Goal: Task Accomplishment & Management: Manage account settings

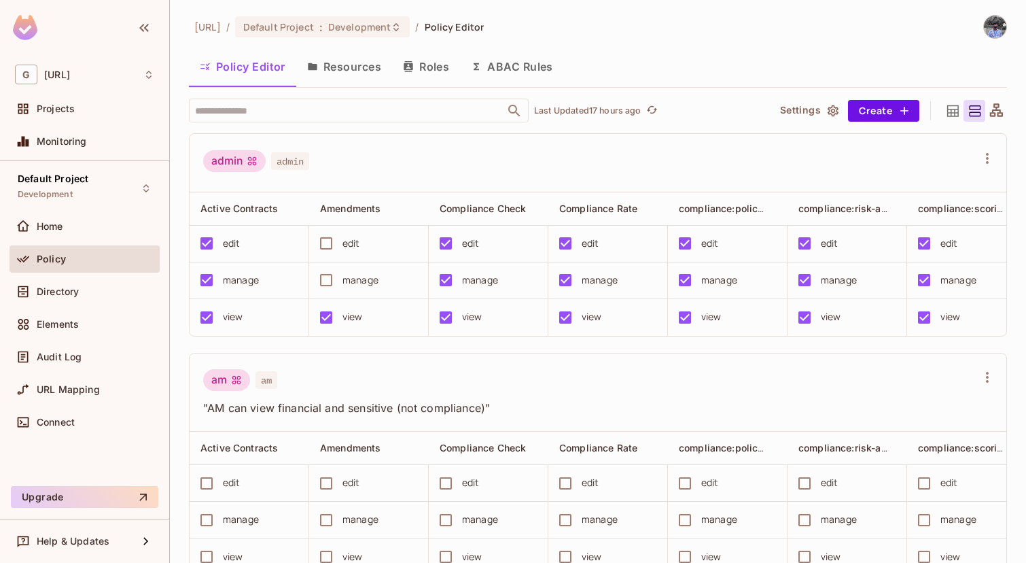
scroll to position [0, 809]
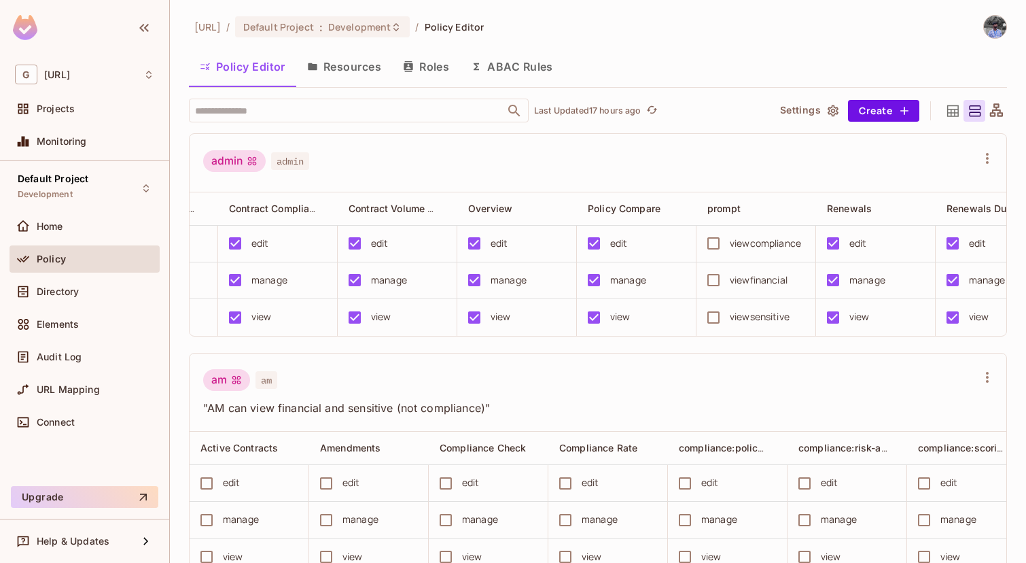
click at [982, 164] on icon "button" at bounding box center [987, 158] width 16 height 16
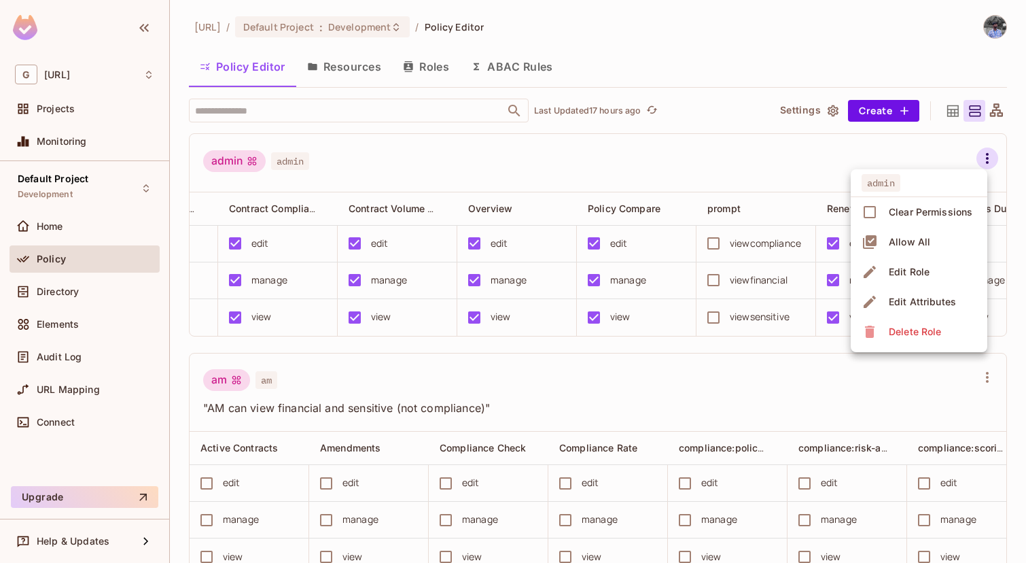
click at [688, 142] on div at bounding box center [513, 281] width 1026 height 563
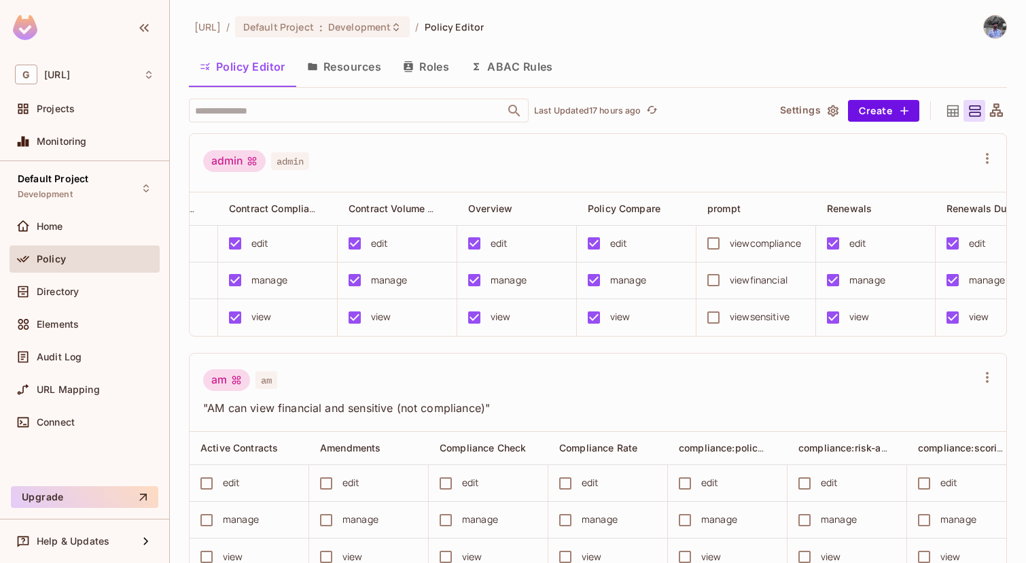
click at [351, 73] on button "Resources" at bounding box center [344, 67] width 96 height 34
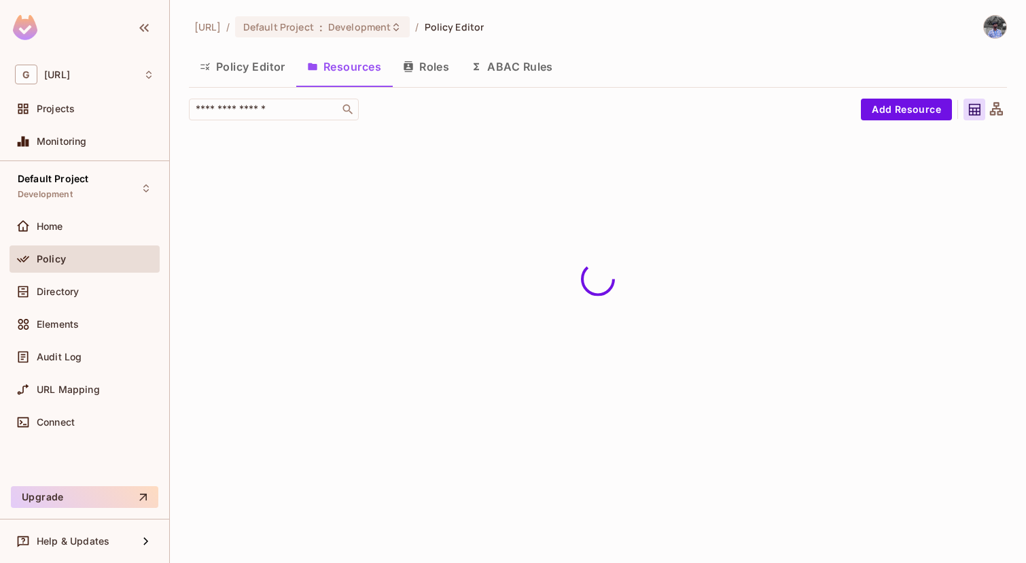
click at [268, 82] on button "Policy Editor" at bounding box center [242, 67] width 107 height 34
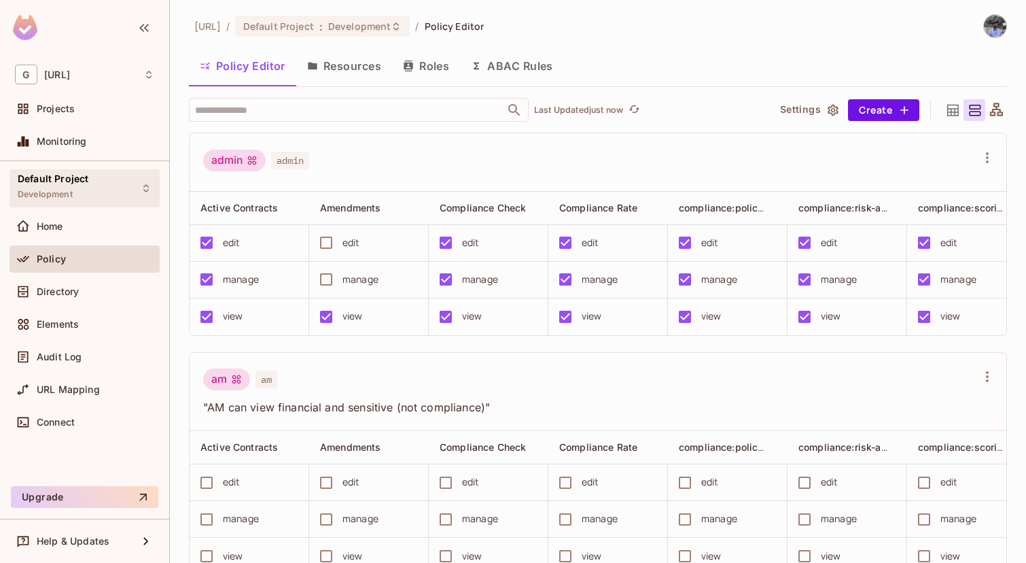
click at [143, 189] on icon at bounding box center [146, 188] width 11 height 11
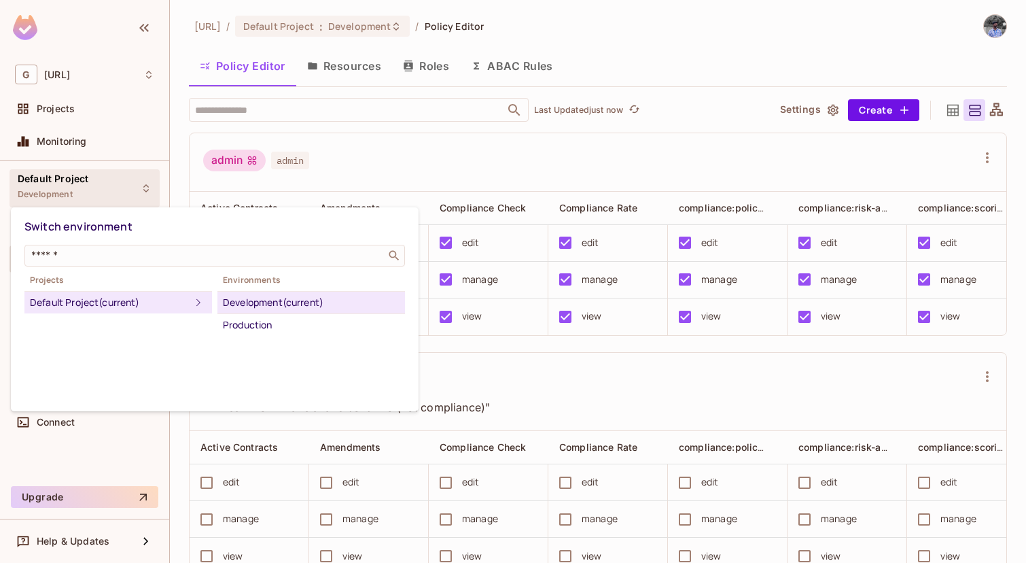
click at [308, 114] on div at bounding box center [513, 281] width 1026 height 563
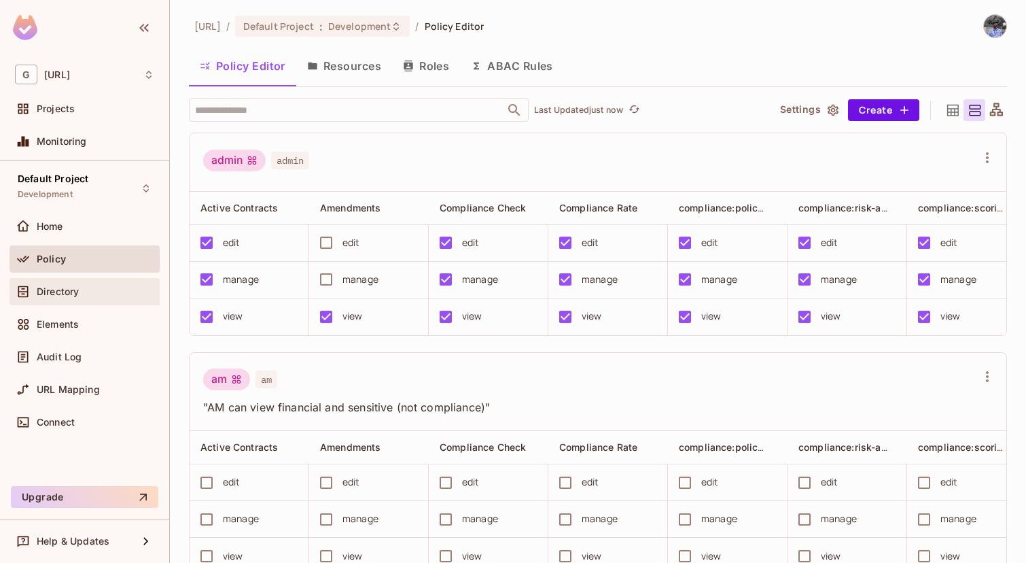
click at [82, 287] on div "Directory" at bounding box center [96, 291] width 118 height 11
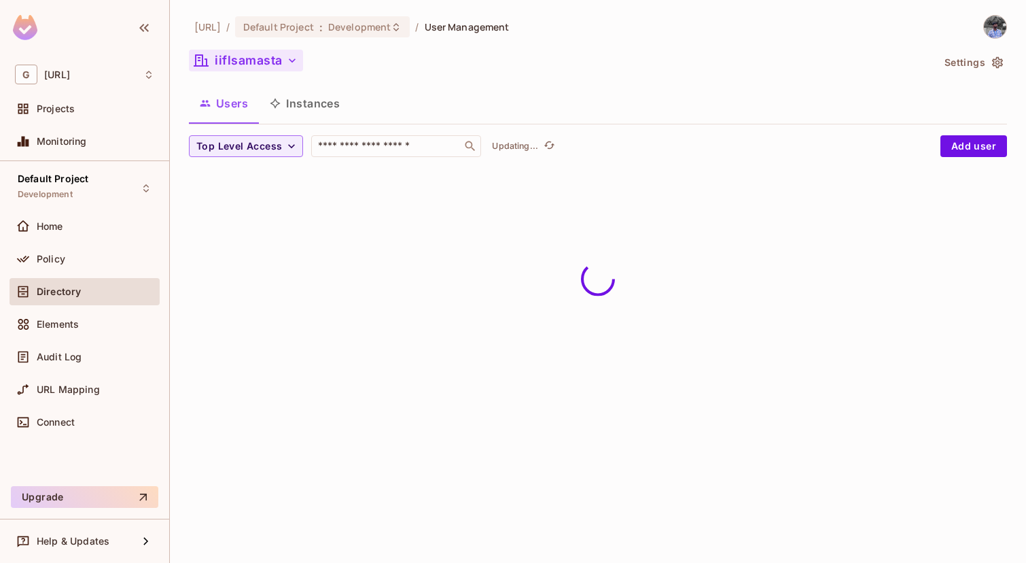
click at [275, 59] on button "iiflsamasta" at bounding box center [246, 61] width 114 height 22
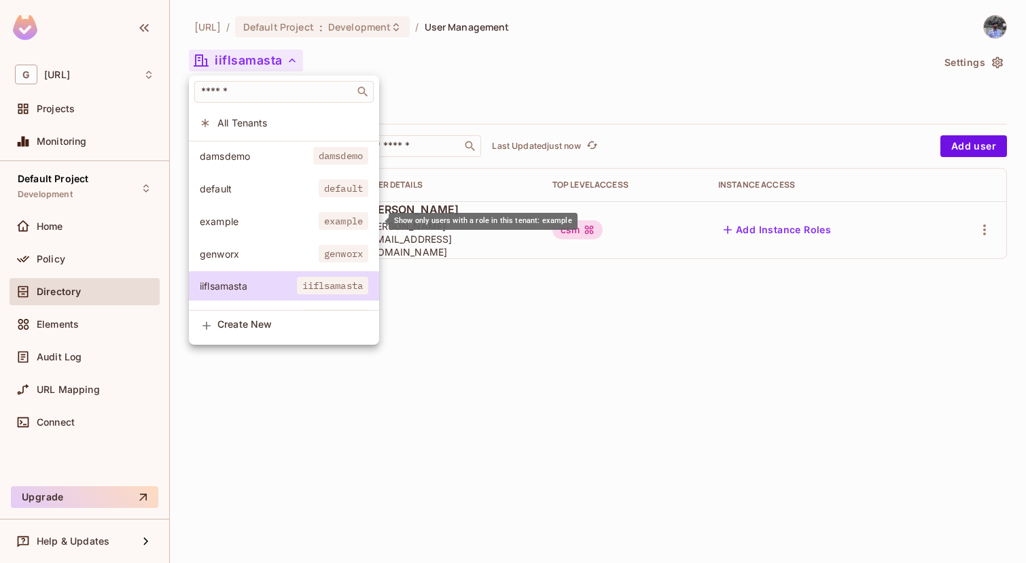
click at [275, 223] on span "example" at bounding box center [259, 221] width 119 height 13
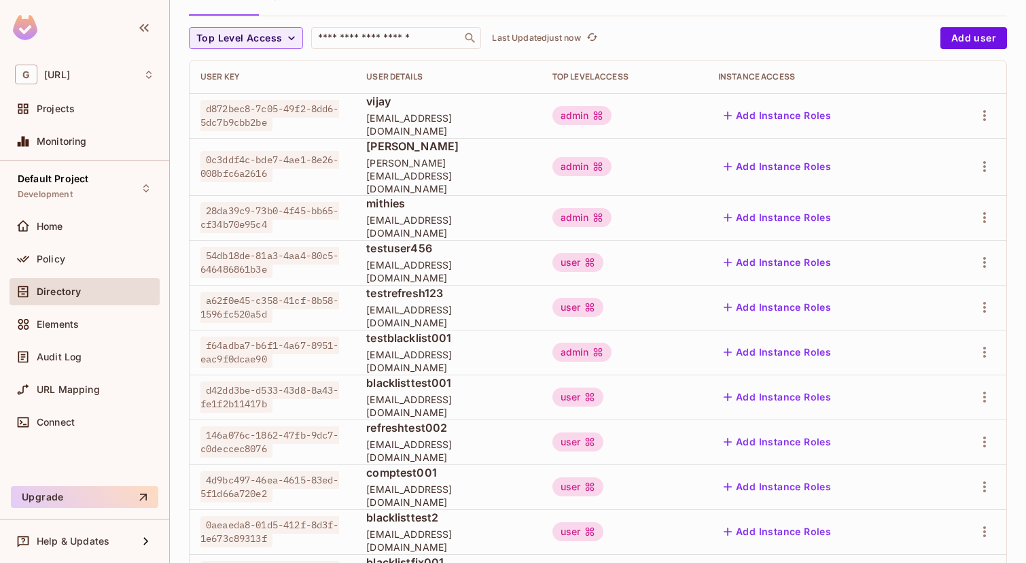
scroll to position [122, 0]
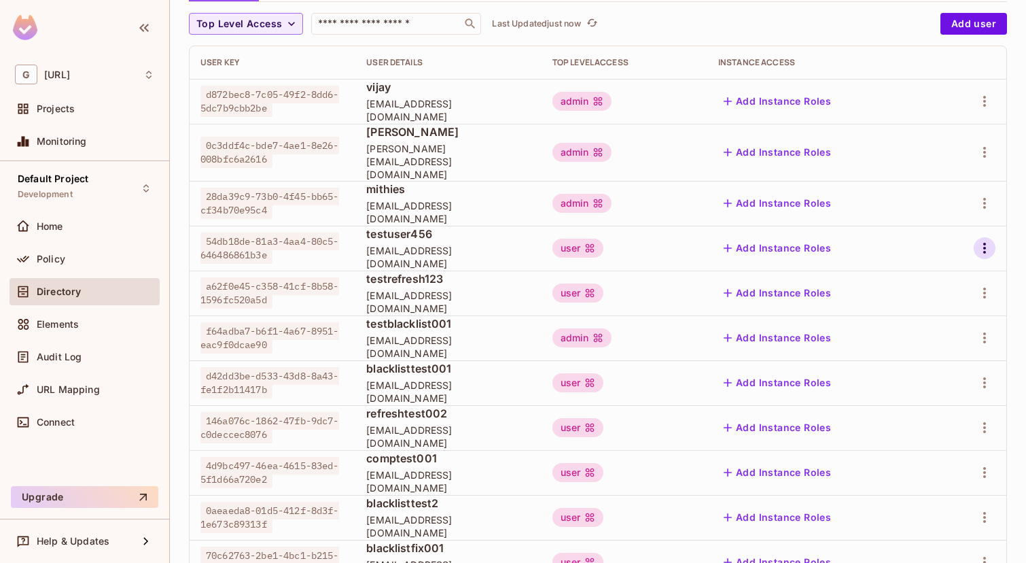
click at [982, 240] on icon "button" at bounding box center [985, 248] width 16 height 16
click at [933, 327] on div "Delete User" at bounding box center [931, 327] width 54 height 14
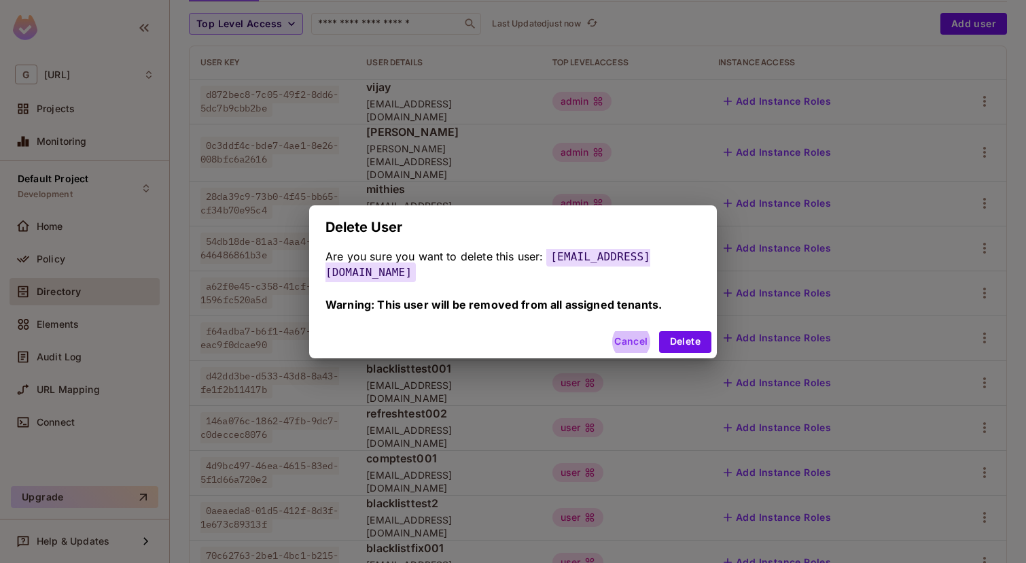
click at [659, 331] on button "Delete" at bounding box center [685, 342] width 52 height 22
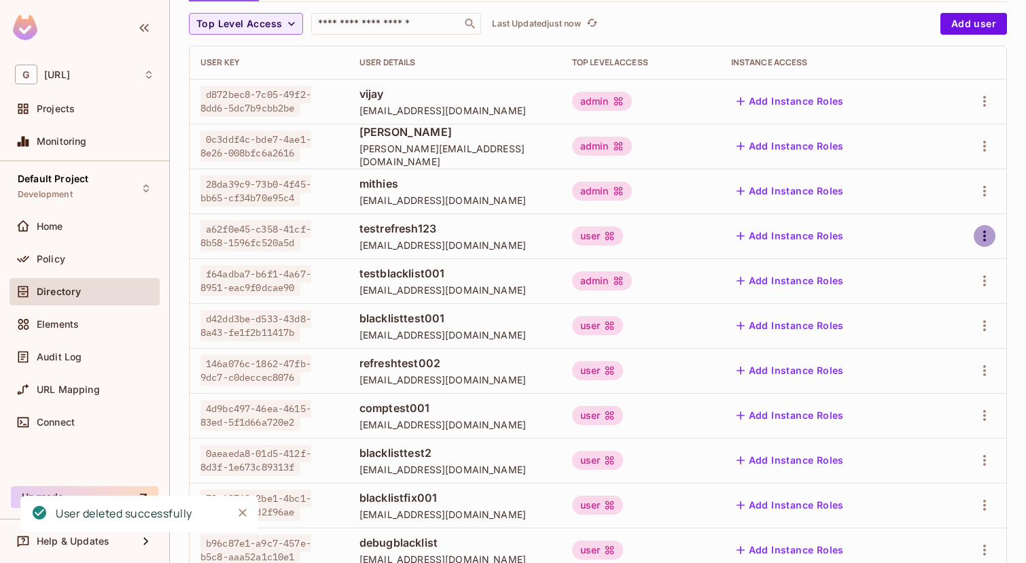
click at [991, 239] on icon "button" at bounding box center [985, 236] width 16 height 16
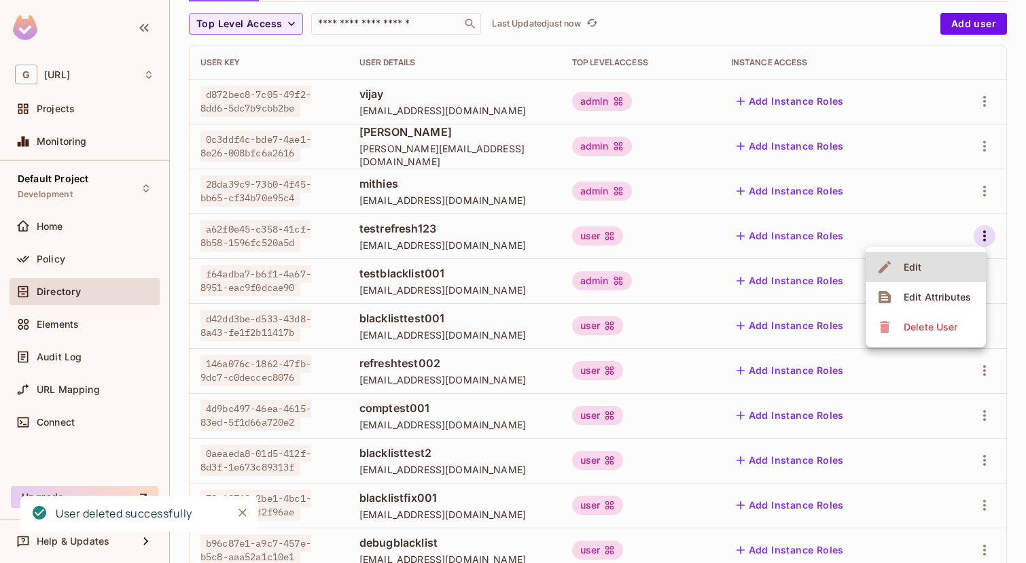
click at [954, 328] on div "Delete User" at bounding box center [931, 327] width 54 height 14
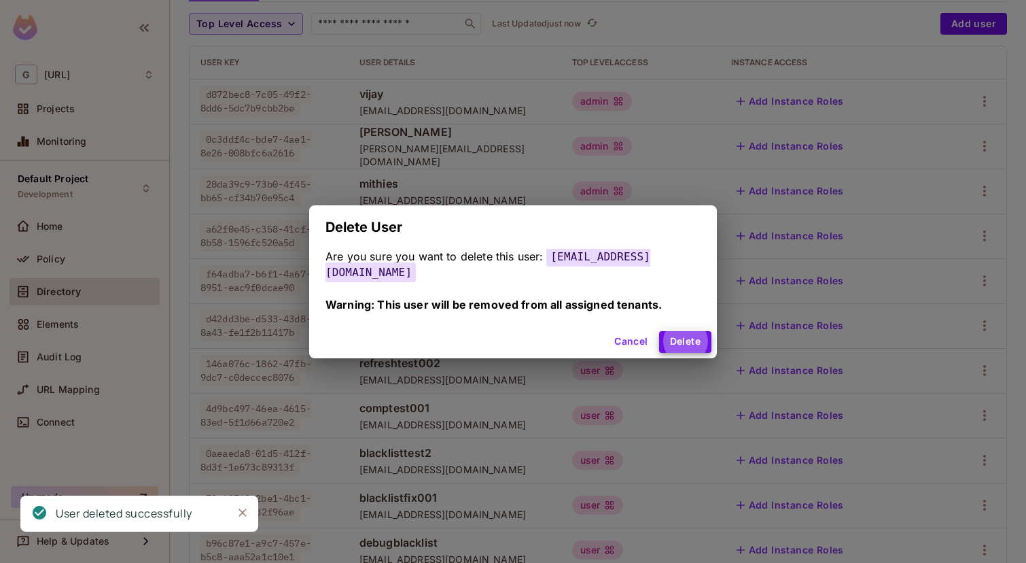
click at [659, 331] on button "Delete" at bounding box center [685, 342] width 52 height 22
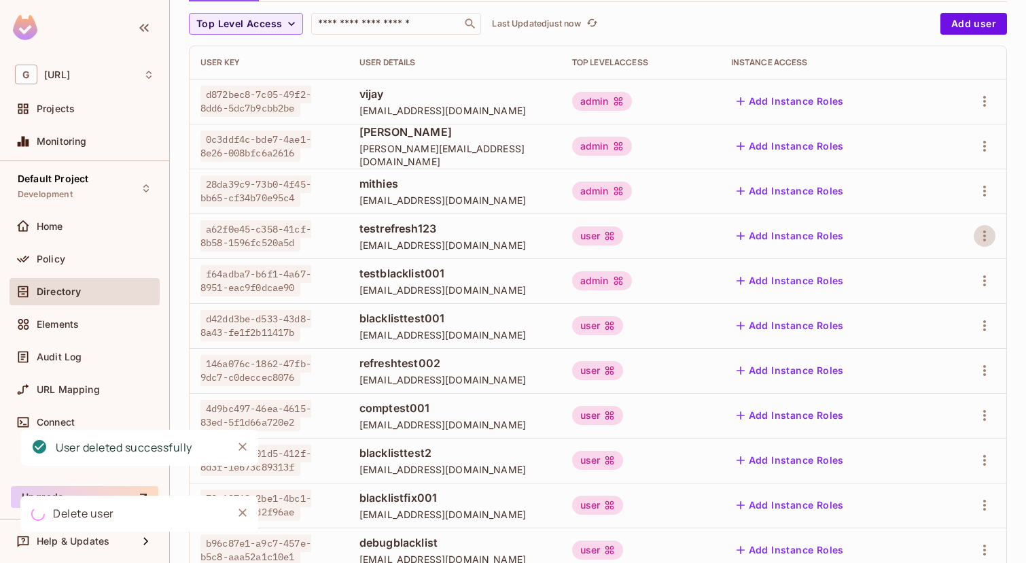
click at [993, 272] on div at bounding box center [973, 281] width 46 height 22
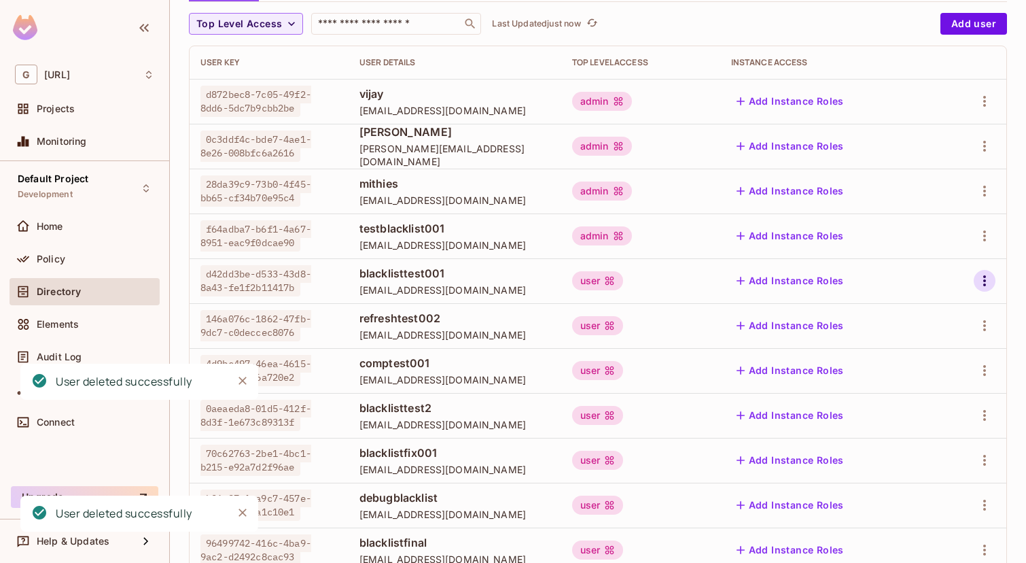
click at [991, 274] on icon "button" at bounding box center [985, 281] width 16 height 16
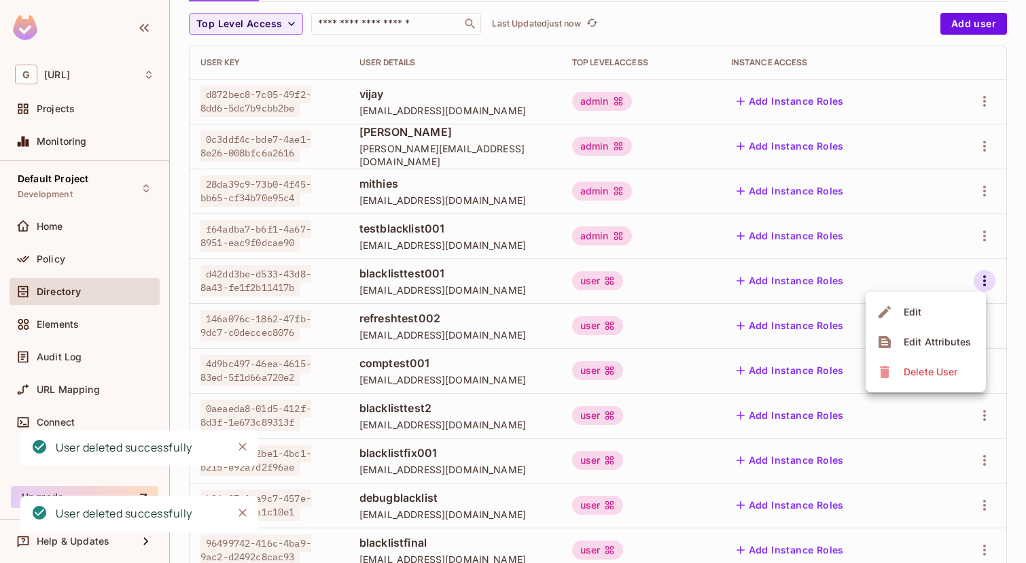
click at [933, 373] on div "Delete User" at bounding box center [931, 372] width 54 height 14
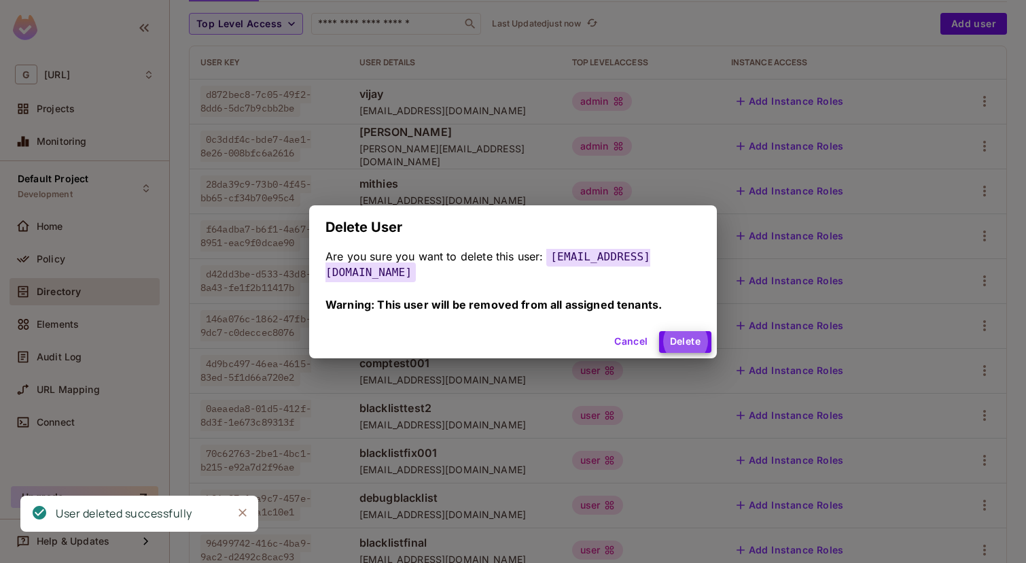
click at [659, 331] on button "Delete" at bounding box center [685, 342] width 52 height 22
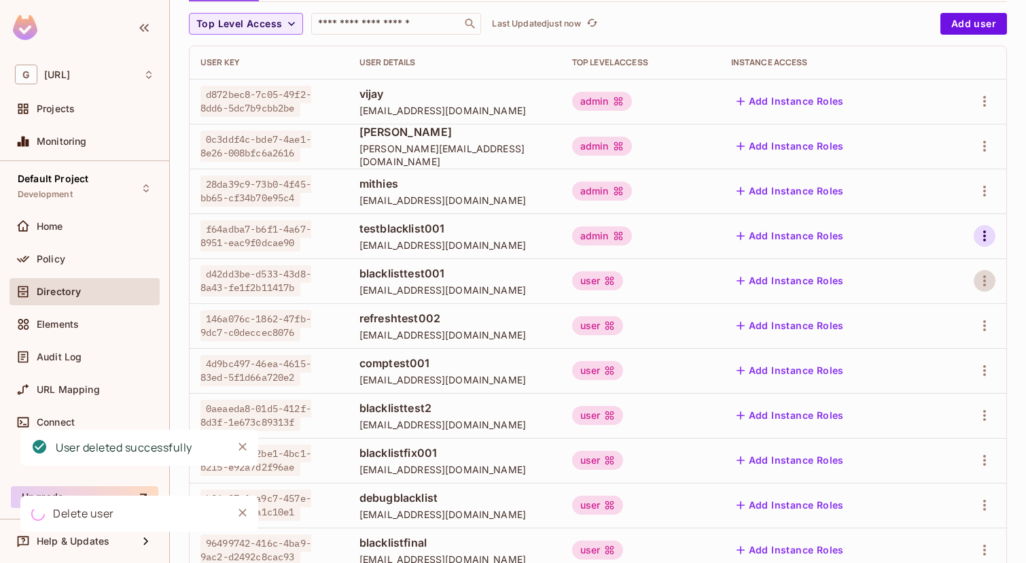
click at [988, 230] on icon "button" at bounding box center [985, 236] width 16 height 16
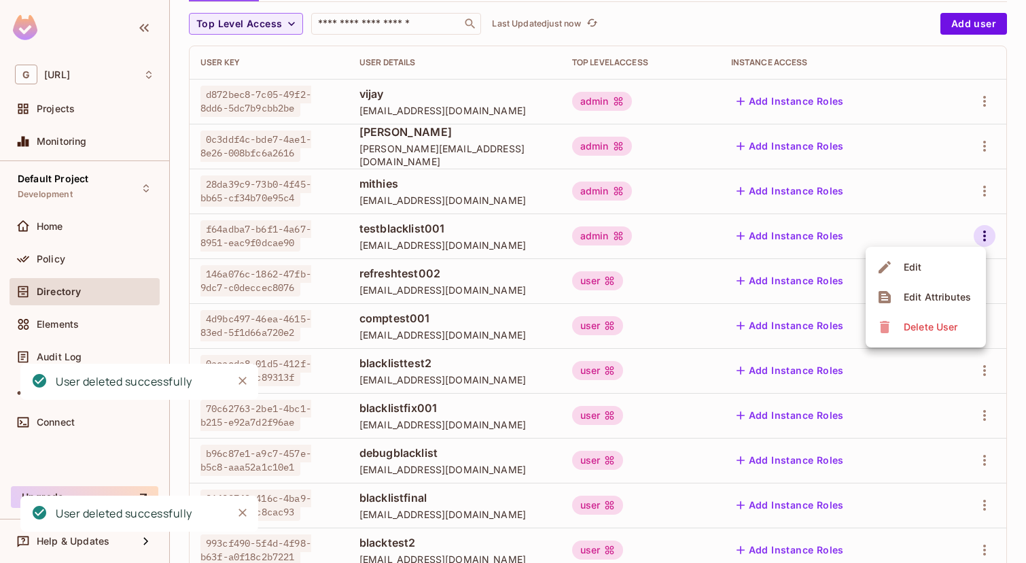
click at [928, 335] on span "Delete User" at bounding box center [931, 327] width 62 height 22
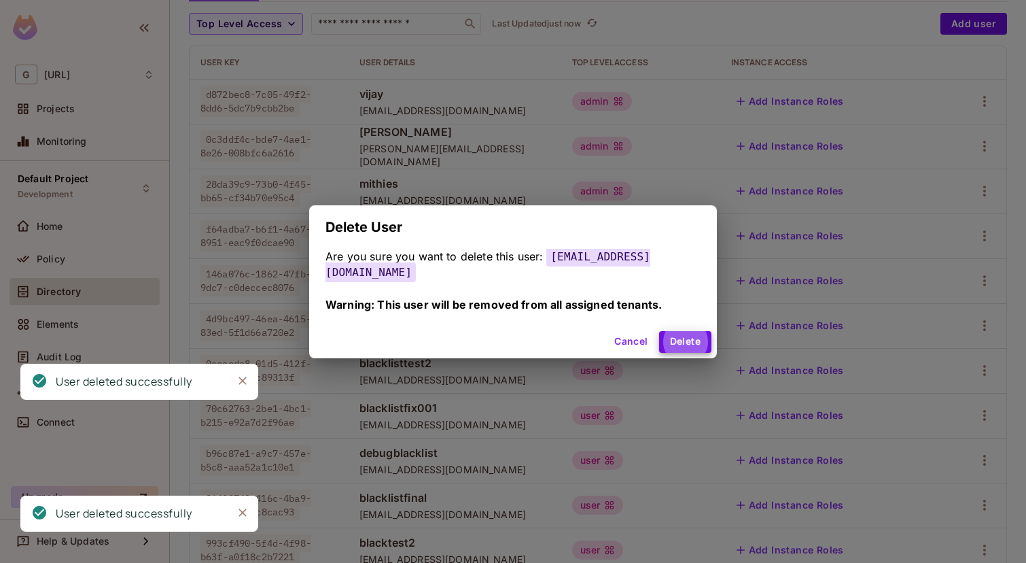
click at [659, 331] on button "Delete" at bounding box center [685, 342] width 52 height 22
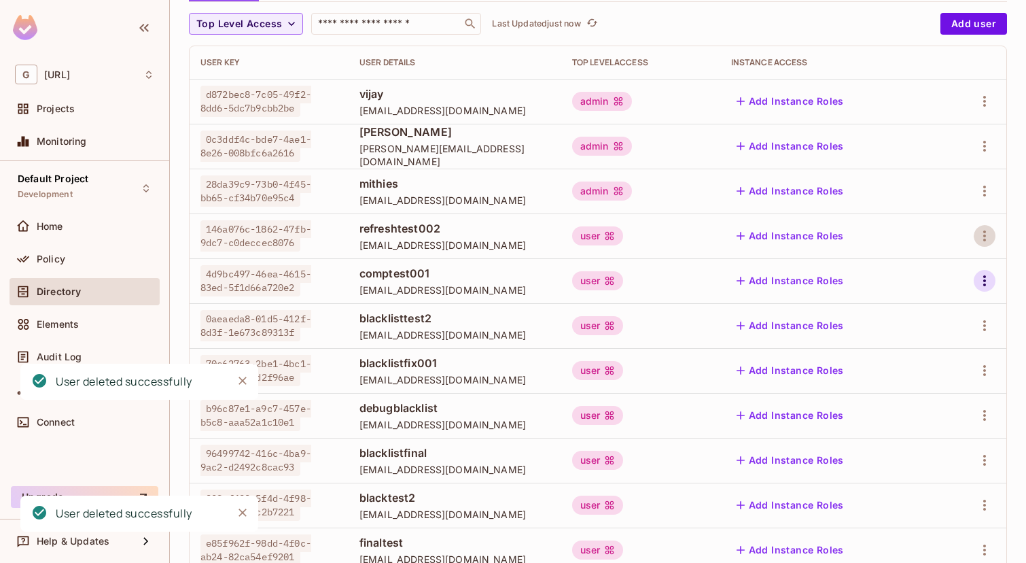
click at [986, 271] on button "button" at bounding box center [985, 281] width 22 height 22
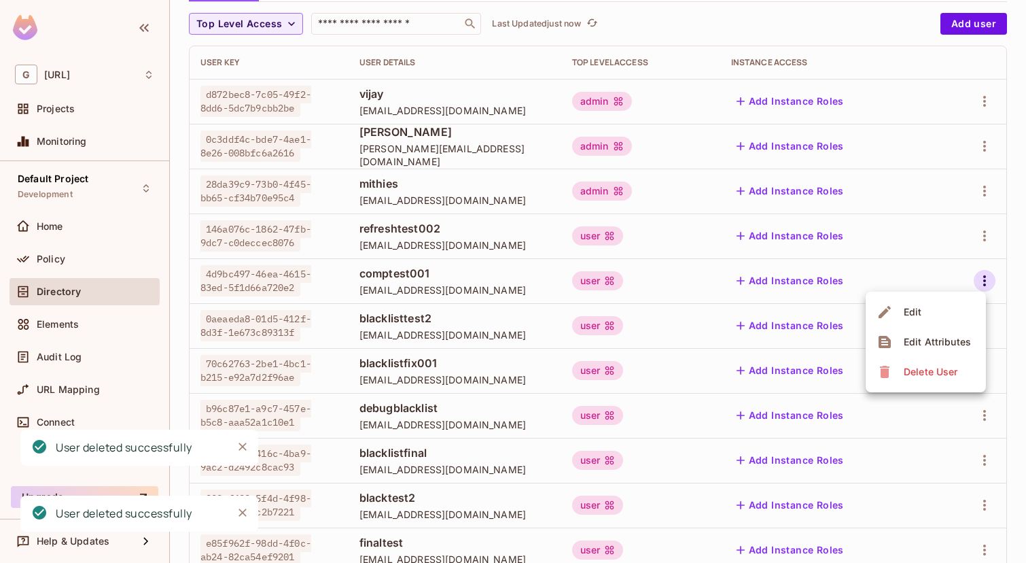
click at [932, 362] on span "Delete User" at bounding box center [931, 372] width 62 height 22
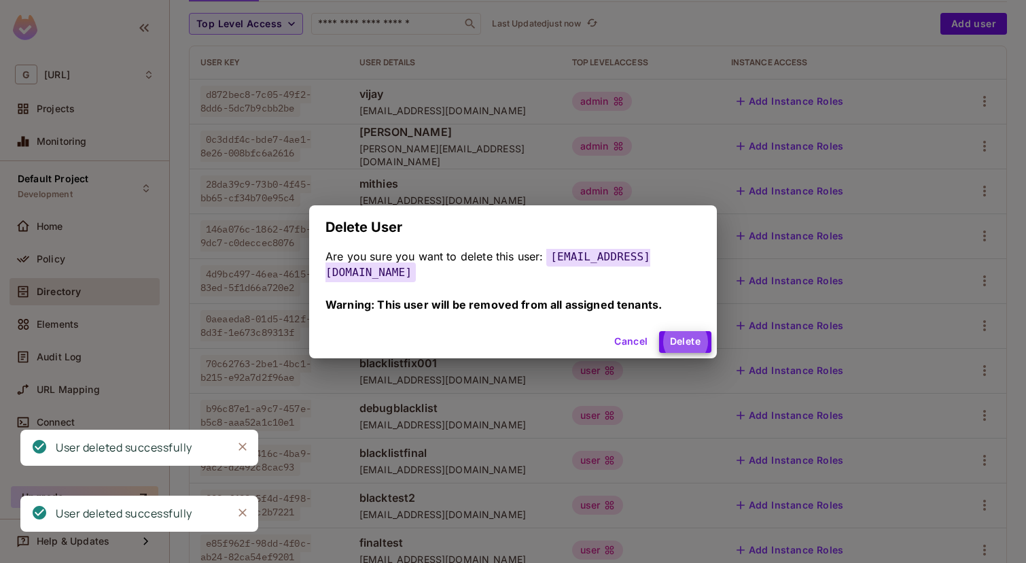
click at [659, 331] on button "Delete" at bounding box center [685, 342] width 52 height 22
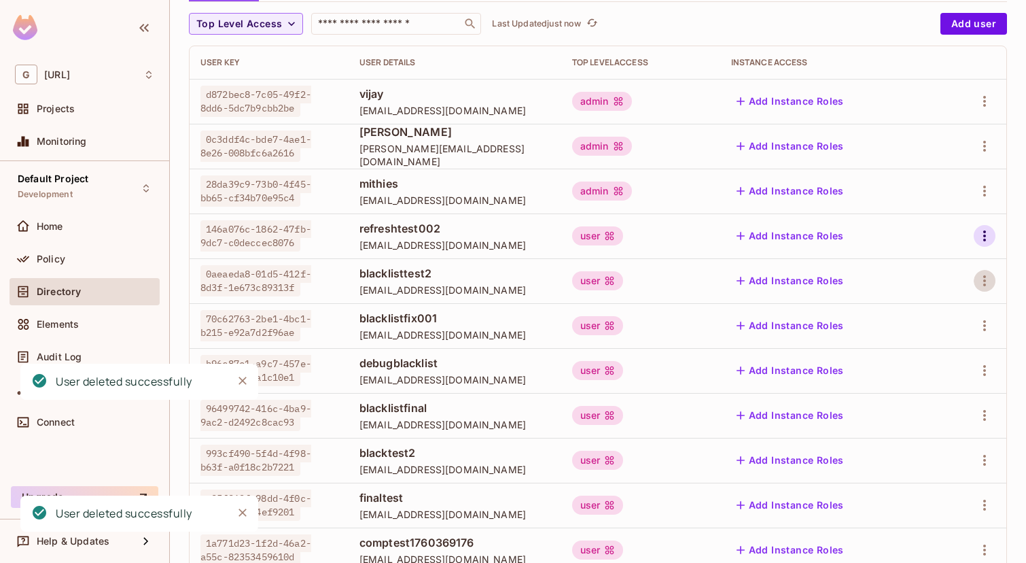
click at [980, 234] on icon "button" at bounding box center [985, 236] width 16 height 16
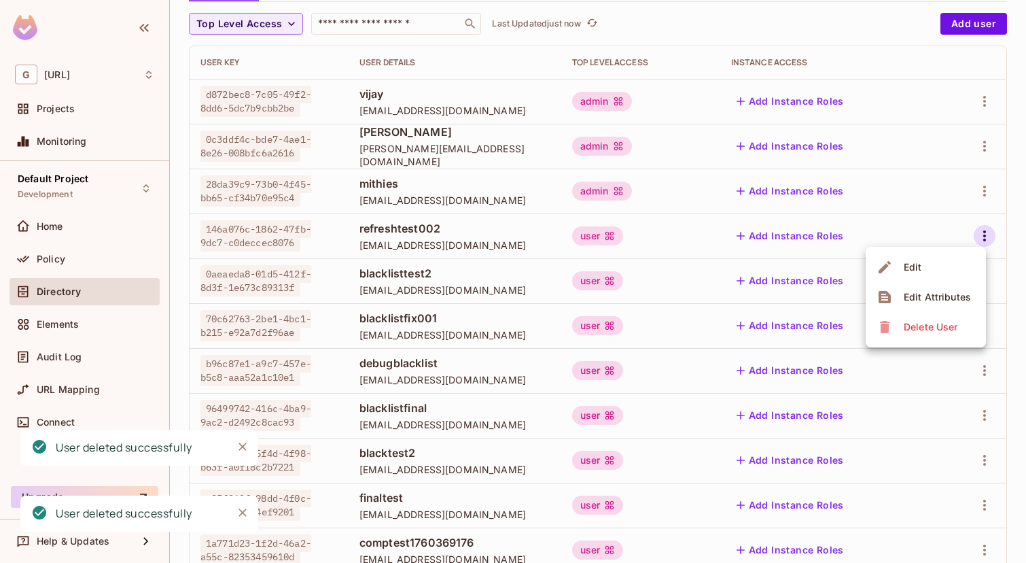
click at [927, 332] on div "Delete User" at bounding box center [931, 327] width 54 height 14
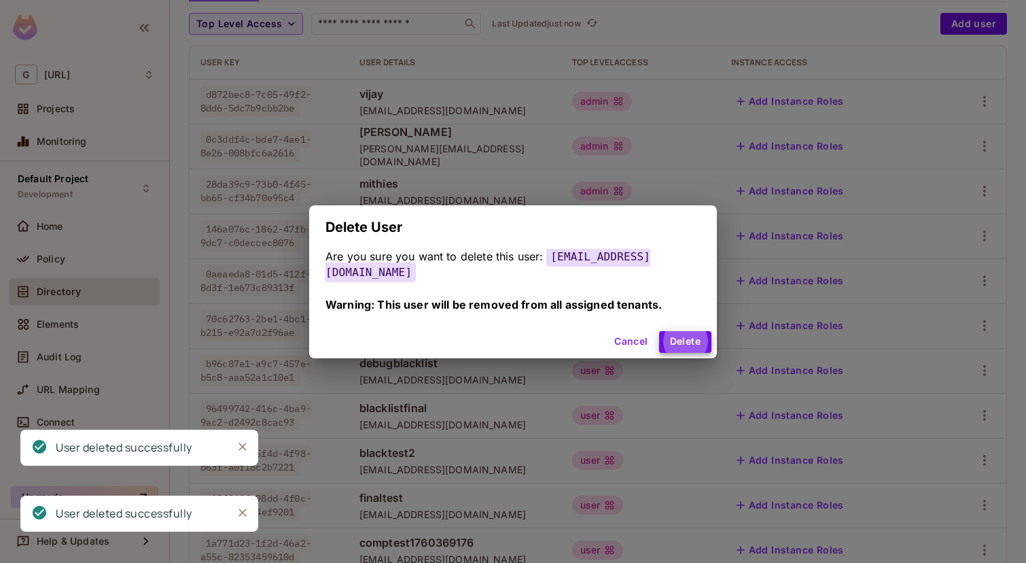
click at [659, 331] on button "Delete" at bounding box center [685, 342] width 52 height 22
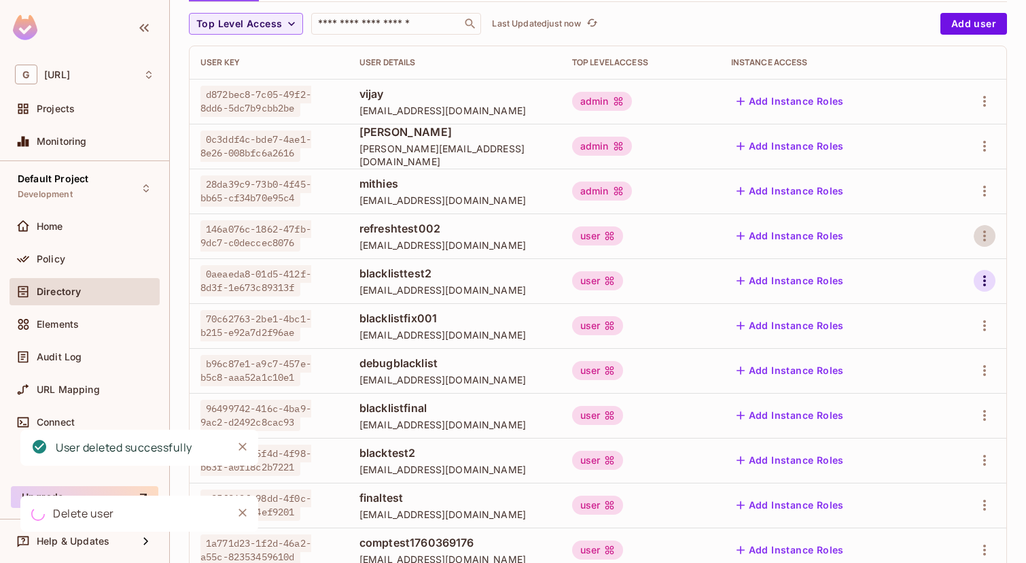
click at [987, 283] on icon "button" at bounding box center [985, 281] width 16 height 16
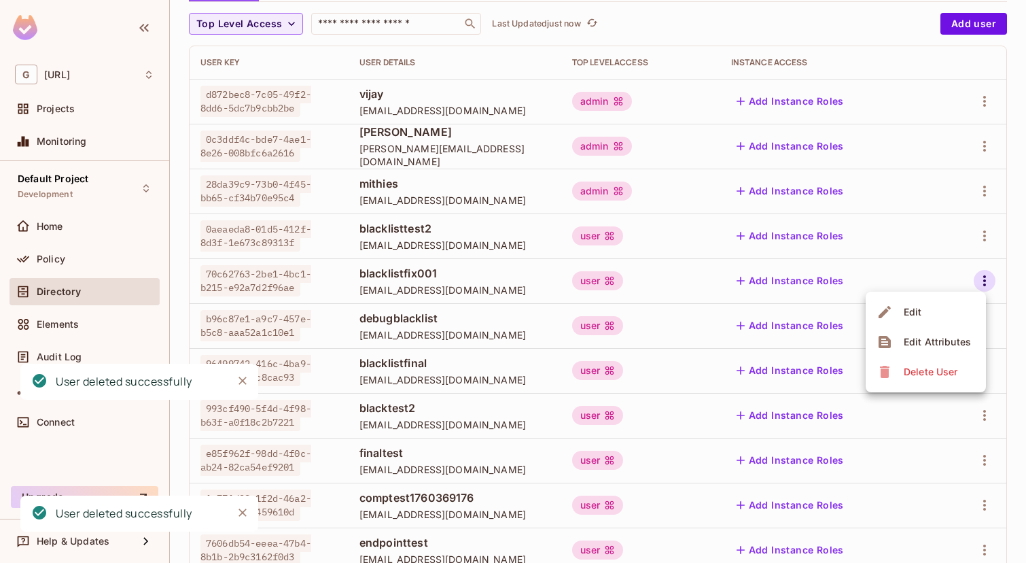
click at [943, 369] on div "Delete User" at bounding box center [931, 372] width 54 height 14
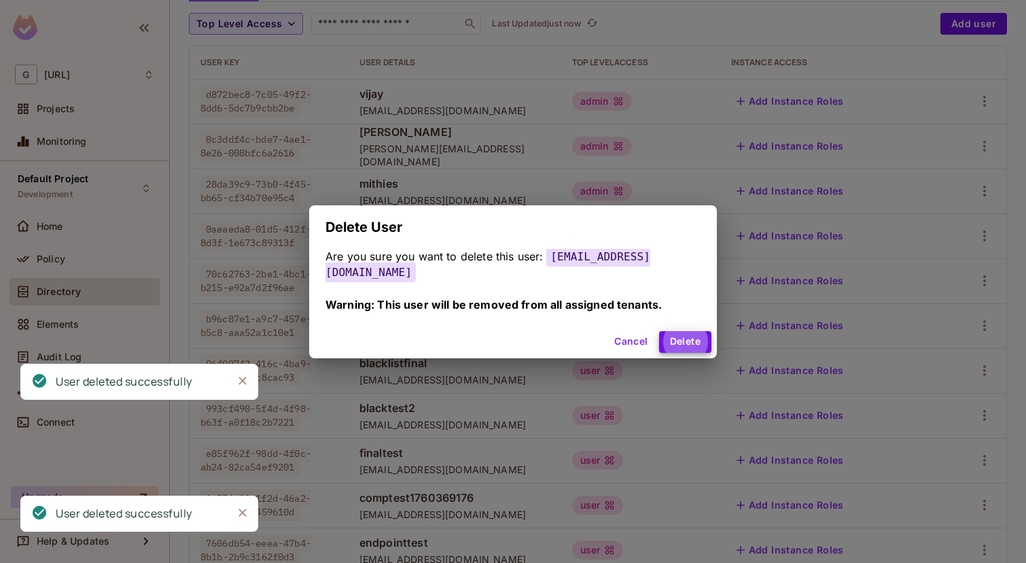
click at [659, 331] on button "Delete" at bounding box center [685, 342] width 52 height 22
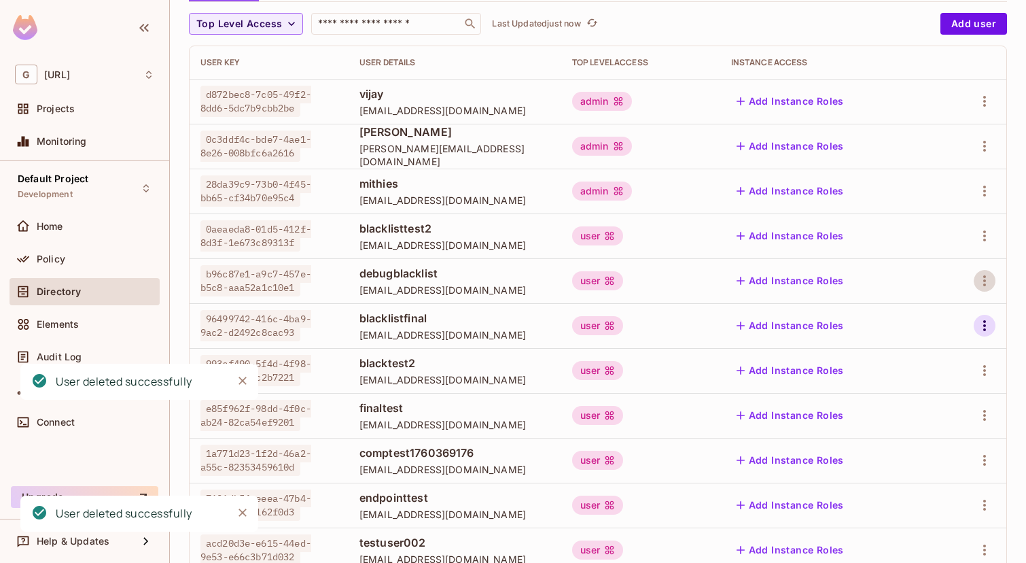
click at [984, 329] on icon "button" at bounding box center [985, 325] width 3 height 11
click at [936, 417] on div "Delete User" at bounding box center [931, 417] width 54 height 14
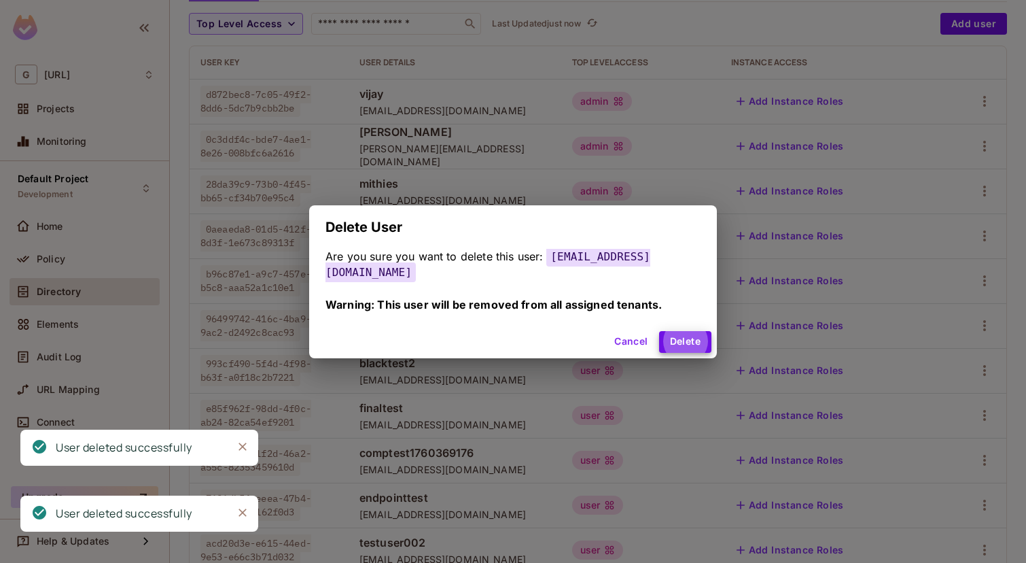
click at [659, 331] on button "Delete" at bounding box center [685, 342] width 52 height 22
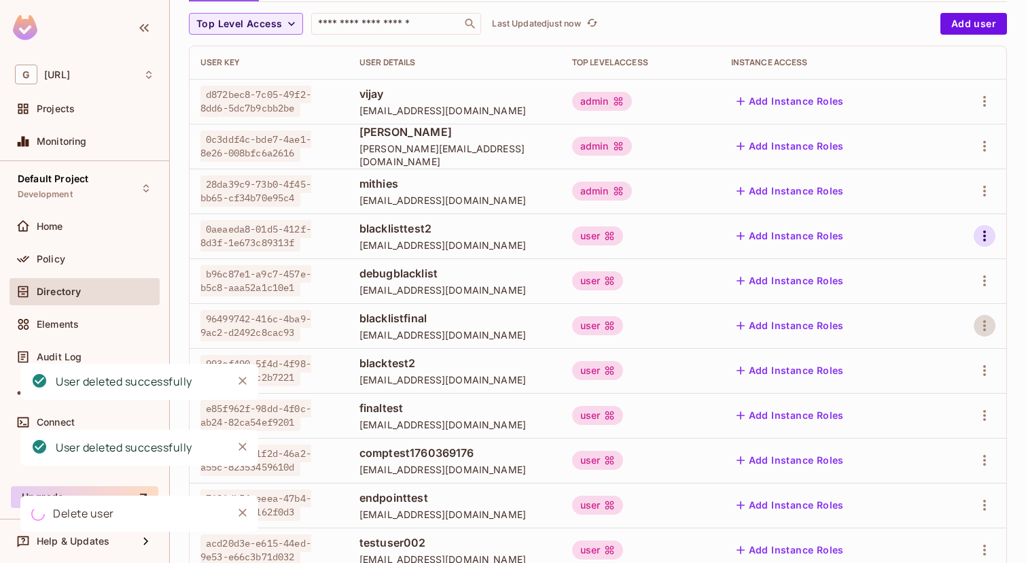
click at [988, 226] on button "button" at bounding box center [985, 236] width 22 height 22
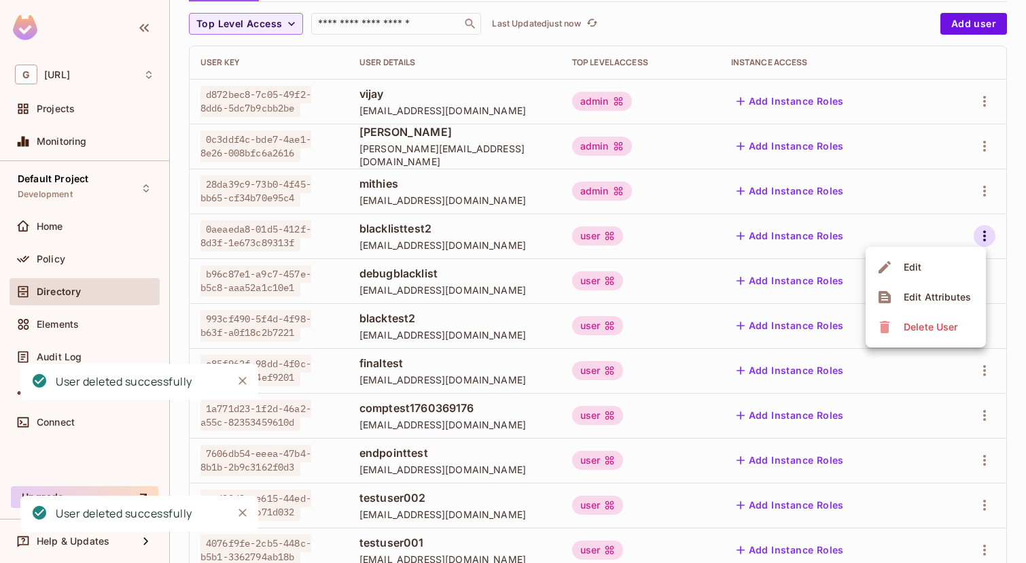
click at [941, 326] on div "Delete User" at bounding box center [931, 327] width 54 height 14
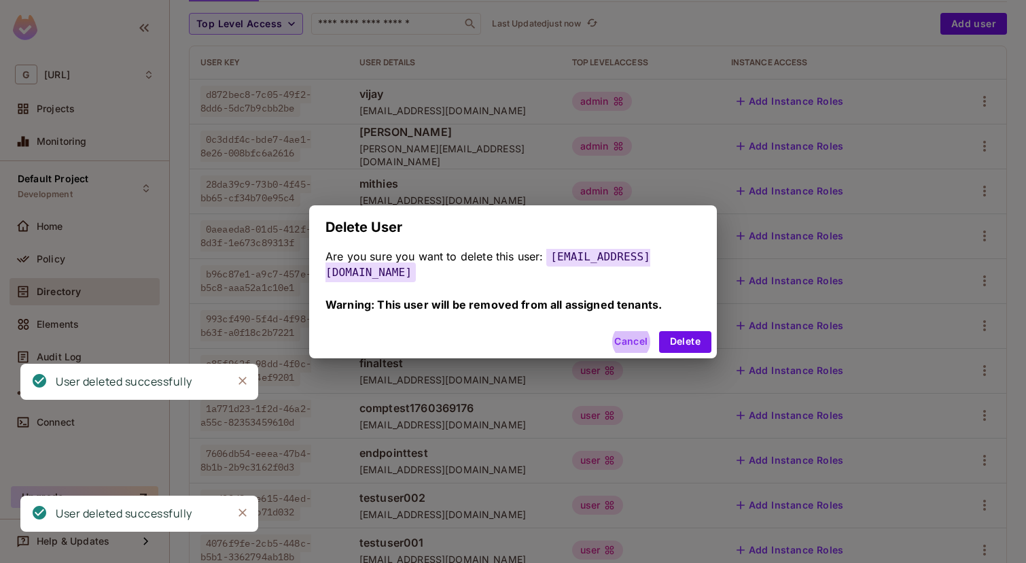
click at [659, 331] on button "Delete" at bounding box center [685, 342] width 52 height 22
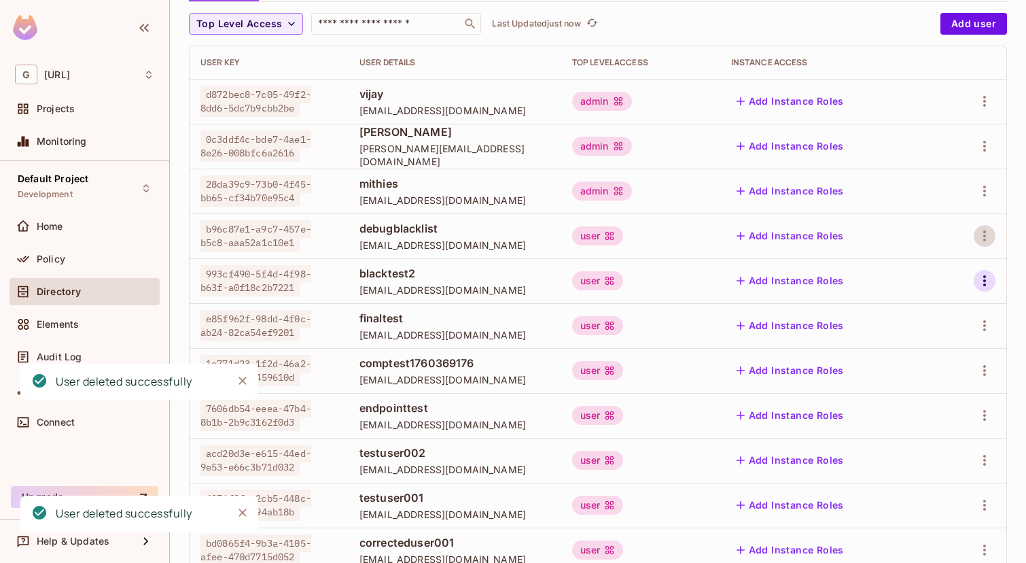
click at [977, 278] on icon "button" at bounding box center [985, 281] width 16 height 16
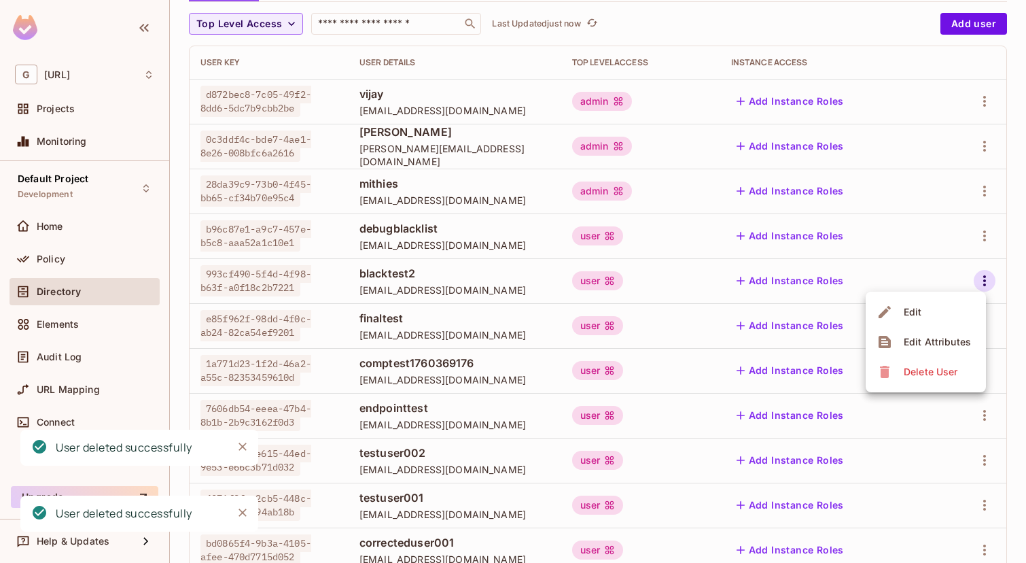
click at [931, 364] on span "Delete User" at bounding box center [931, 372] width 62 height 22
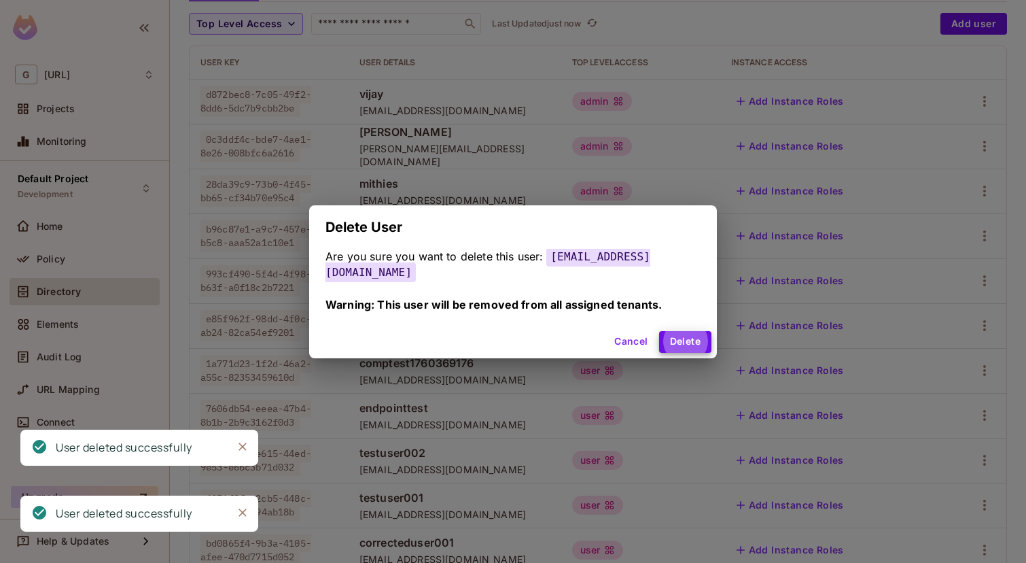
click at [659, 331] on button "Delete" at bounding box center [685, 342] width 52 height 22
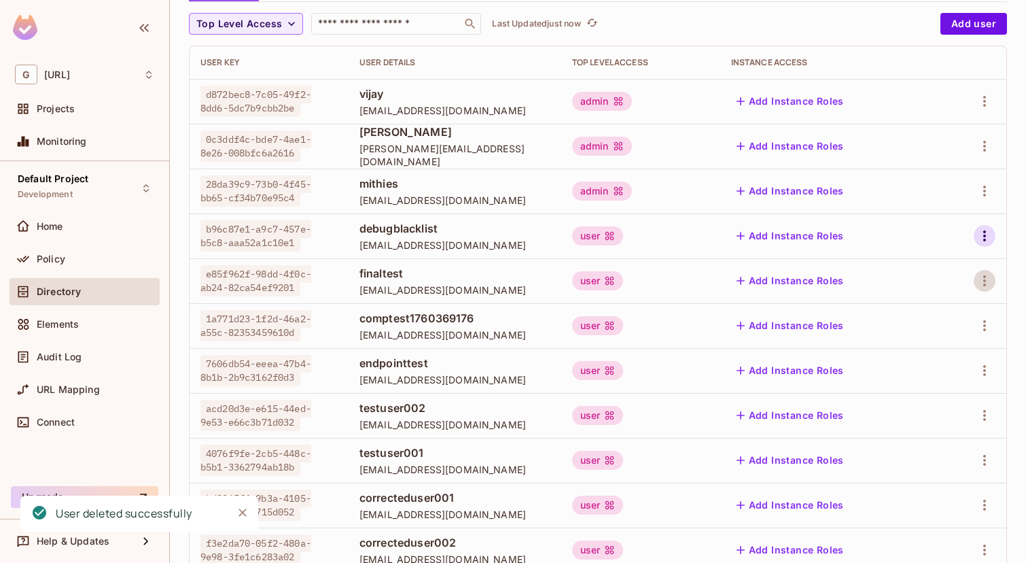
click at [990, 233] on icon "button" at bounding box center [985, 236] width 16 height 16
click at [937, 323] on div "Delete User" at bounding box center [931, 327] width 54 height 14
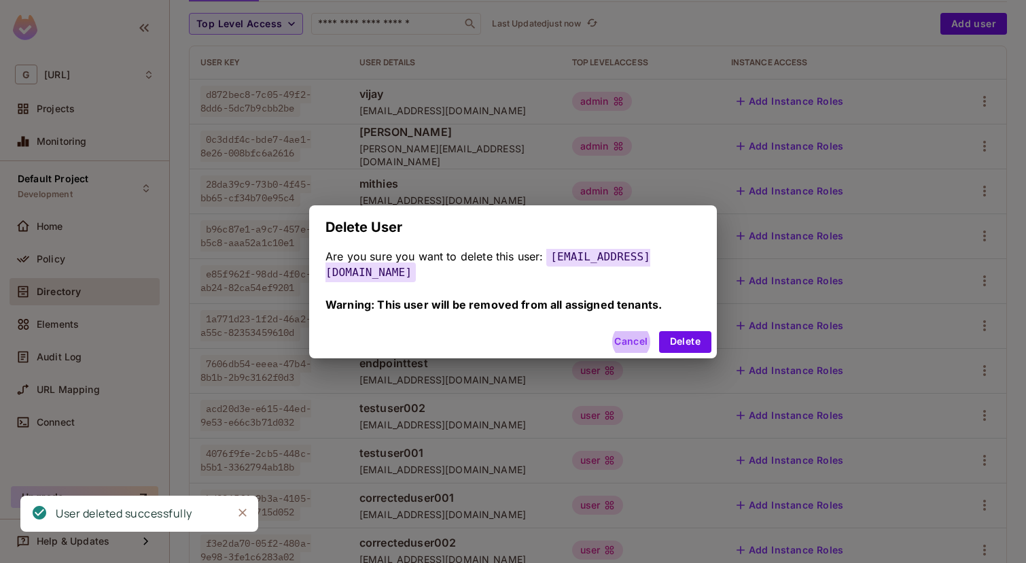
click at [659, 331] on button "Delete" at bounding box center [685, 342] width 52 height 22
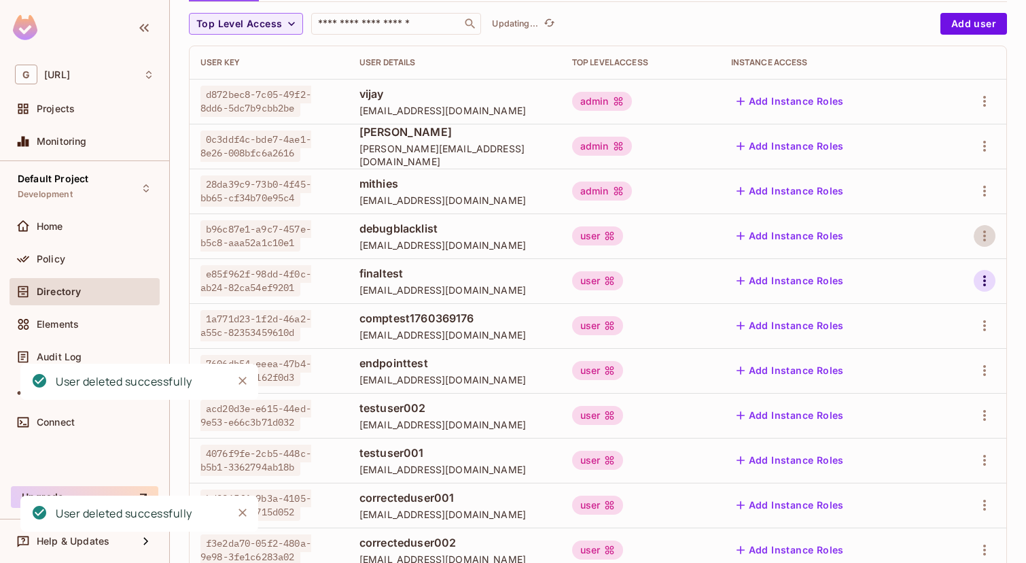
click at [981, 279] on icon "button" at bounding box center [985, 281] width 16 height 16
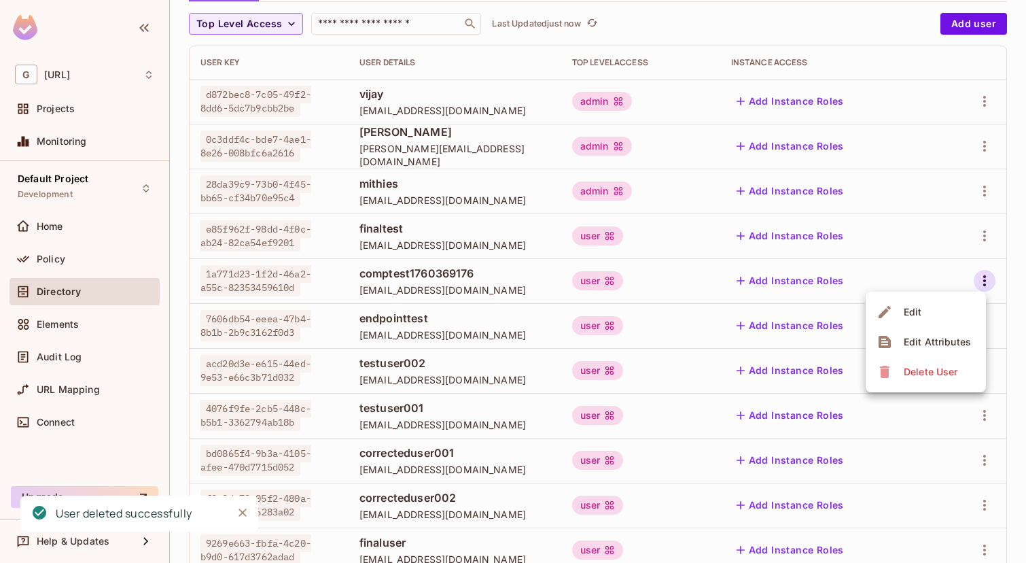
click at [927, 379] on span "Delete User" at bounding box center [931, 372] width 62 height 22
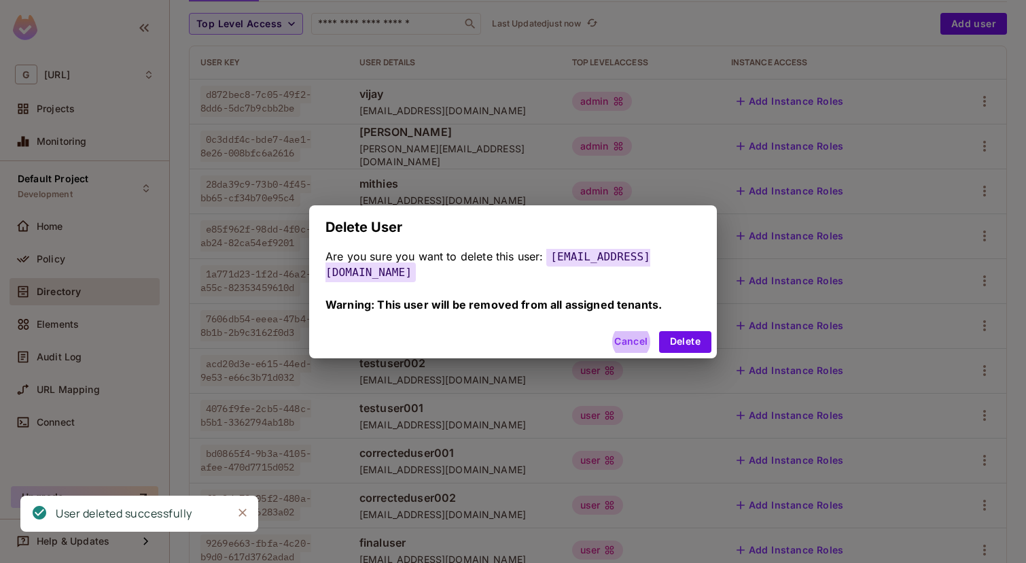
click at [659, 331] on button "Delete" at bounding box center [685, 342] width 52 height 22
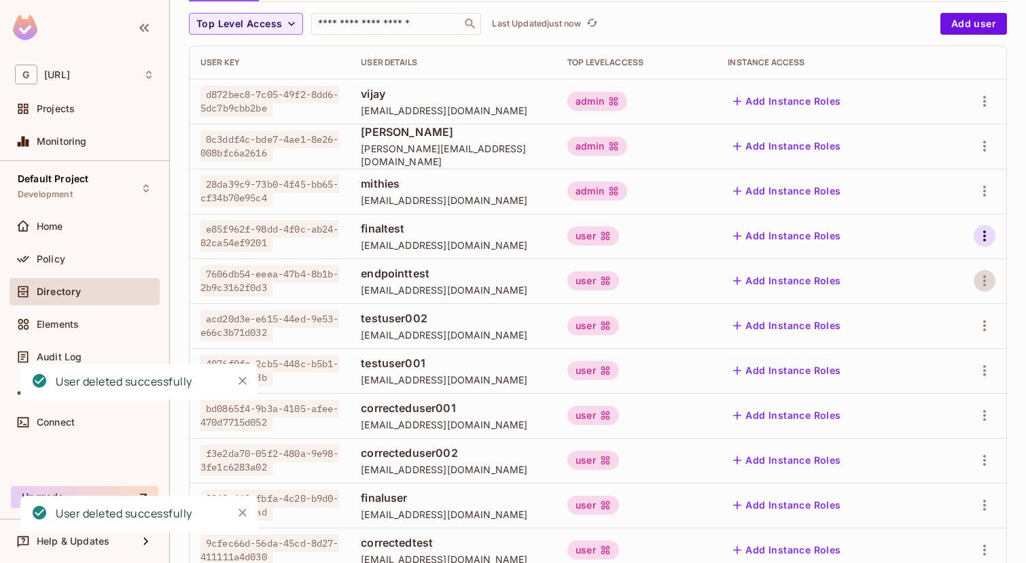
click at [988, 235] on icon "button" at bounding box center [985, 236] width 16 height 16
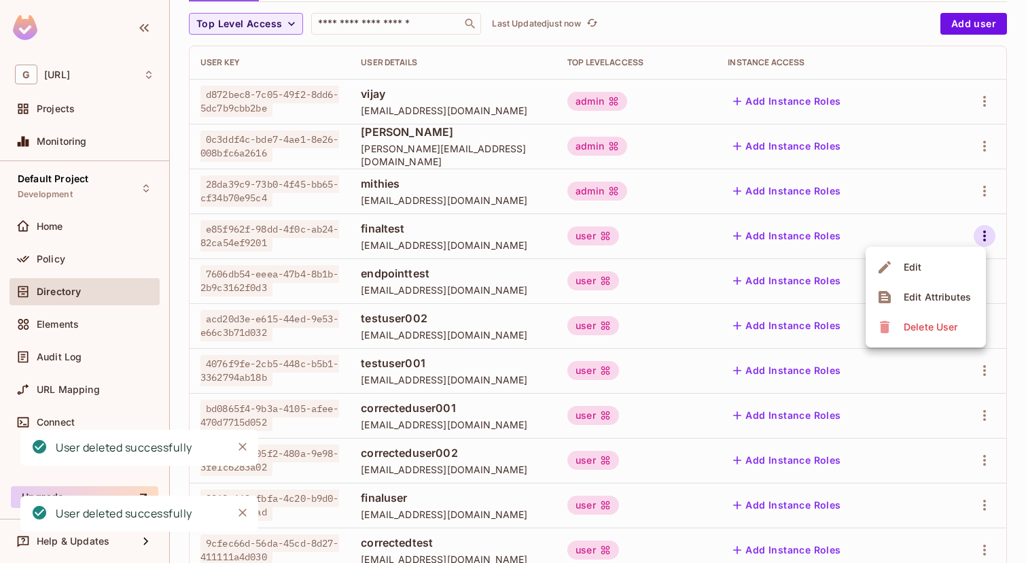
click at [935, 314] on li "Delete User" at bounding box center [926, 327] width 120 height 30
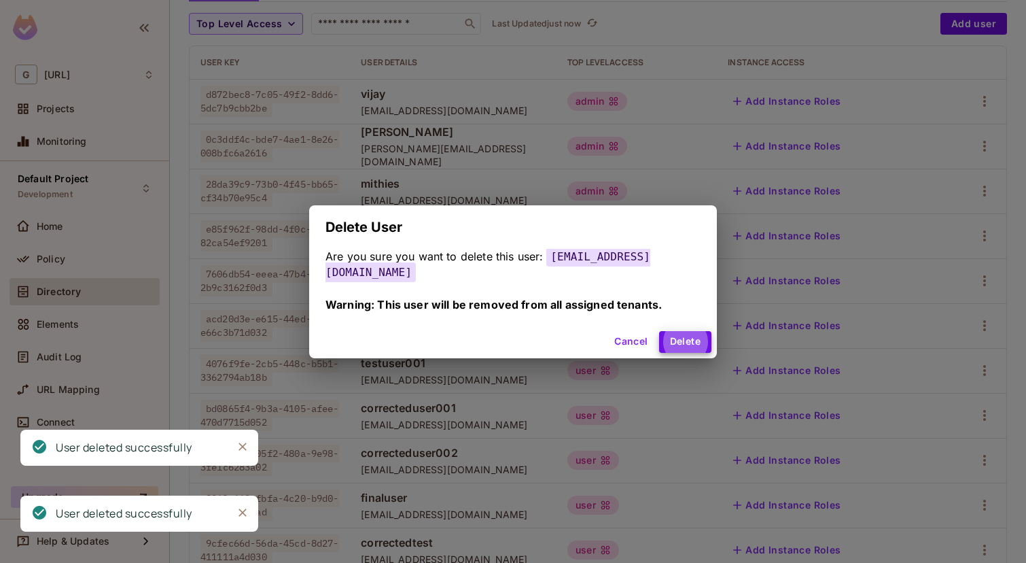
click at [659, 331] on button "Delete" at bounding box center [685, 342] width 52 height 22
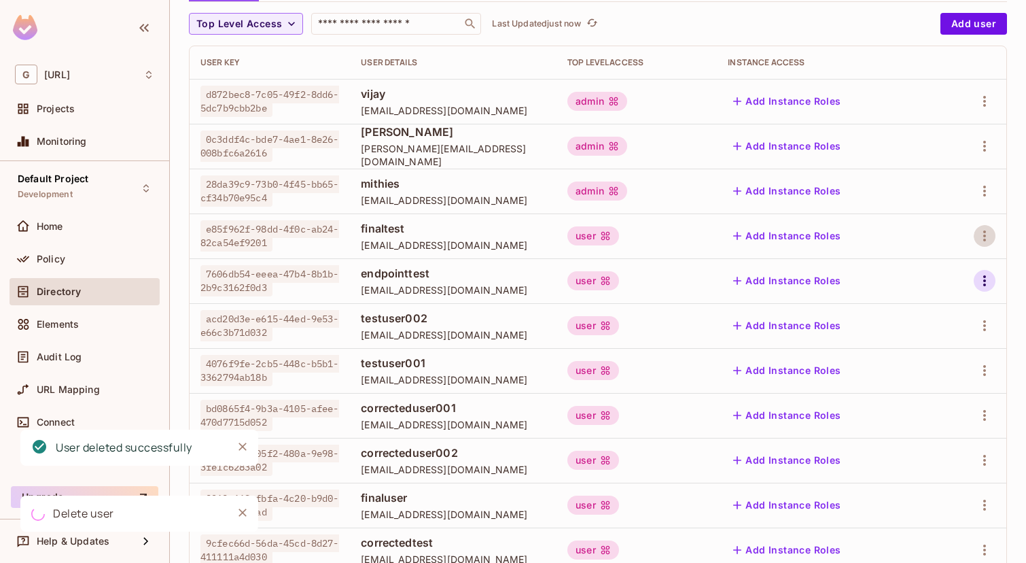
click at [979, 284] on icon "button" at bounding box center [985, 281] width 16 height 16
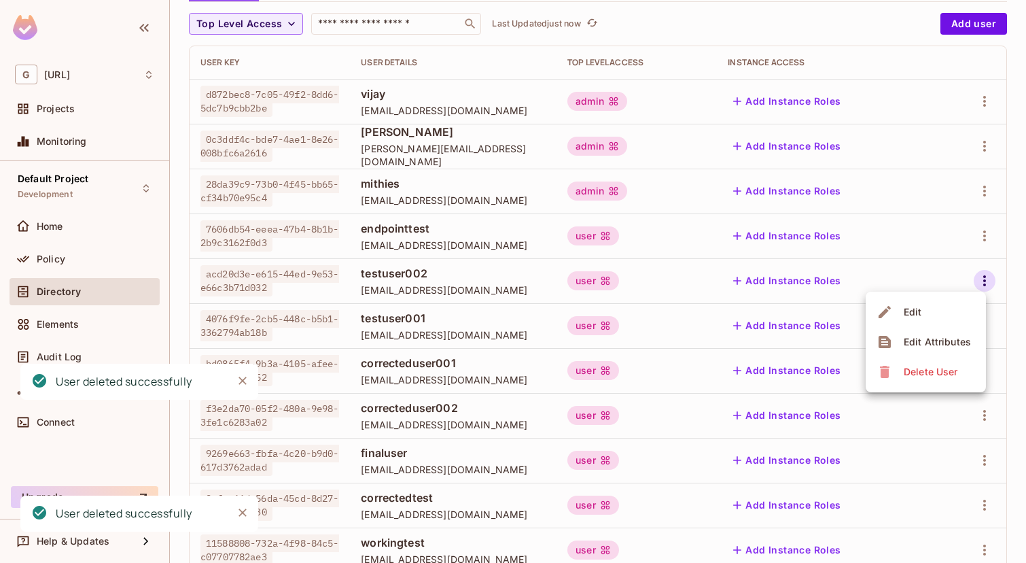
click at [941, 365] on div "Delete User" at bounding box center [931, 372] width 54 height 14
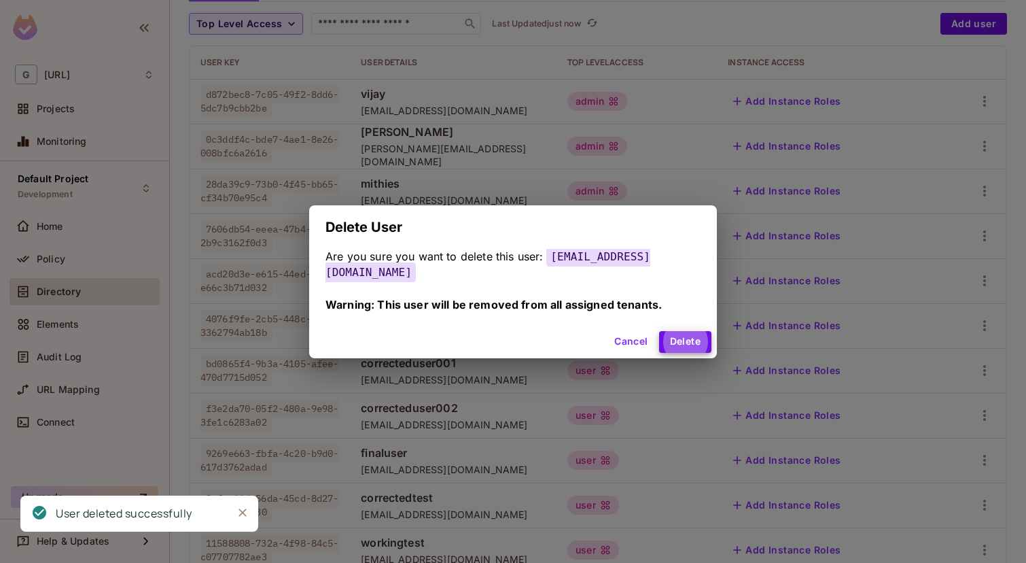
click at [659, 331] on button "Delete" at bounding box center [685, 342] width 52 height 22
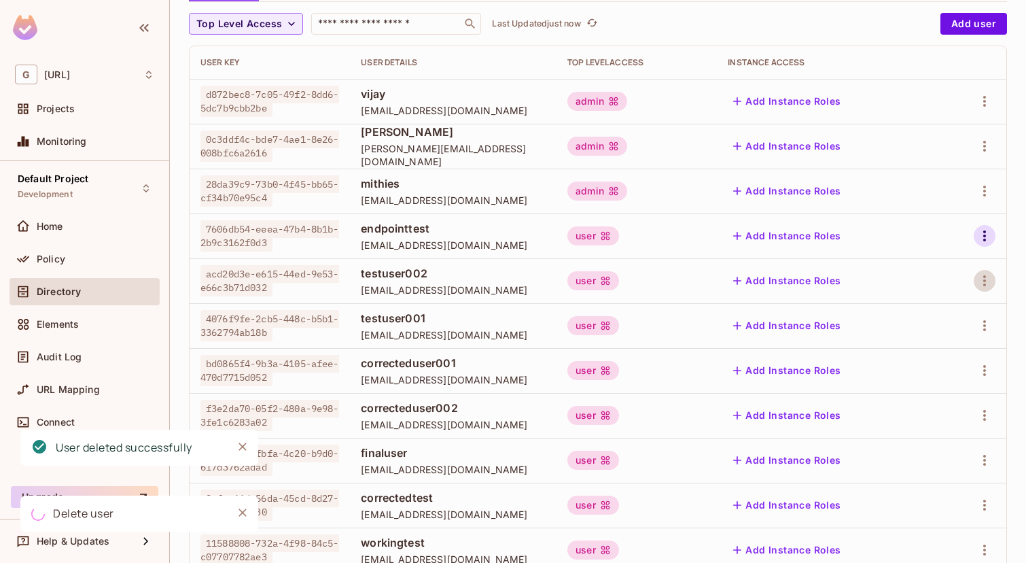
click at [986, 236] on icon "button" at bounding box center [985, 236] width 16 height 16
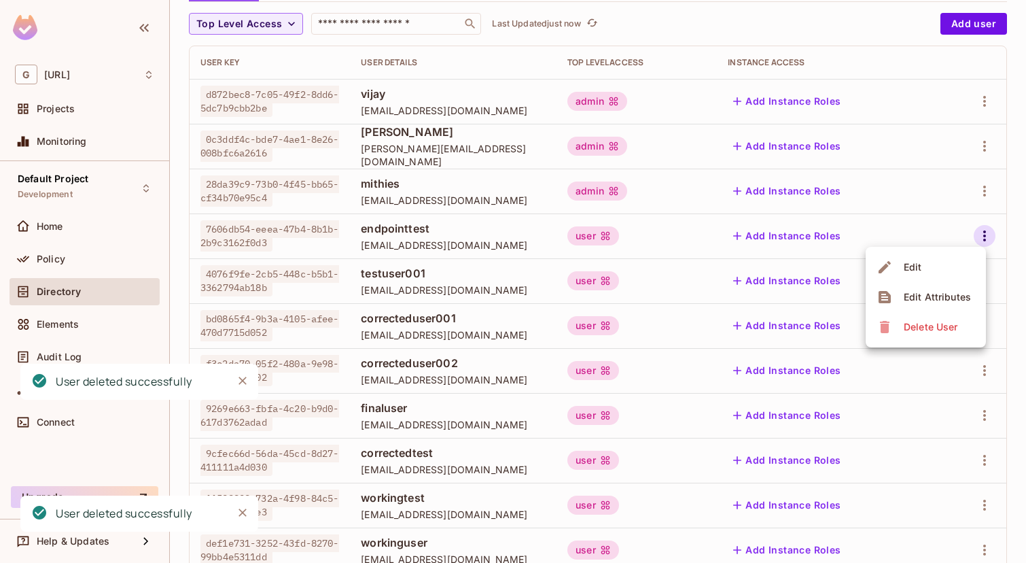
click at [939, 320] on div "Delete User" at bounding box center [931, 327] width 54 height 14
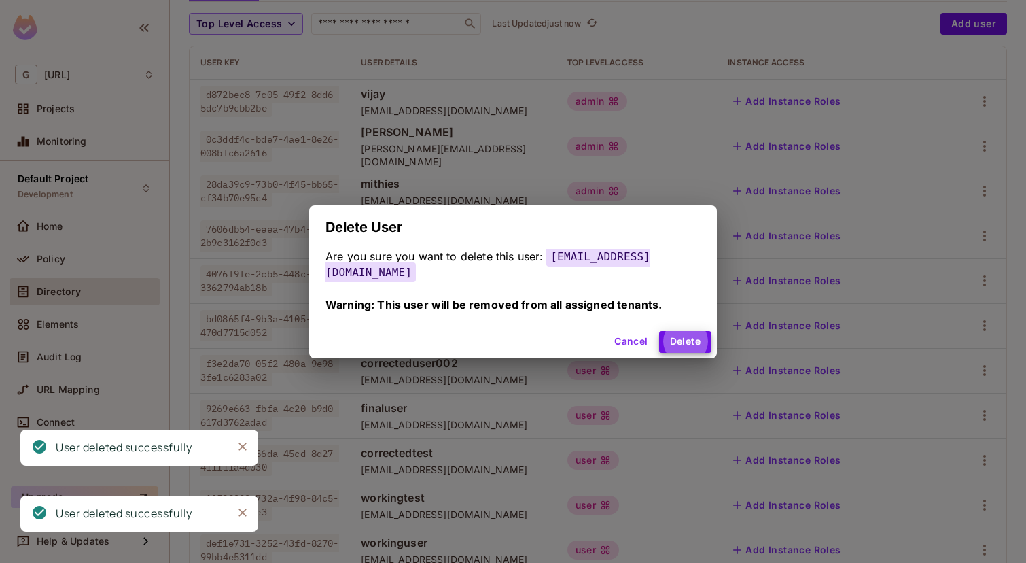
click at [659, 331] on button "Delete" at bounding box center [685, 342] width 52 height 22
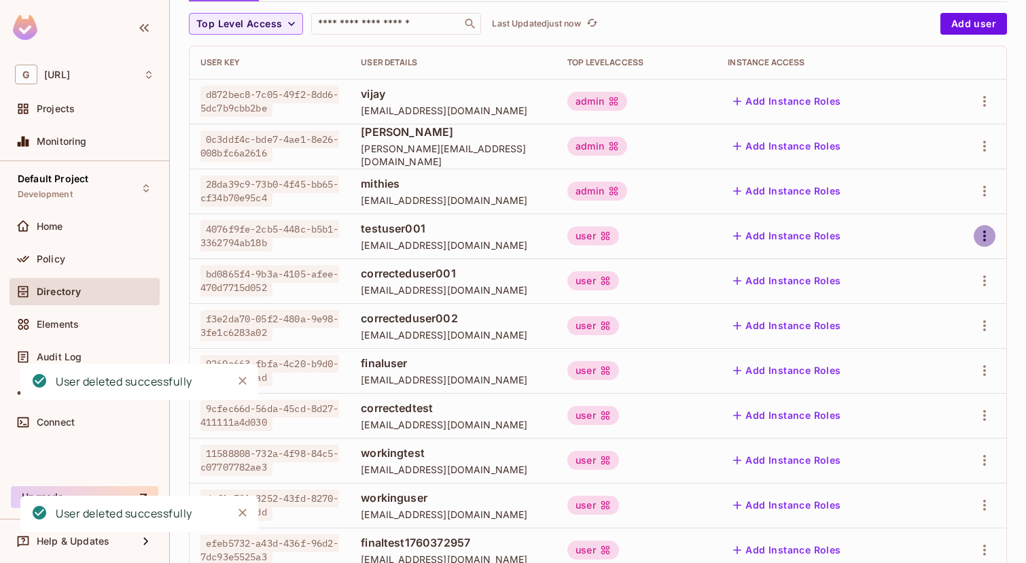
click at [981, 245] on button "button" at bounding box center [985, 236] width 22 height 22
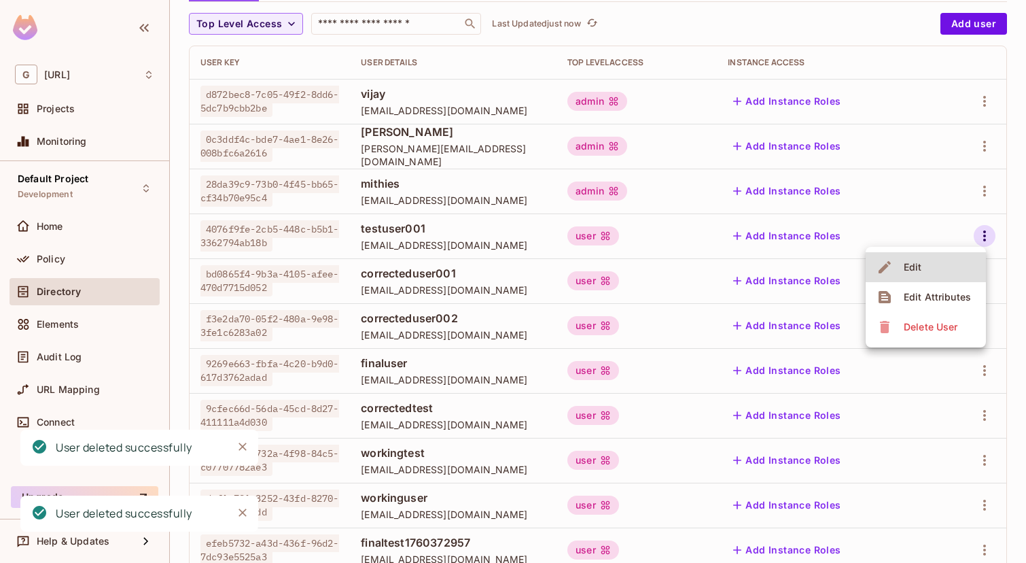
click at [937, 334] on span "Delete User" at bounding box center [931, 327] width 62 height 22
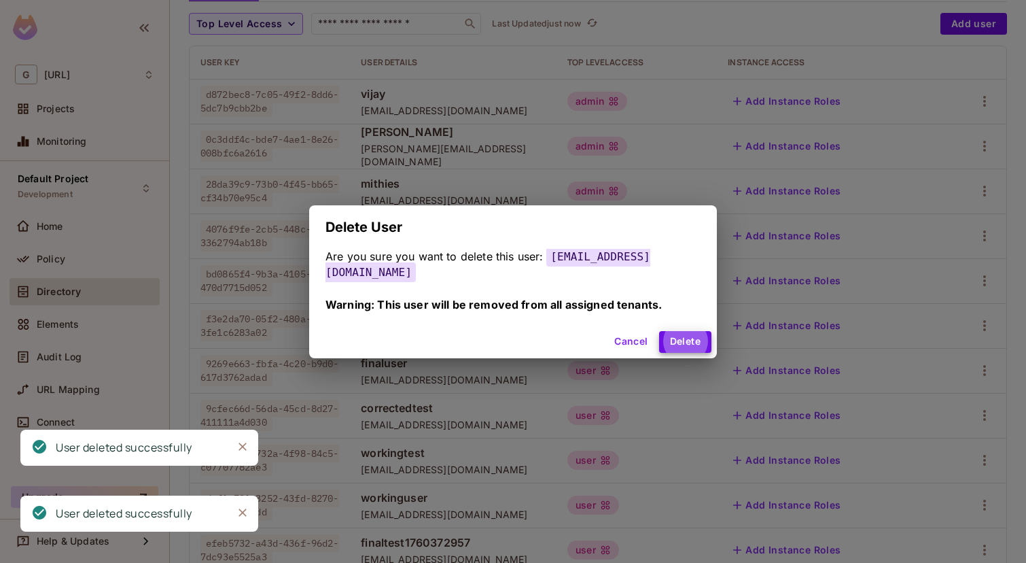
click at [659, 331] on button "Delete" at bounding box center [685, 342] width 52 height 22
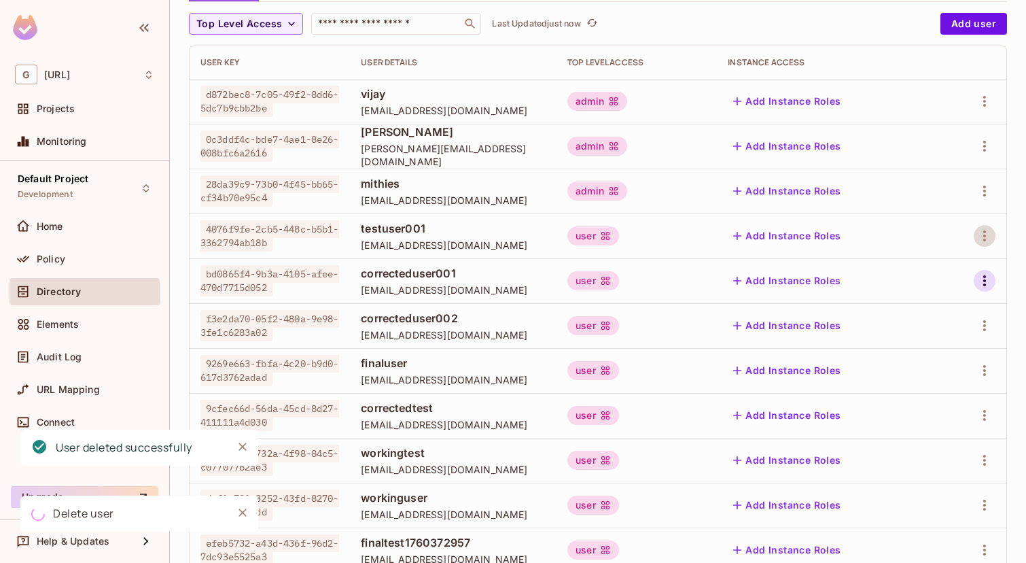
click at [990, 279] on icon "button" at bounding box center [985, 281] width 16 height 16
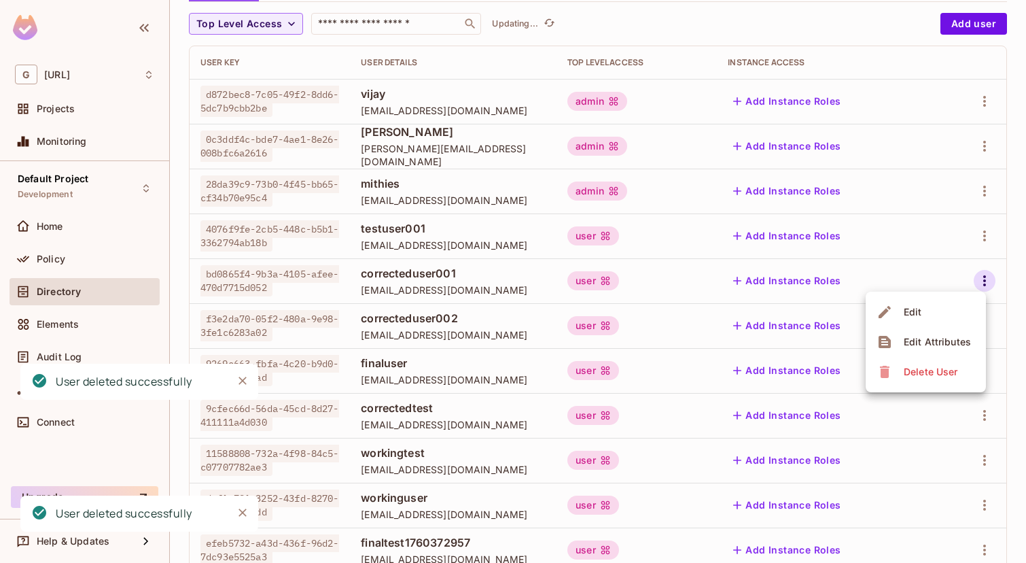
click at [940, 378] on div "Delete User" at bounding box center [931, 372] width 54 height 14
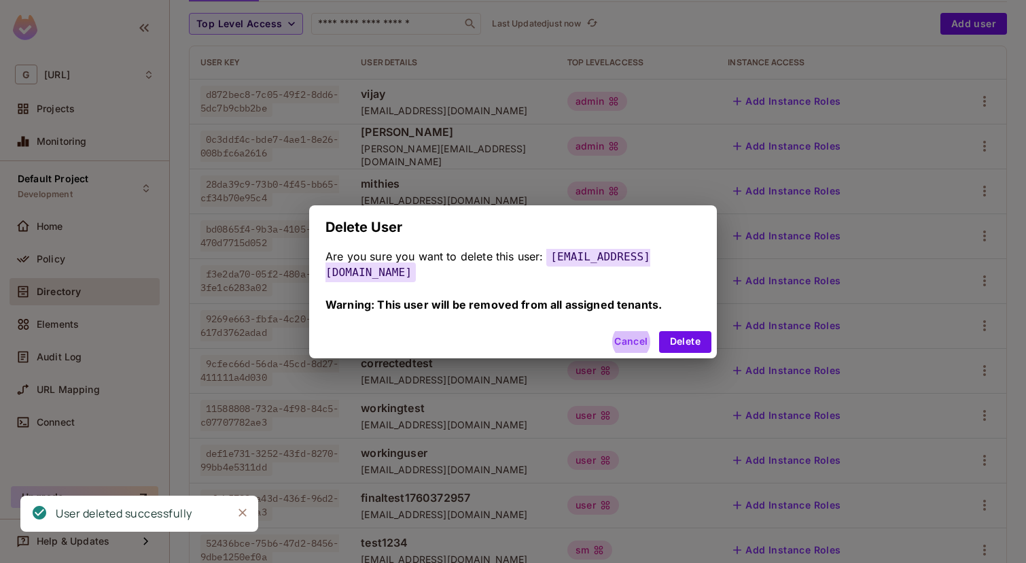
click at [659, 331] on button "Delete" at bounding box center [685, 342] width 52 height 22
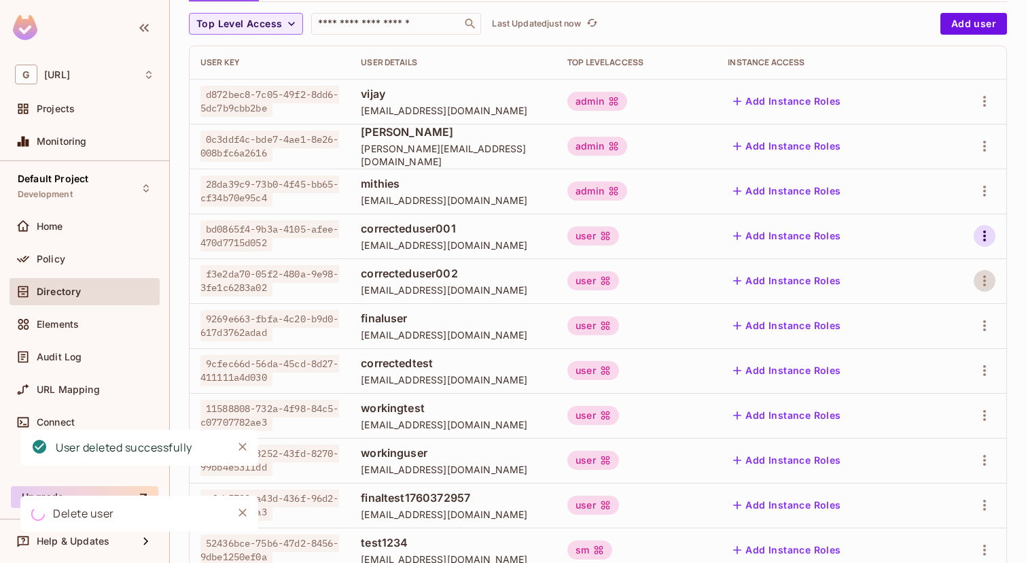
click at [988, 240] on icon "button" at bounding box center [985, 236] width 16 height 16
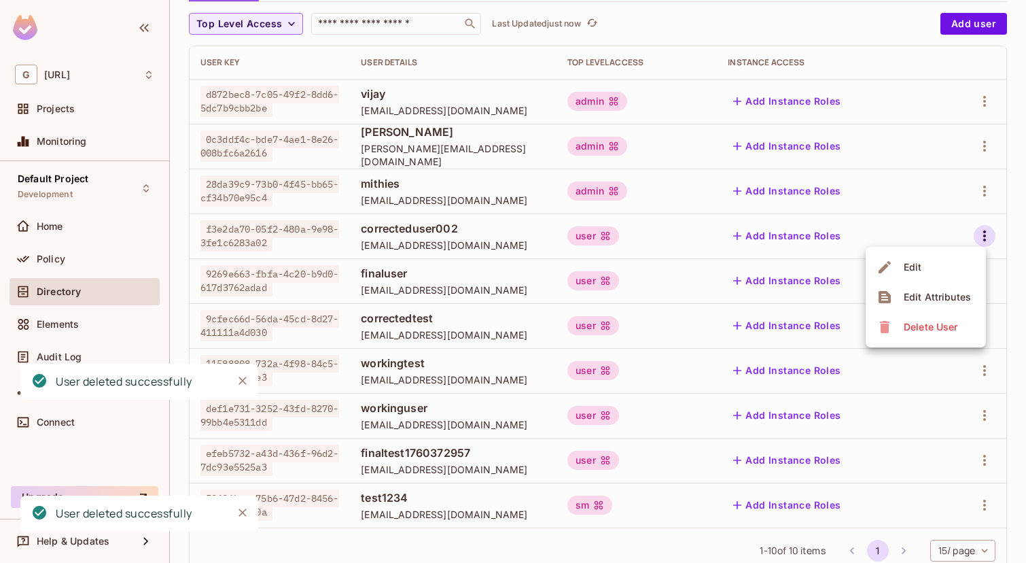
click at [940, 325] on div "Delete User" at bounding box center [931, 327] width 54 height 14
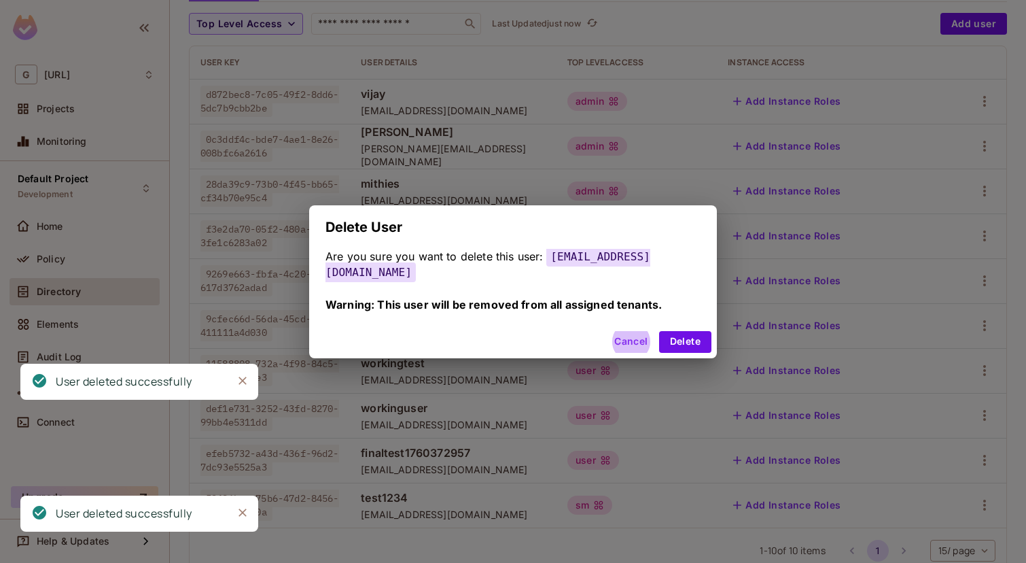
click at [659, 331] on button "Delete" at bounding box center [685, 342] width 52 height 22
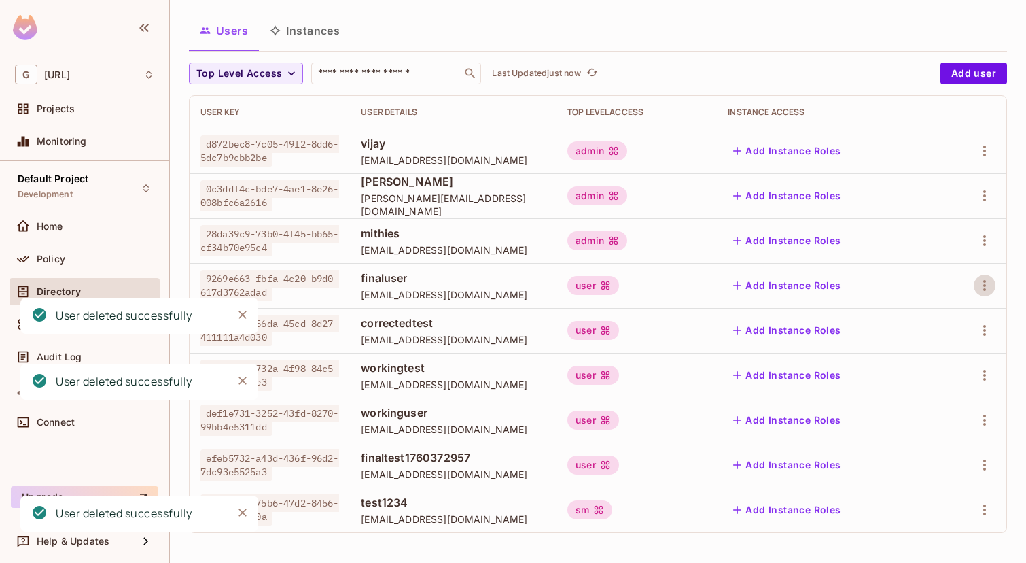
scroll to position [73, 0]
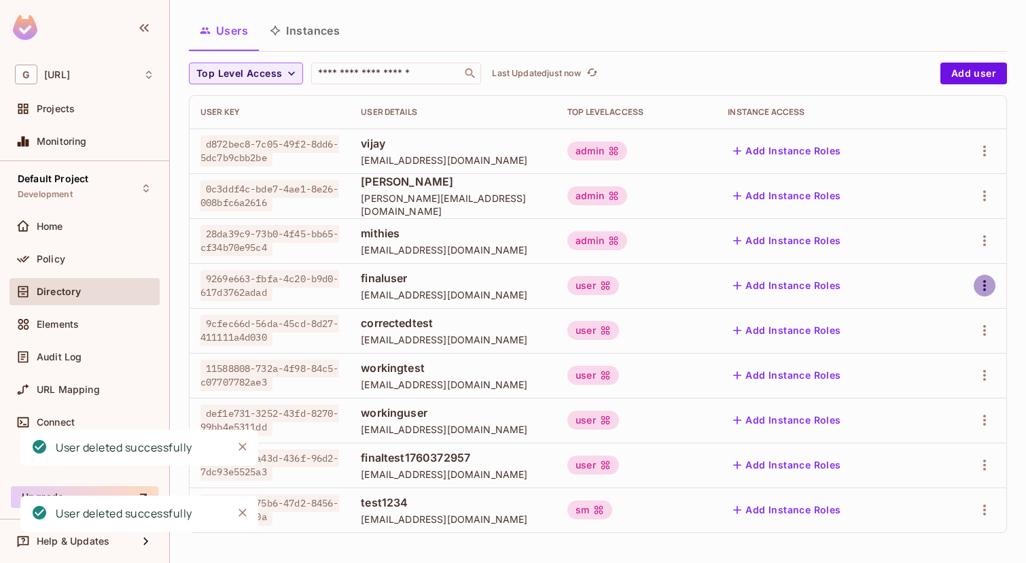
click at [981, 279] on icon "button" at bounding box center [985, 285] width 16 height 16
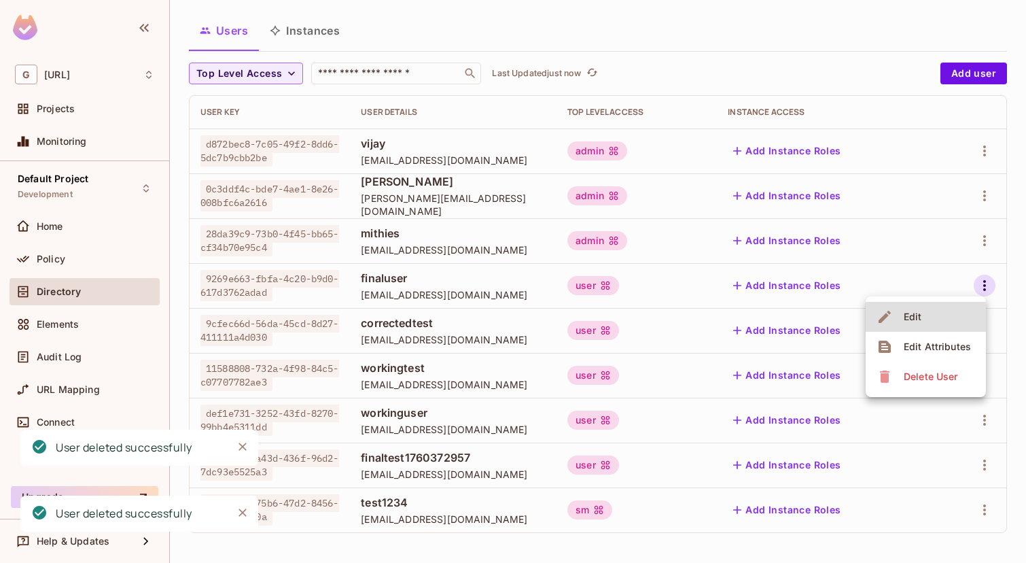
click at [937, 377] on div "Delete User" at bounding box center [931, 377] width 54 height 14
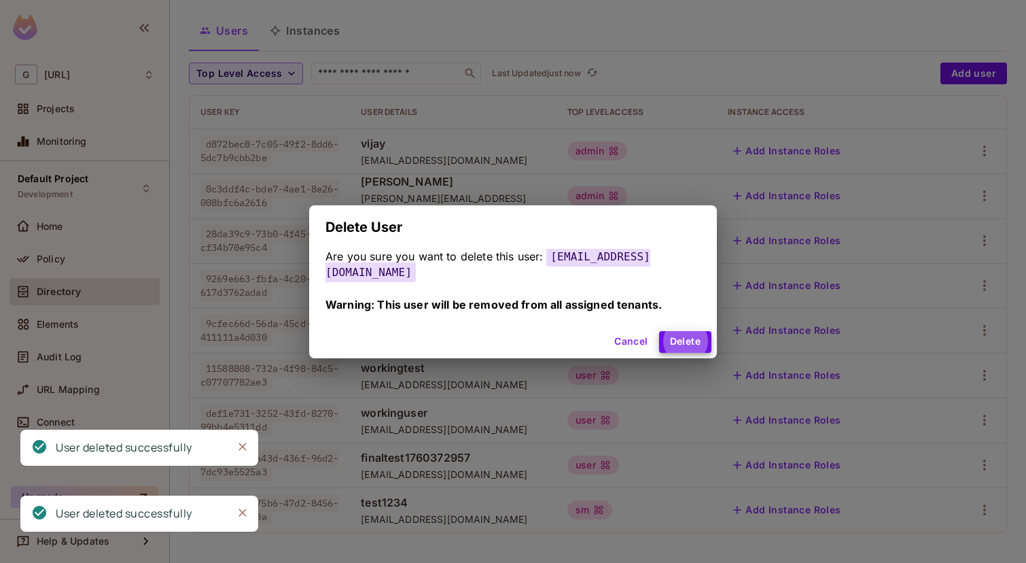
click at [659, 331] on button "Delete" at bounding box center [685, 342] width 52 height 22
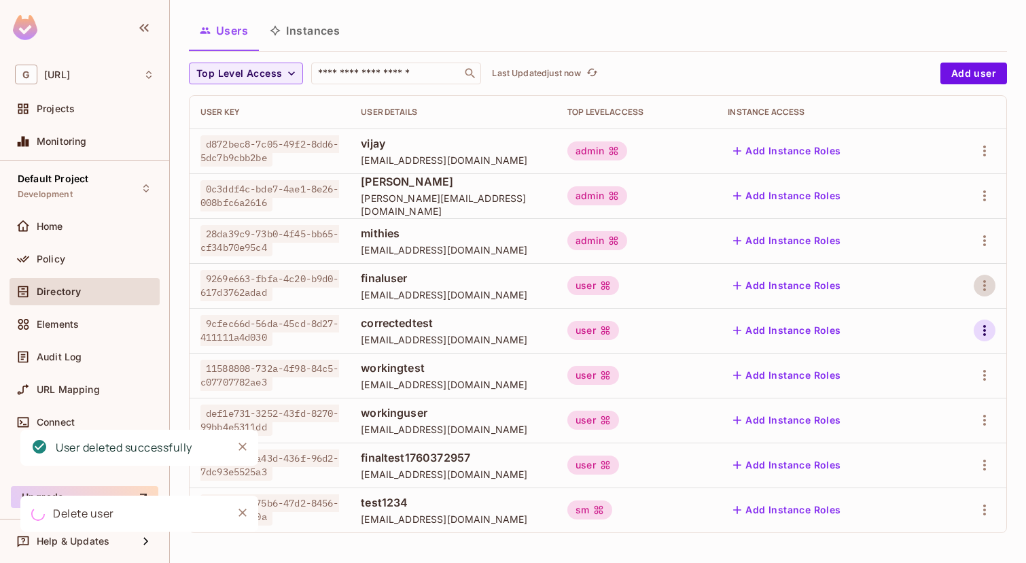
click at [985, 333] on icon "button" at bounding box center [985, 330] width 16 height 16
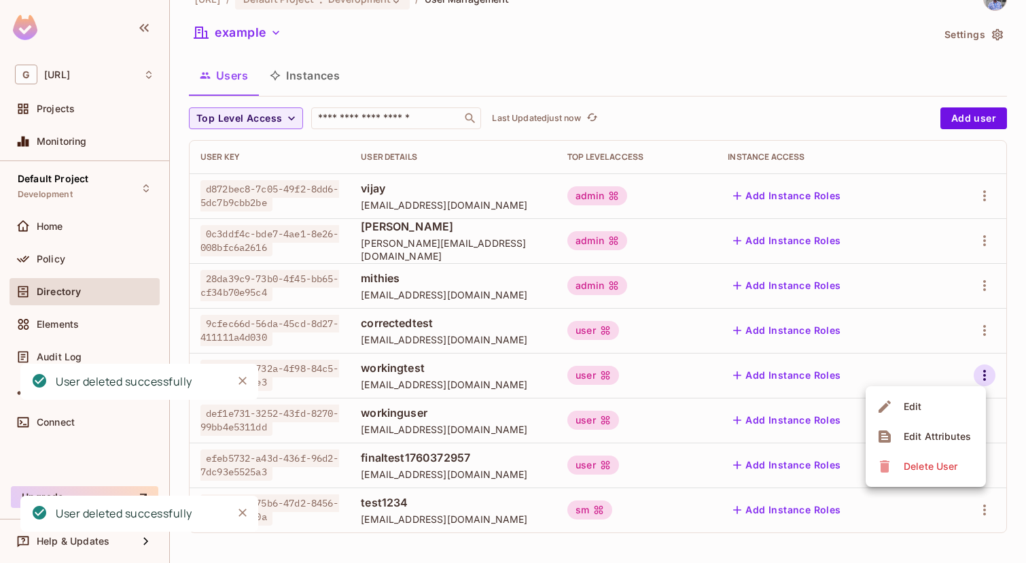
scroll to position [28, 0]
click at [933, 420] on li "Edit" at bounding box center [926, 407] width 120 height 30
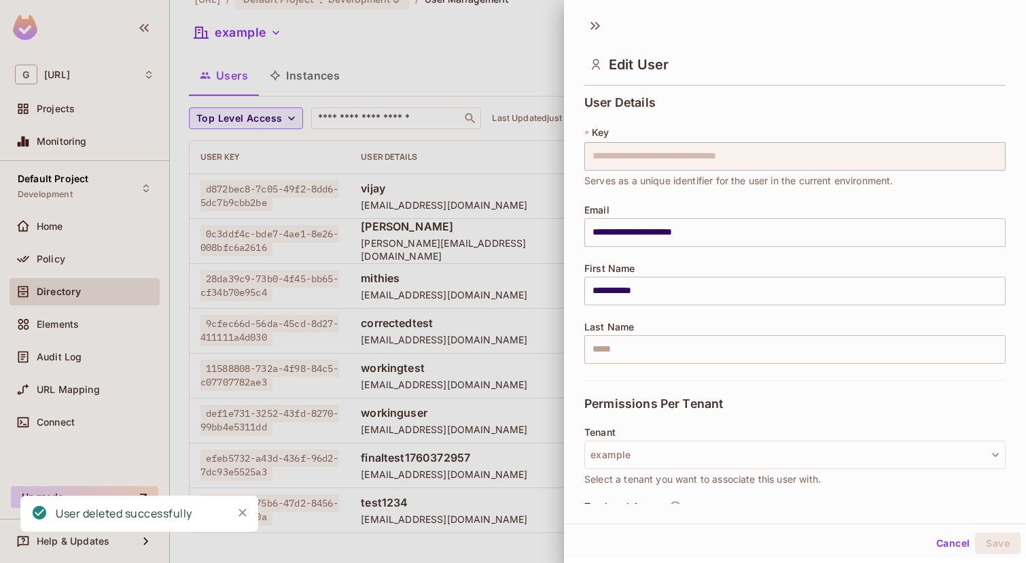
click at [527, 331] on div at bounding box center [513, 281] width 1026 height 563
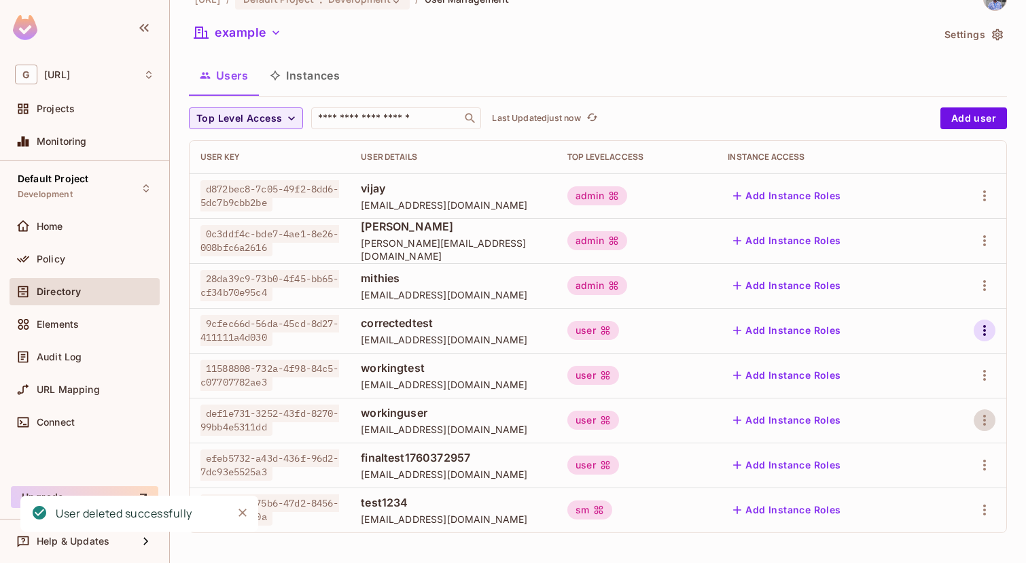
click at [981, 332] on icon "button" at bounding box center [985, 330] width 16 height 16
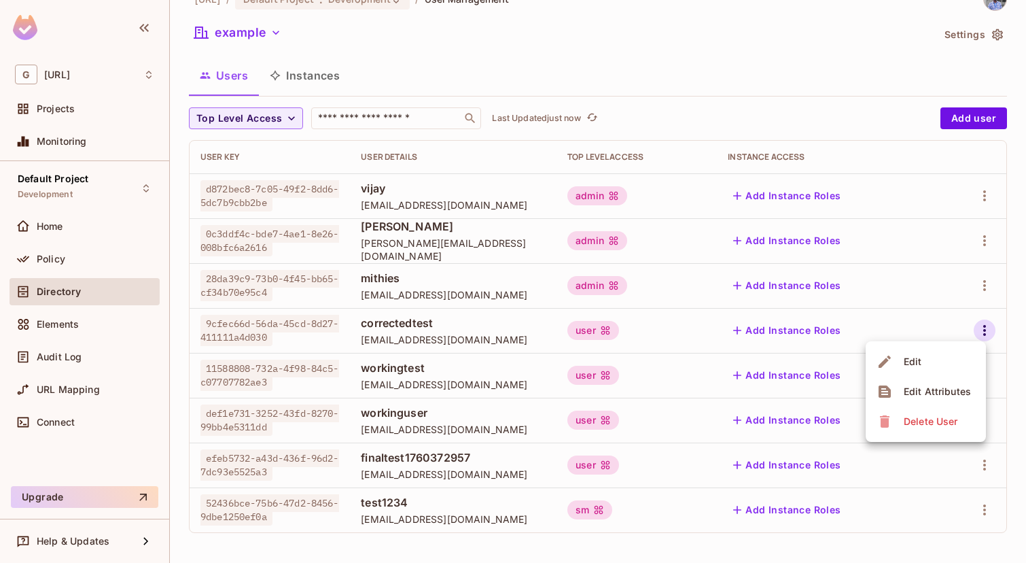
click at [907, 419] on div "Delete User" at bounding box center [931, 422] width 54 height 14
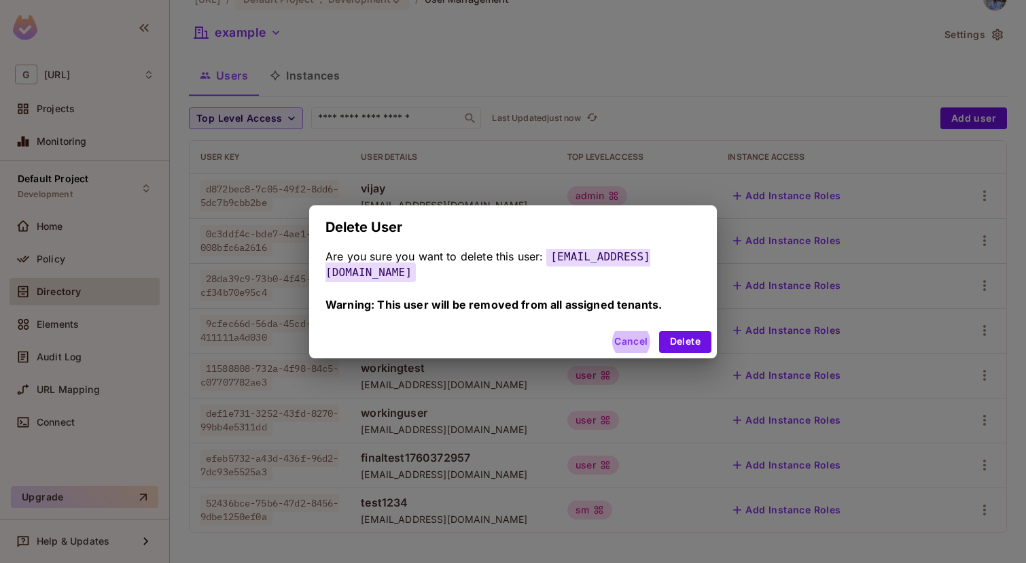
click at [659, 331] on button "Delete" at bounding box center [685, 342] width 52 height 22
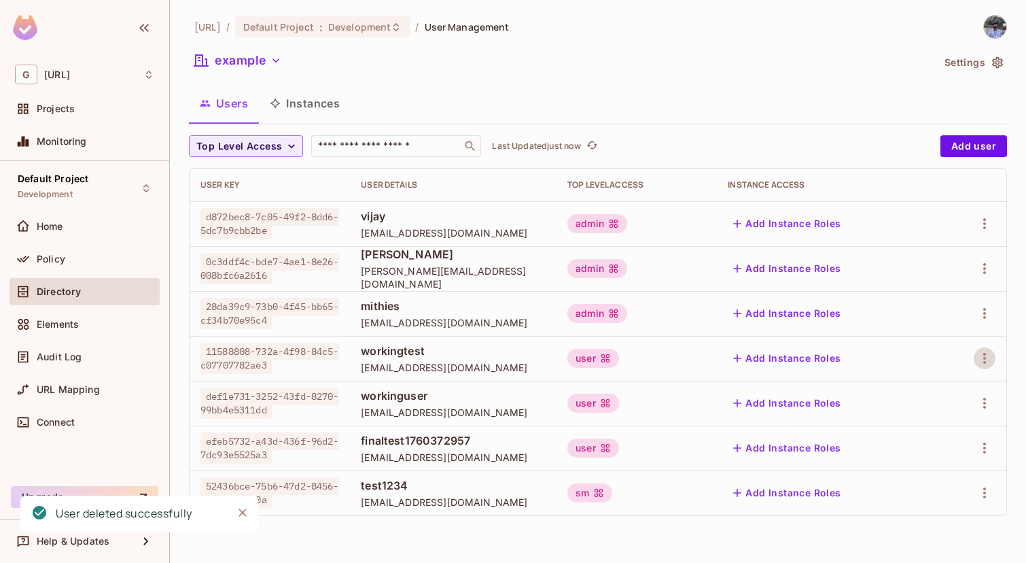
scroll to position [0, 0]
click at [977, 360] on icon "button" at bounding box center [985, 358] width 16 height 16
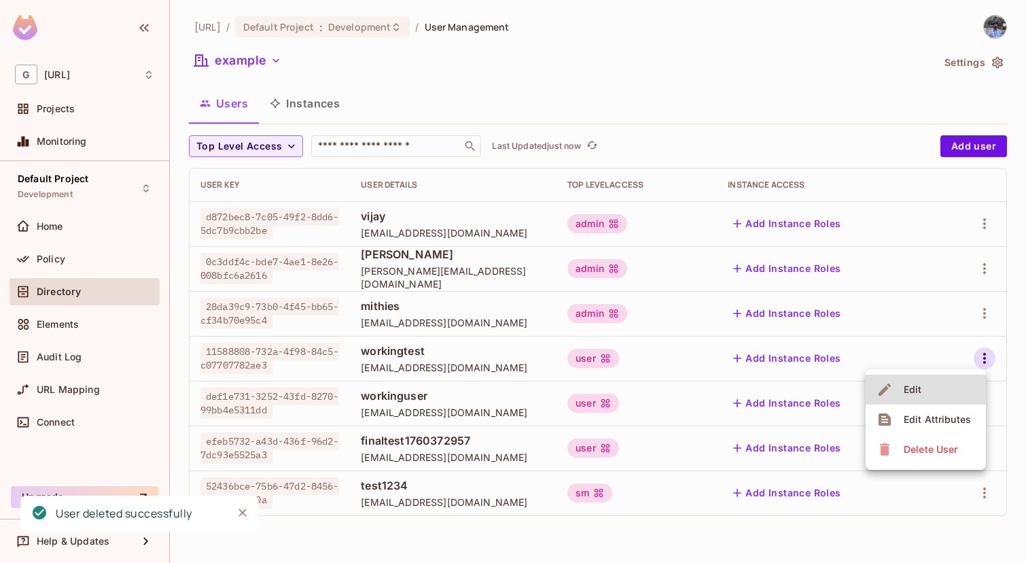
click at [910, 463] on li "Delete User" at bounding box center [926, 449] width 120 height 30
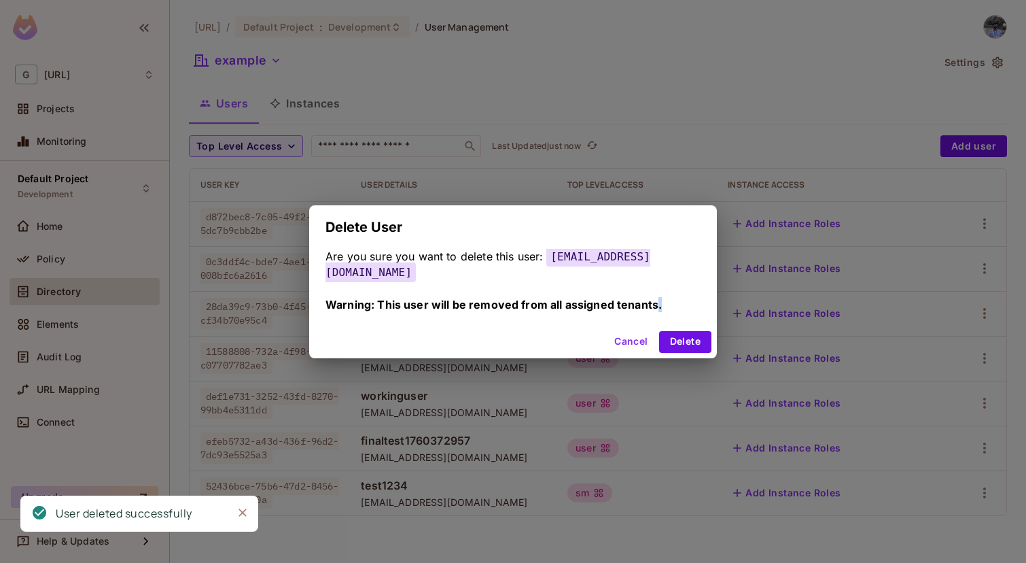
click at [910, 463] on div "Delete User Are you sure you want to delete this user: [EMAIL_ADDRESS][DOMAIN_N…" at bounding box center [513, 281] width 1026 height 563
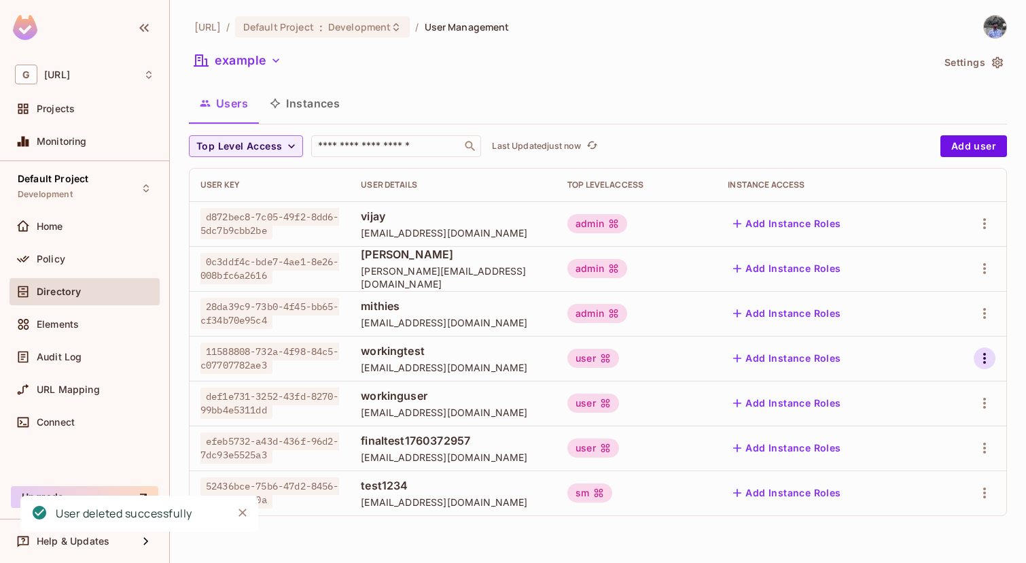
click at [984, 348] on button "button" at bounding box center [985, 358] width 22 height 22
click at [925, 453] on div "Delete User" at bounding box center [931, 449] width 54 height 14
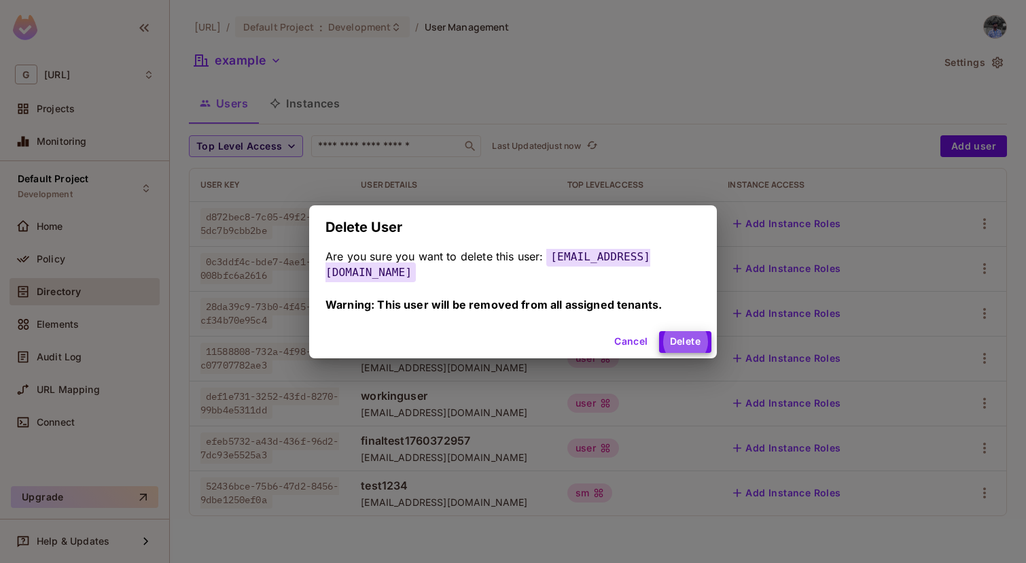
click at [659, 331] on button "Delete" at bounding box center [685, 342] width 52 height 22
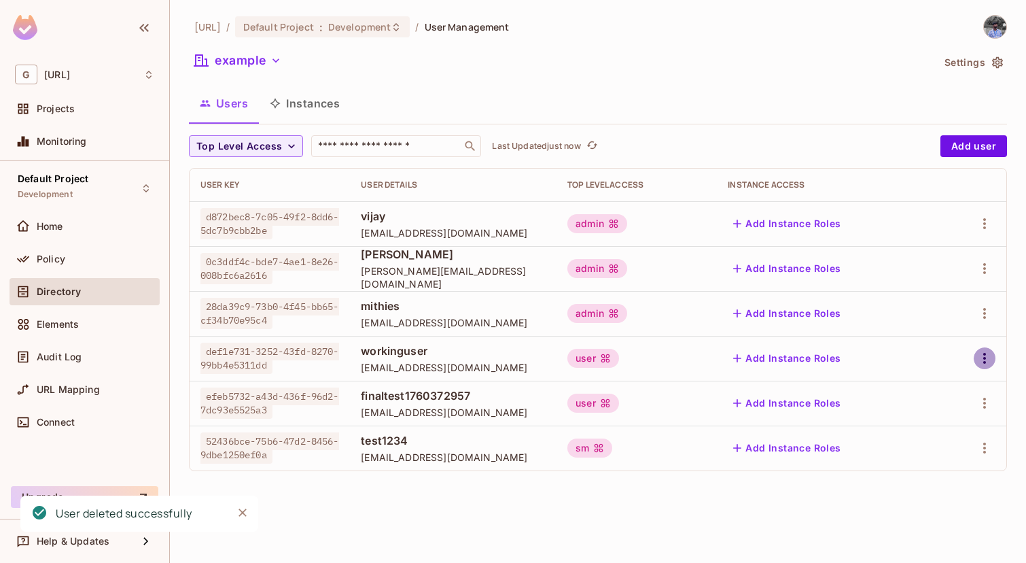
click at [982, 360] on icon "button" at bounding box center [985, 358] width 16 height 16
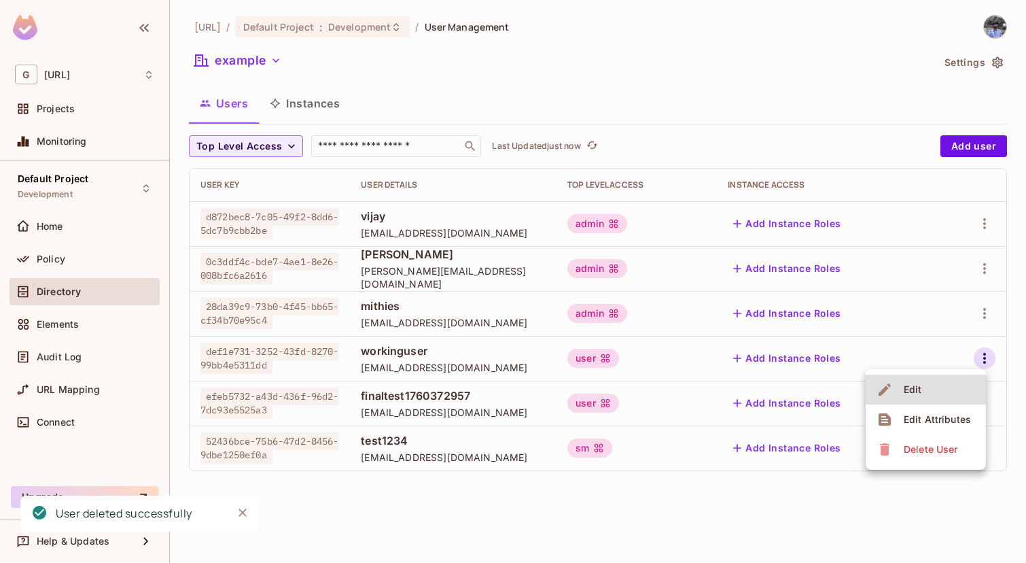
click at [934, 449] on div "Delete User" at bounding box center [931, 449] width 54 height 14
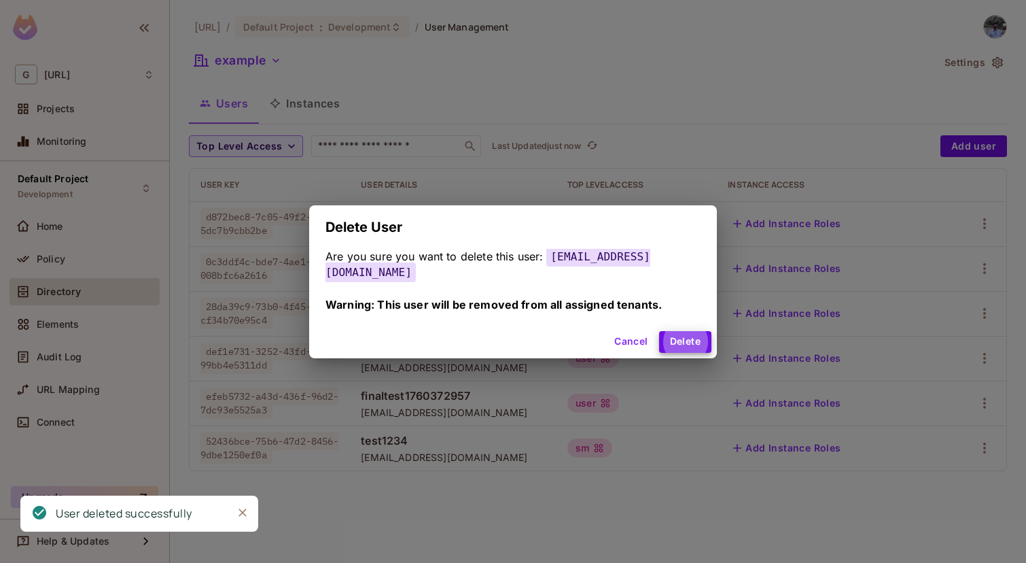
click at [659, 331] on button "Delete" at bounding box center [685, 342] width 52 height 22
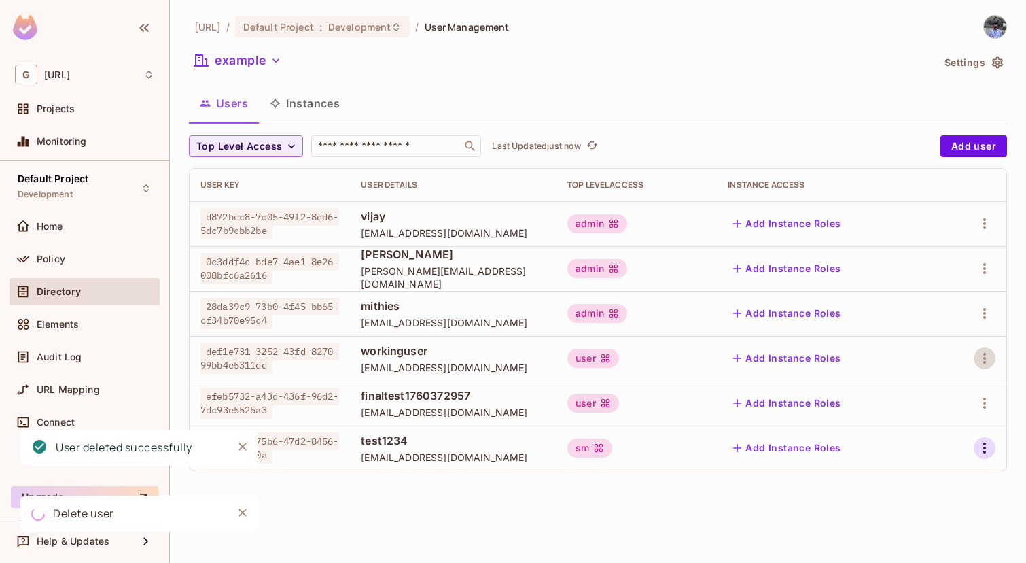
click at [981, 445] on icon "button" at bounding box center [985, 448] width 16 height 16
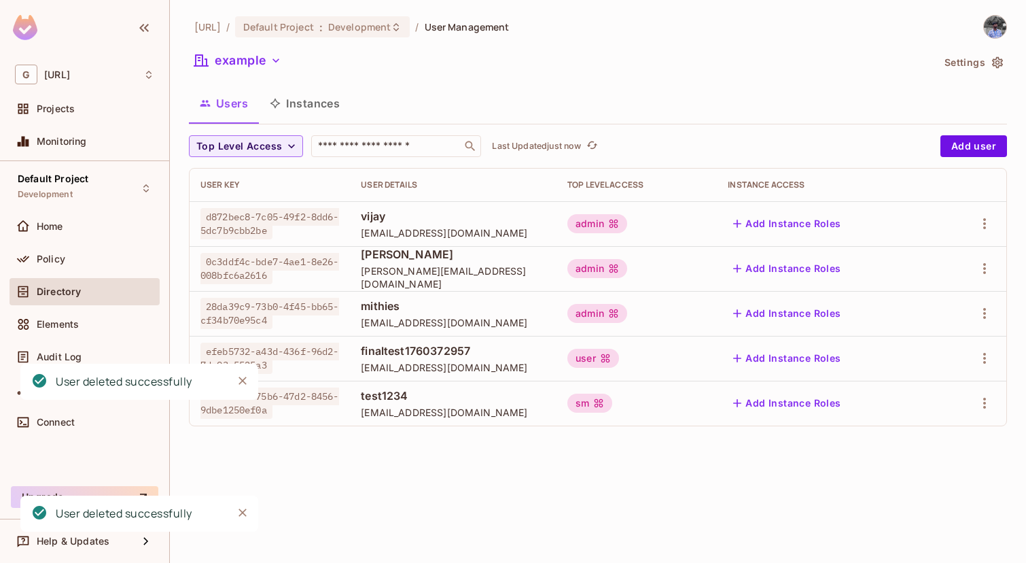
click at [934, 529] on div "[URL] / Default Project : Development / User Management example Settings Users …" at bounding box center [598, 281] width 856 height 563
click at [986, 399] on icon "button" at bounding box center [985, 403] width 3 height 11
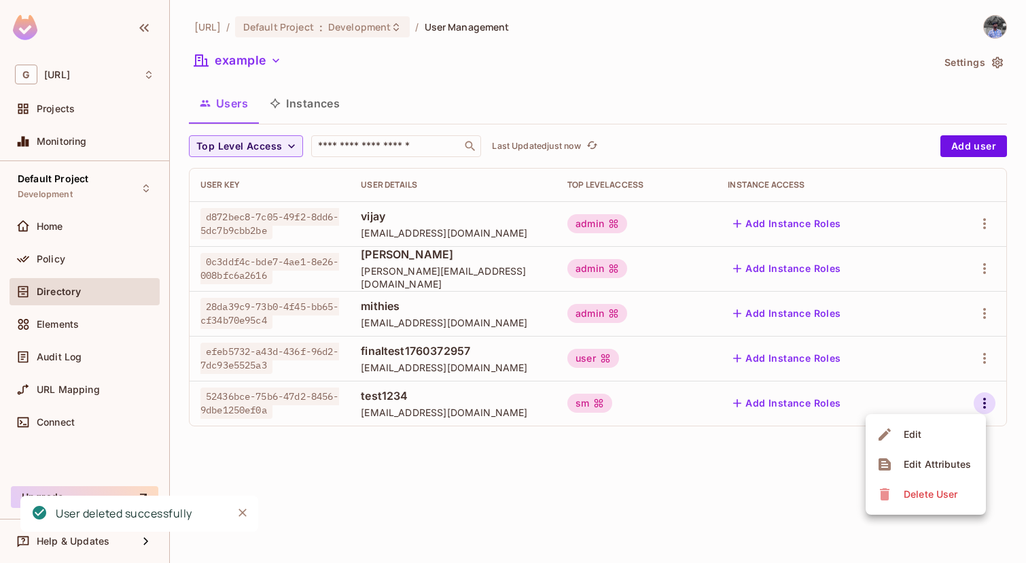
click at [934, 500] on div "Delete User" at bounding box center [931, 494] width 54 height 14
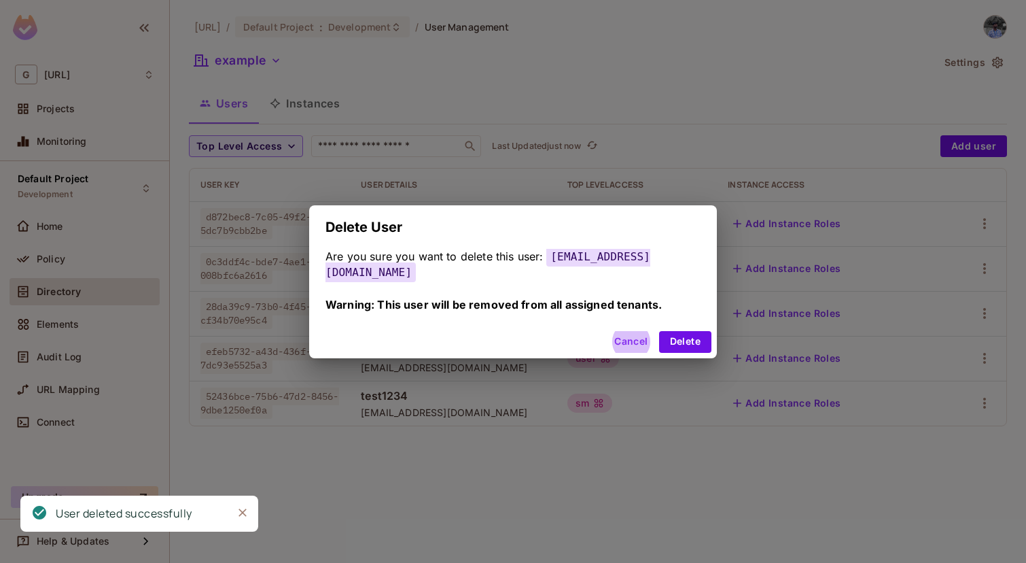
click at [659, 331] on button "Delete" at bounding box center [685, 342] width 52 height 22
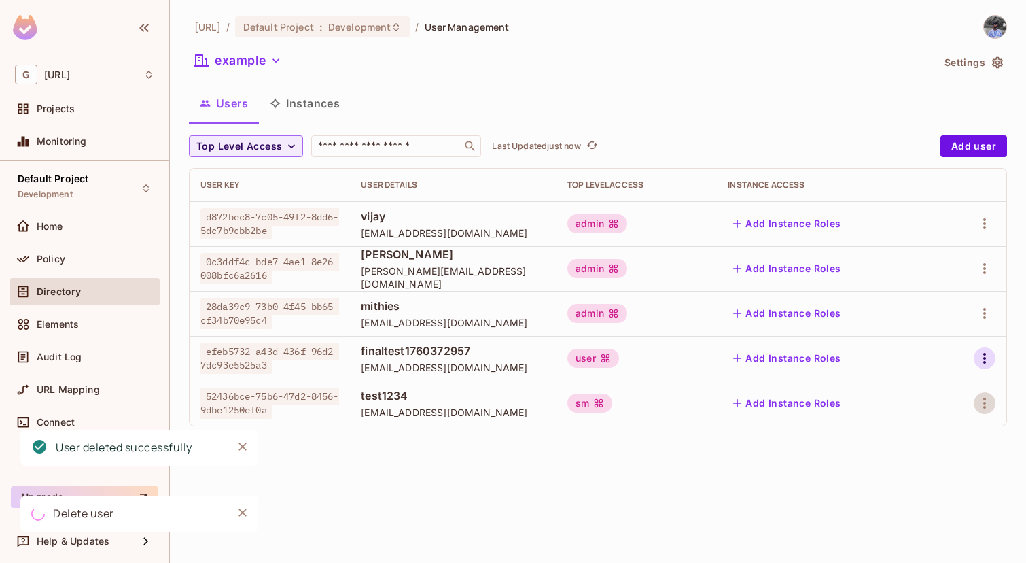
click at [982, 355] on icon "button" at bounding box center [985, 358] width 16 height 16
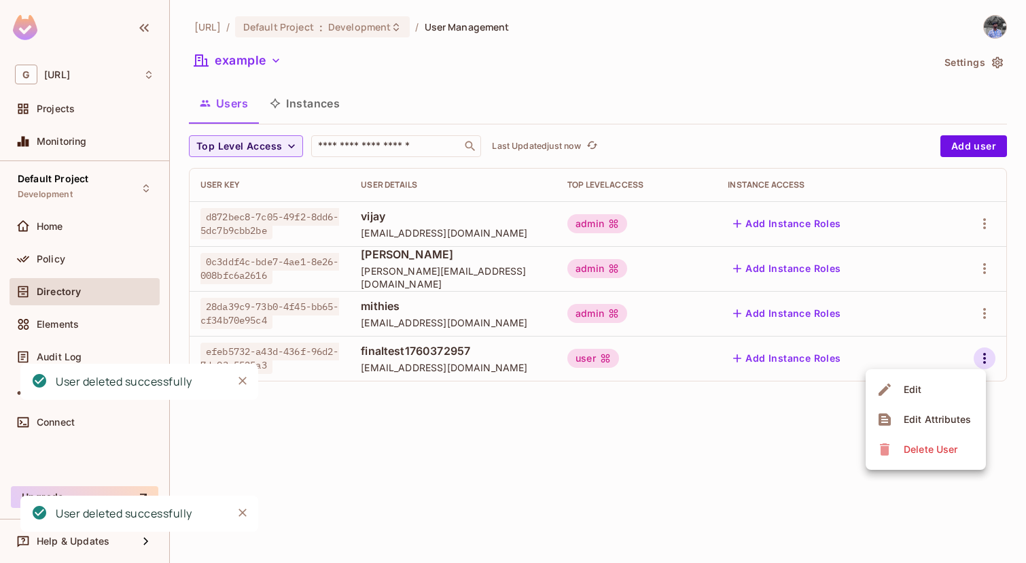
click at [931, 442] on span "Delete User" at bounding box center [931, 449] width 62 height 22
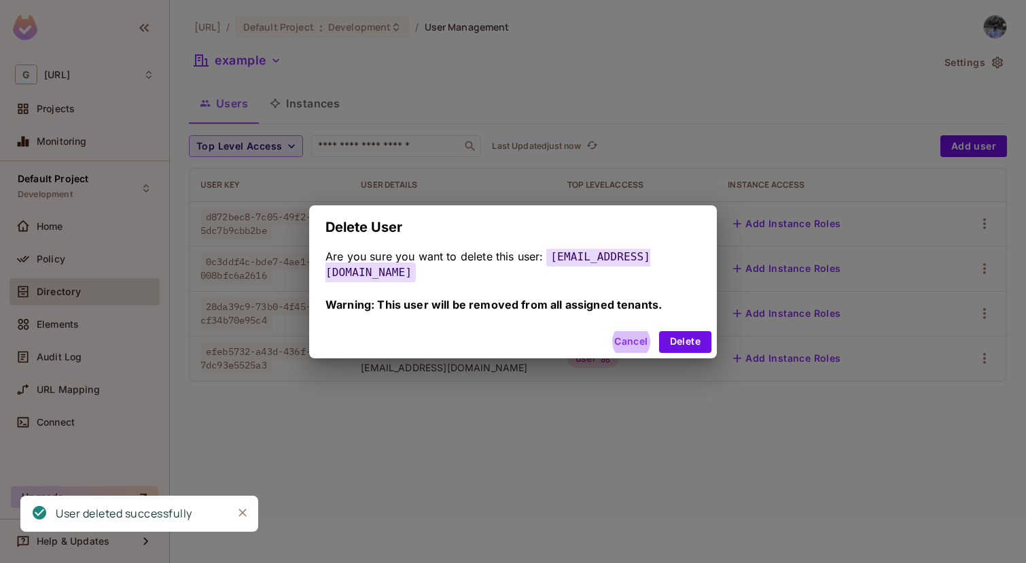
click at [659, 331] on button "Delete" at bounding box center [685, 342] width 52 height 22
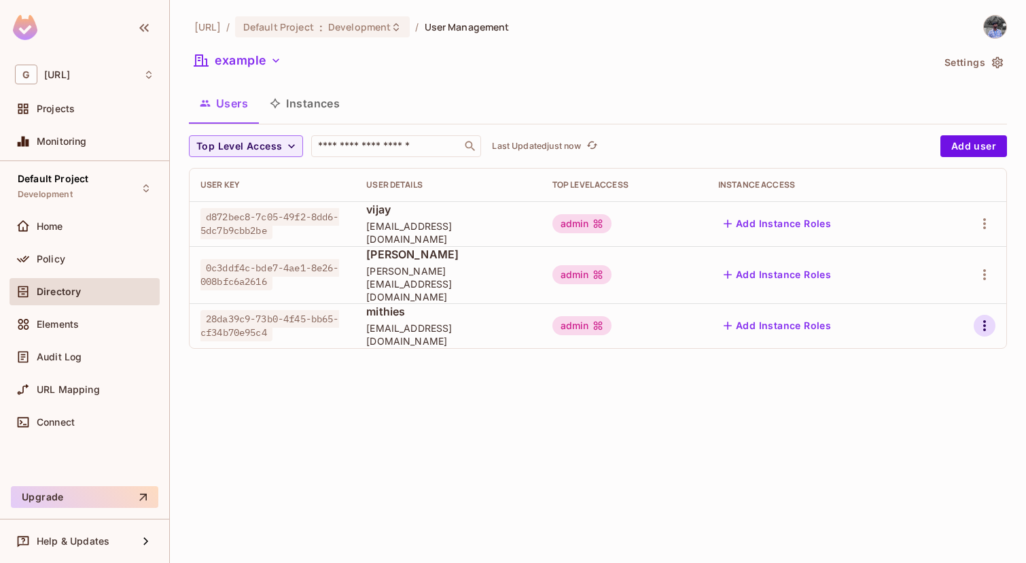
click at [978, 317] on icon "button" at bounding box center [985, 325] width 16 height 16
click at [919, 396] on span "Delete User" at bounding box center [931, 405] width 62 height 22
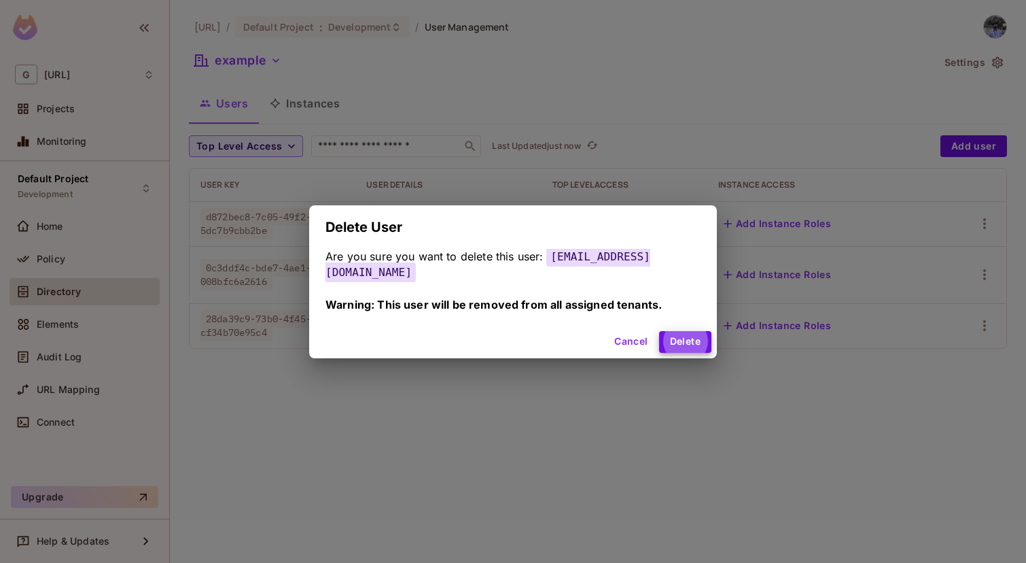
click at [659, 331] on button "Delete" at bounding box center [685, 342] width 52 height 22
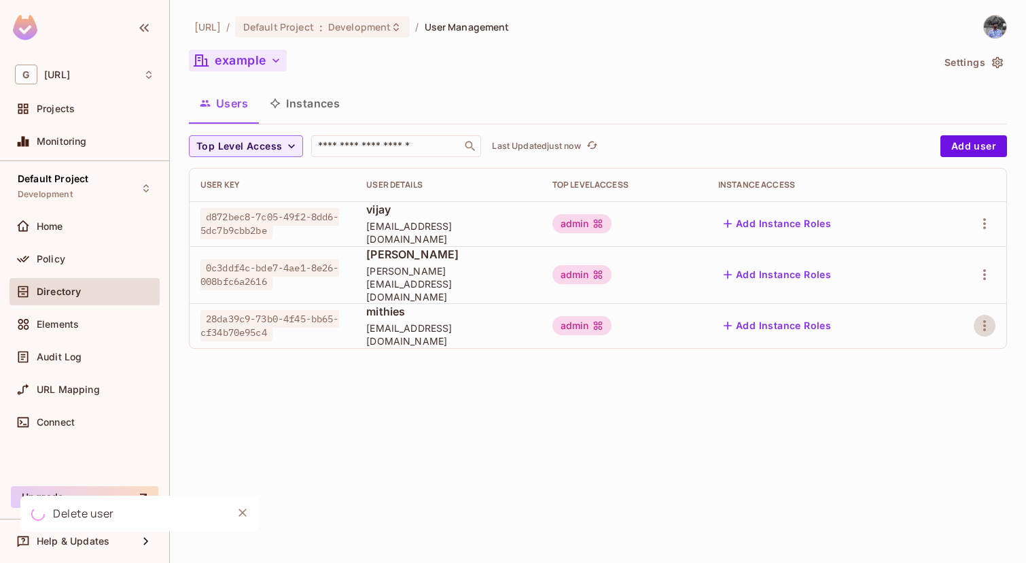
click at [262, 65] on button "example" at bounding box center [238, 61] width 98 height 22
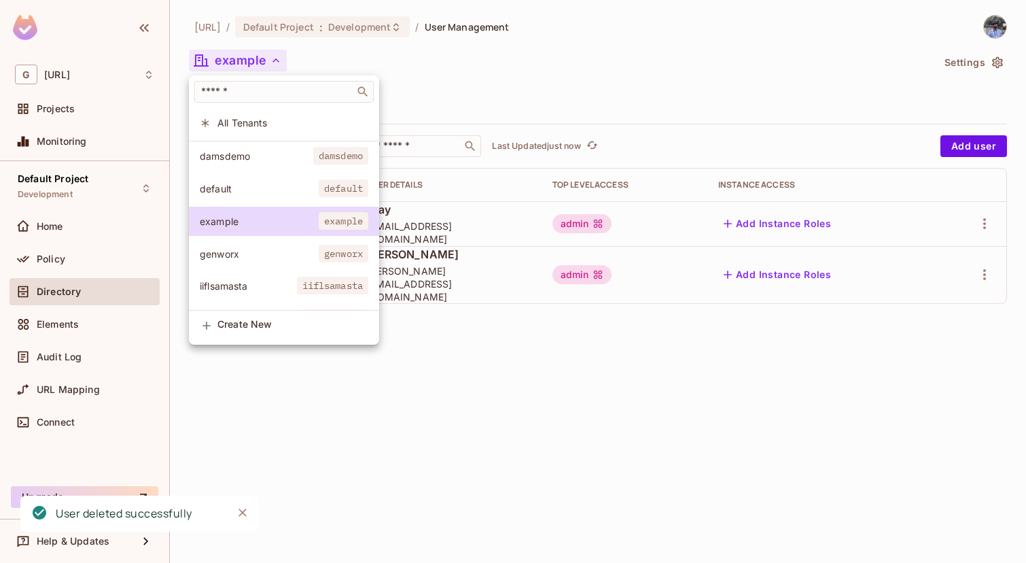
click at [273, 185] on span "default" at bounding box center [259, 188] width 119 height 13
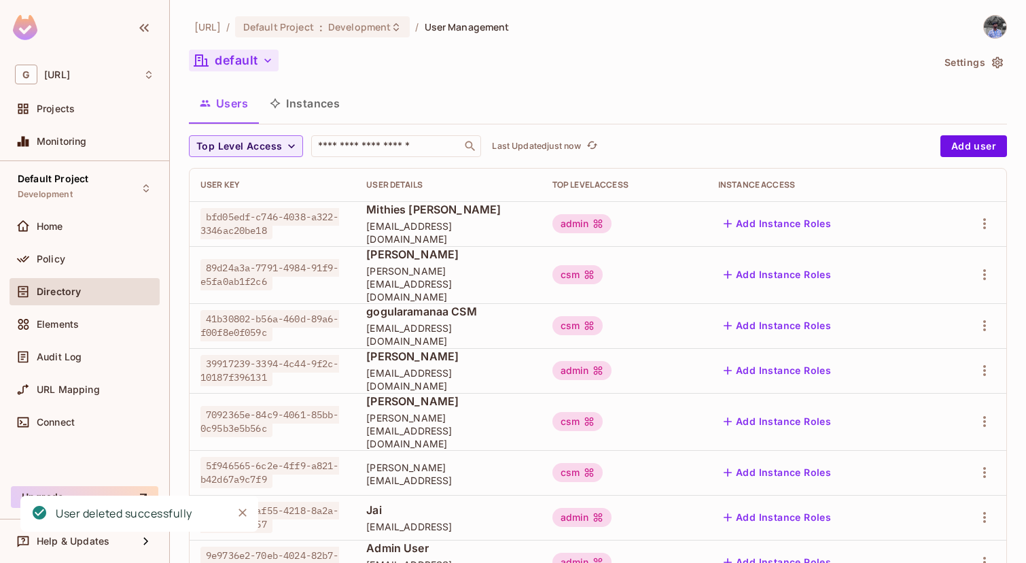
click at [245, 58] on button "default" at bounding box center [234, 61] width 90 height 22
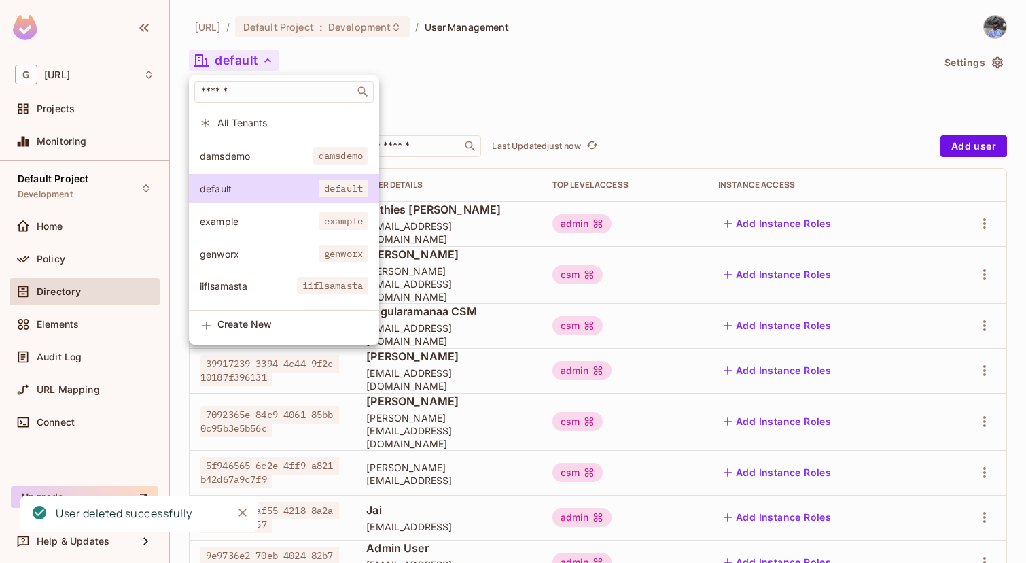
click at [249, 155] on span "damsdemo" at bounding box center [257, 156] width 114 height 13
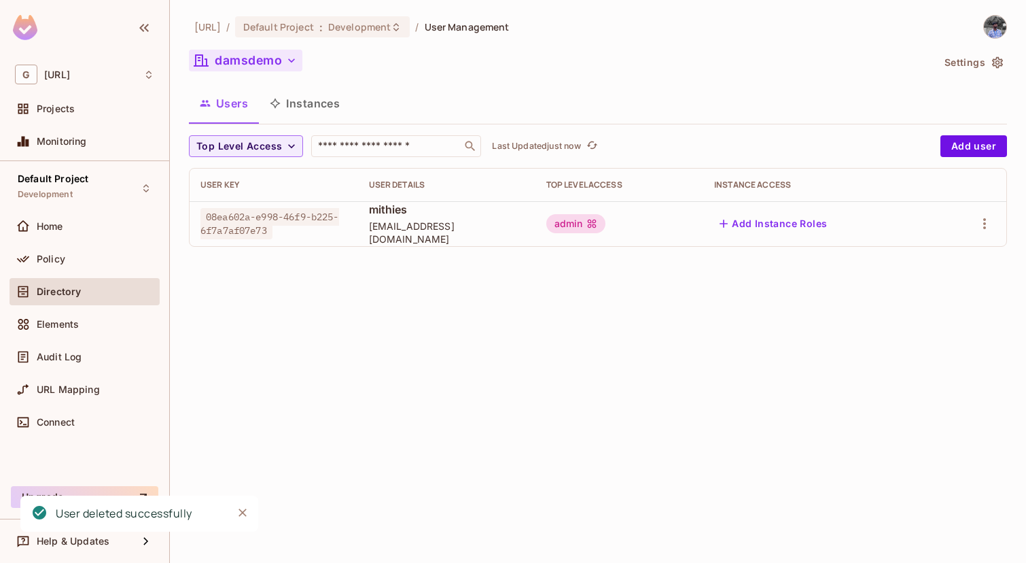
click at [222, 50] on button "damsdemo" at bounding box center [246, 61] width 114 height 22
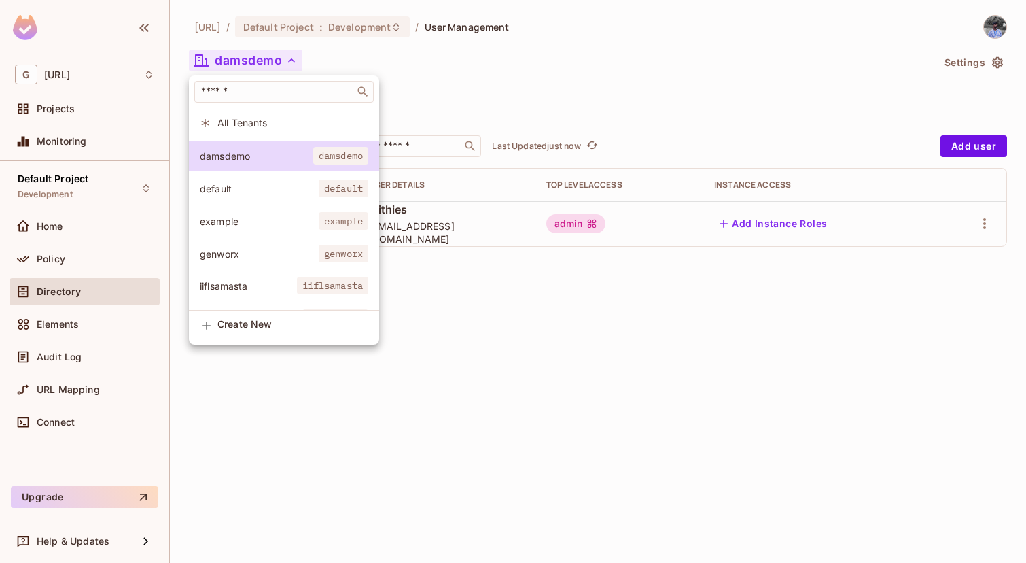
click at [271, 254] on span "genworx" at bounding box center [259, 253] width 119 height 13
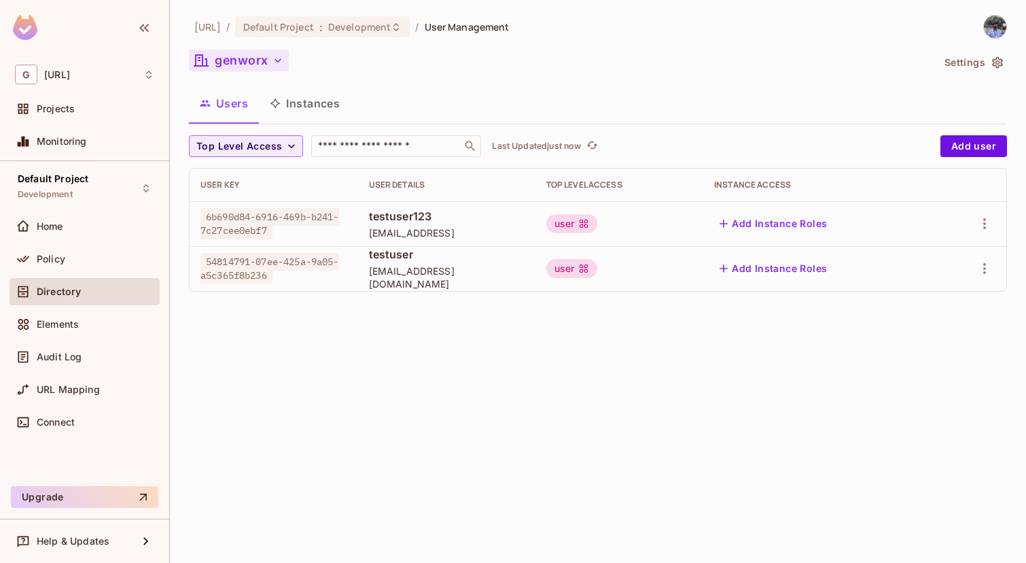
click at [256, 58] on button "genworx" at bounding box center [239, 61] width 100 height 22
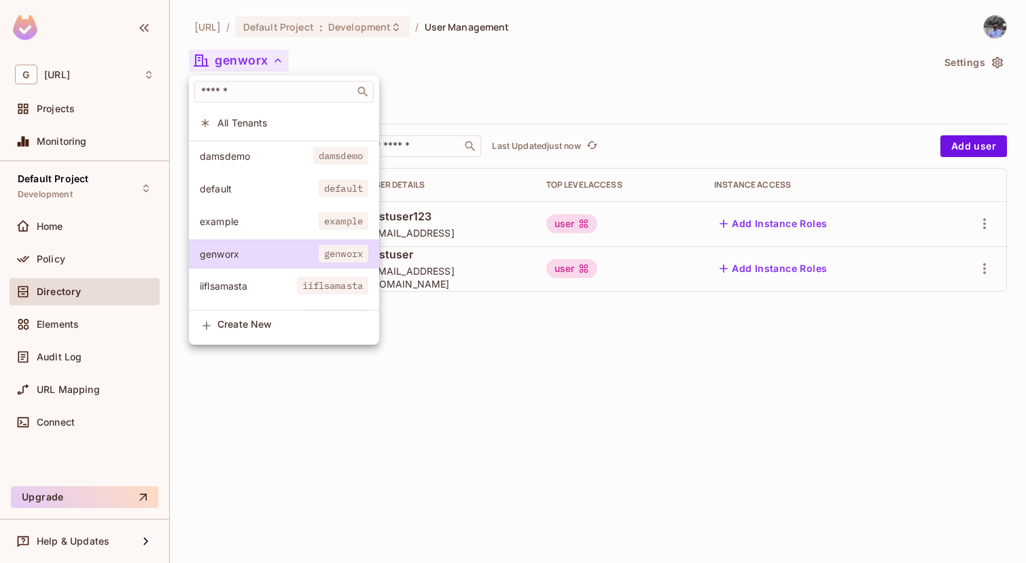
click at [281, 275] on li "iiflsamasta iiflsamasta" at bounding box center [284, 285] width 190 height 29
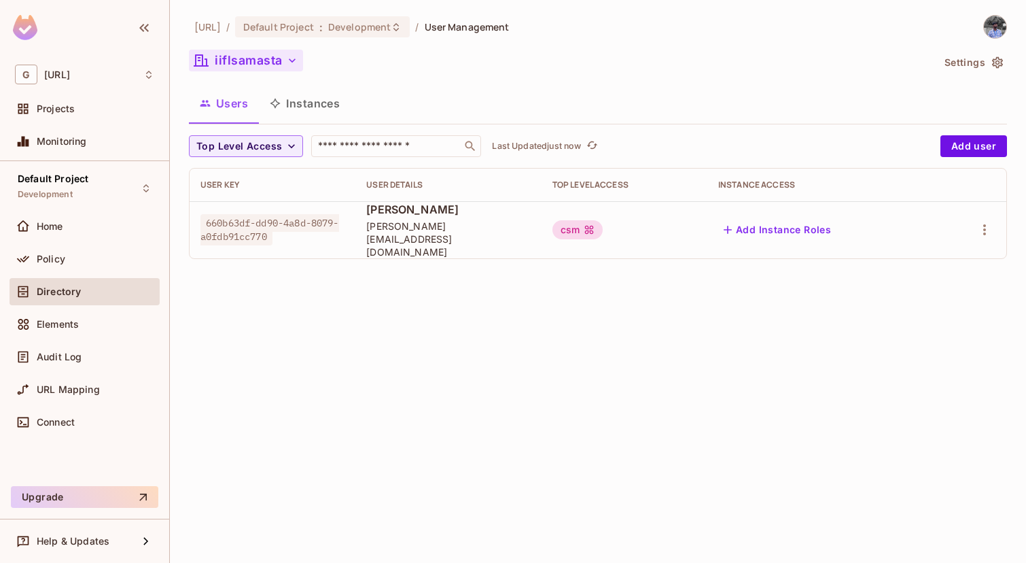
click at [269, 61] on button "iiflsamasta" at bounding box center [246, 61] width 114 height 22
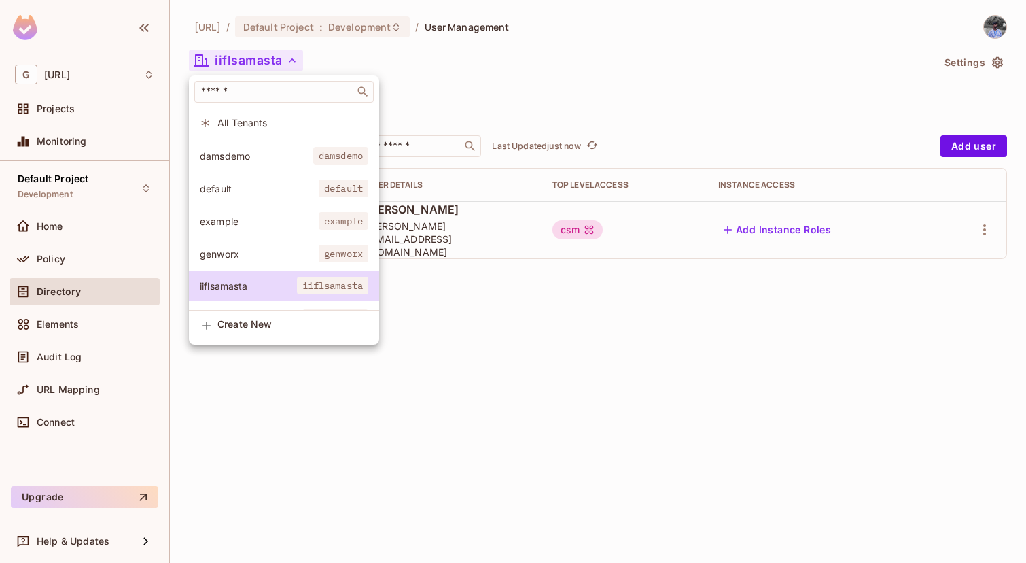
click at [264, 131] on li "All Tenants" at bounding box center [284, 122] width 190 height 29
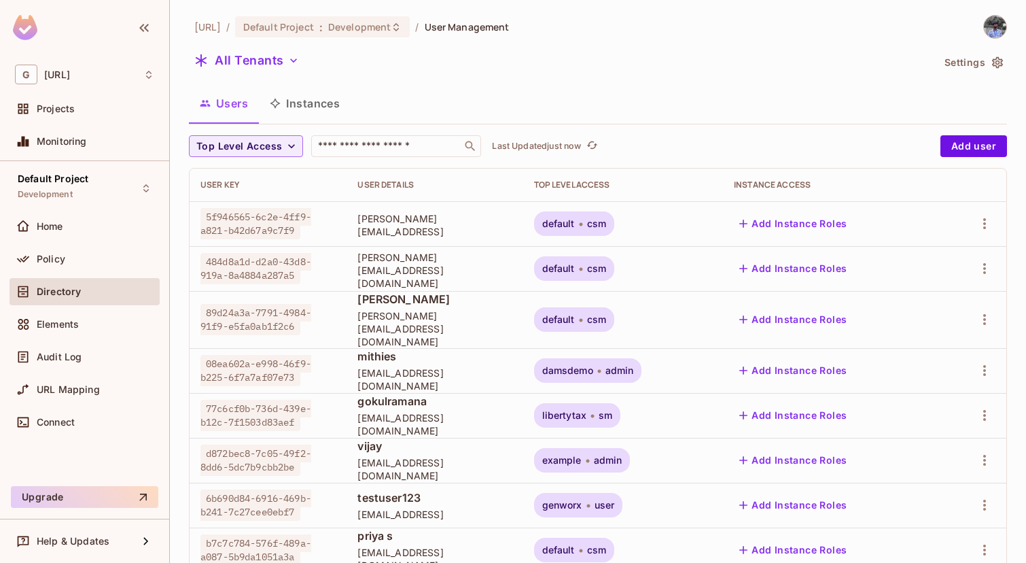
click at [264, 46] on div "[URL] / Default Project : Development / User Management All Tenants Settings Us…" at bounding box center [598, 491] width 818 height 952
click at [264, 54] on button "All Tenants" at bounding box center [247, 61] width 116 height 22
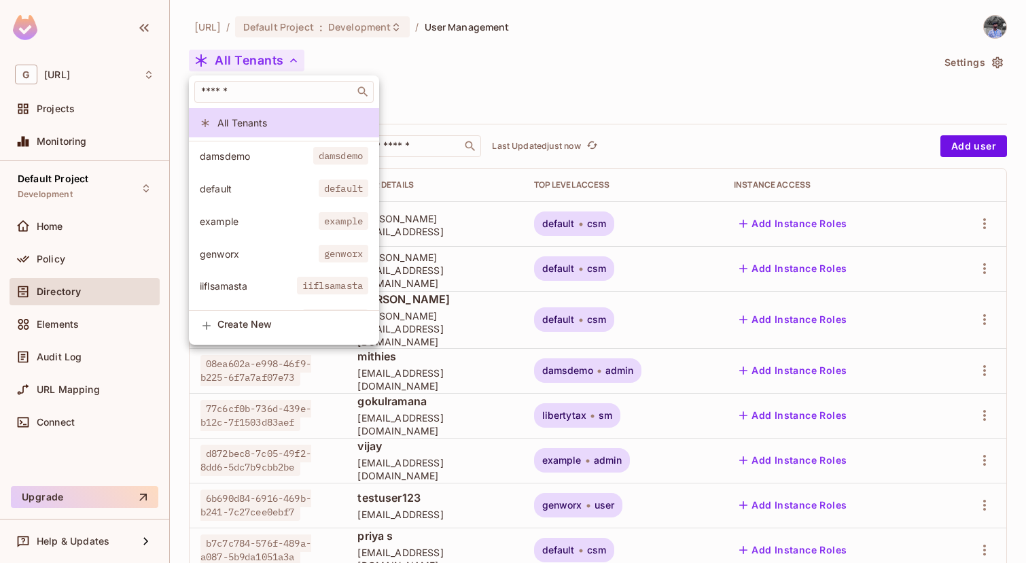
scroll to position [27, 0]
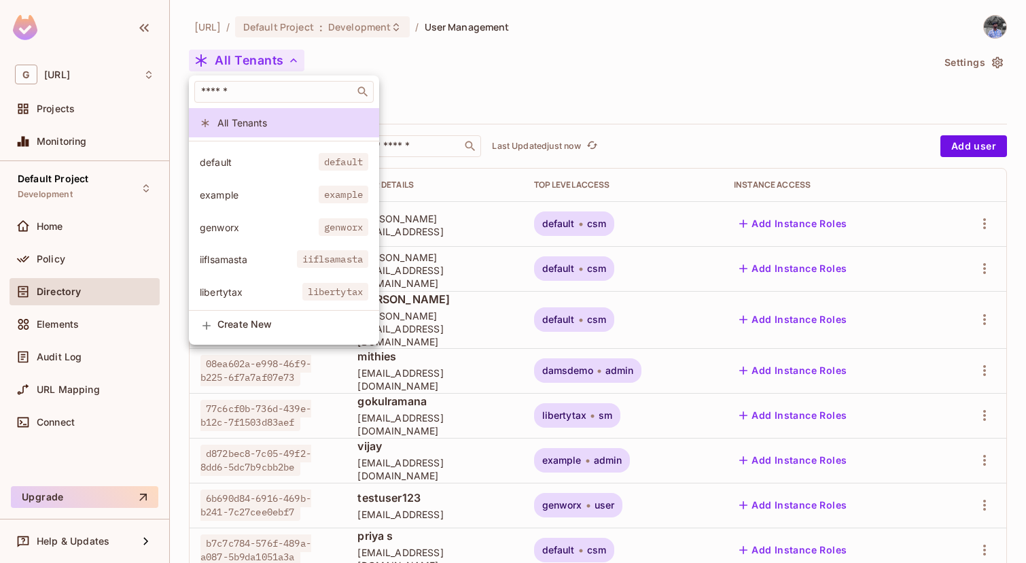
click at [281, 283] on li "libertytax libertytax" at bounding box center [284, 291] width 190 height 29
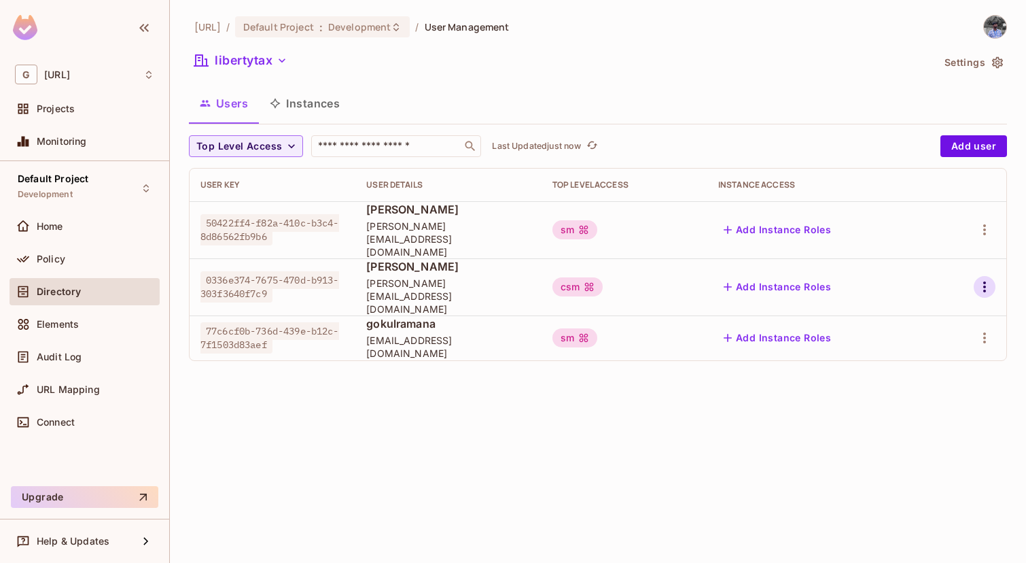
click at [981, 279] on icon "button" at bounding box center [985, 287] width 16 height 16
click at [905, 352] on span "Delete User" at bounding box center [931, 360] width 62 height 22
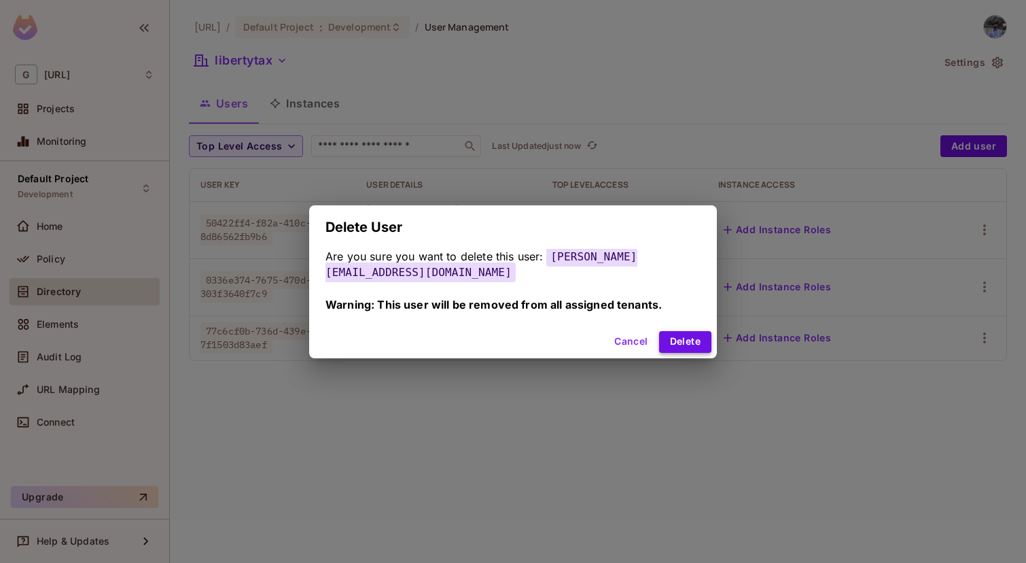
click at [693, 340] on button "Delete" at bounding box center [685, 342] width 52 height 22
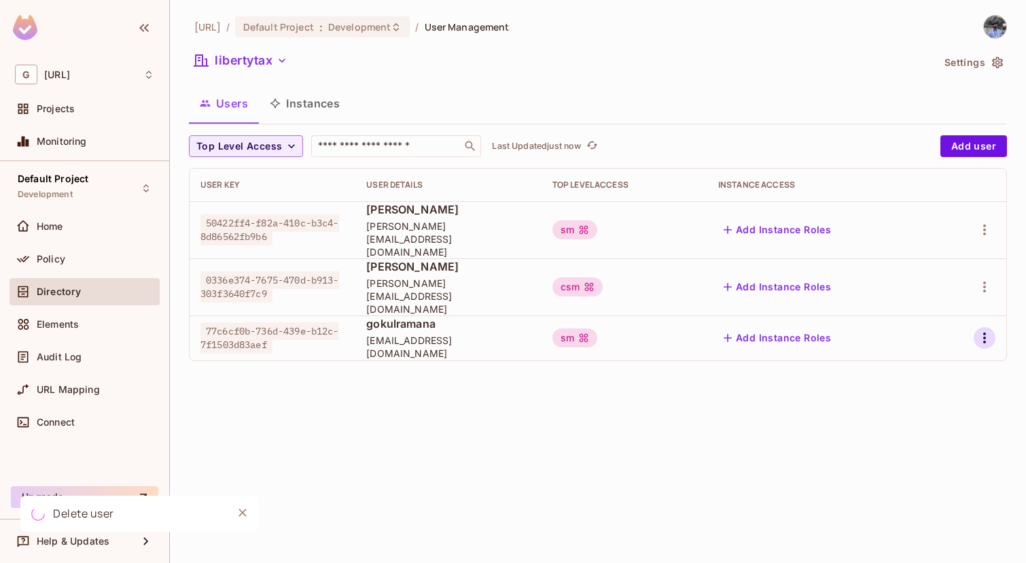
click at [978, 330] on icon "button" at bounding box center [985, 338] width 16 height 16
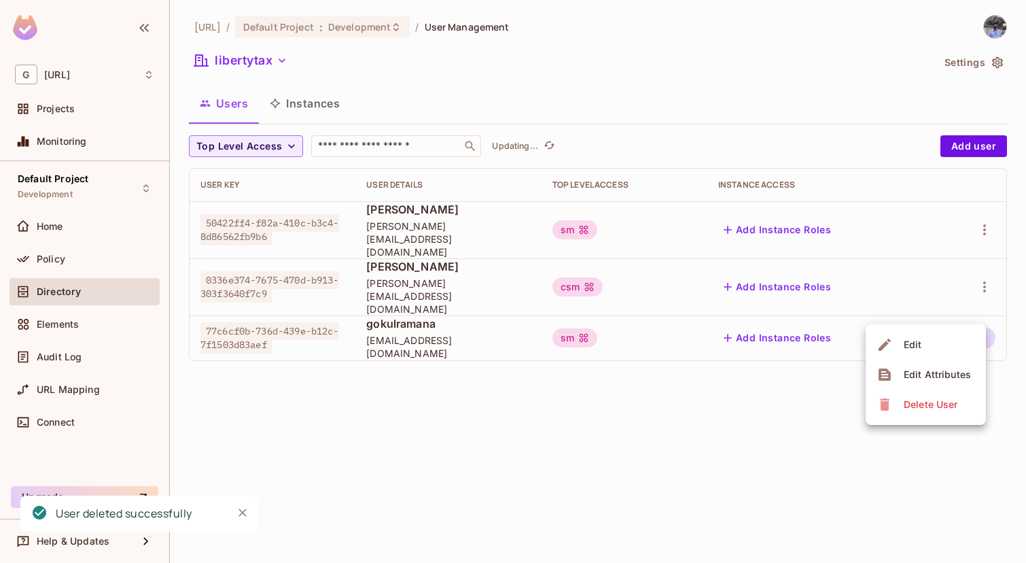
click at [888, 396] on div "[URL] / Default Project : Development / User Management libertytax Settings Use…" at bounding box center [598, 281] width 856 height 563
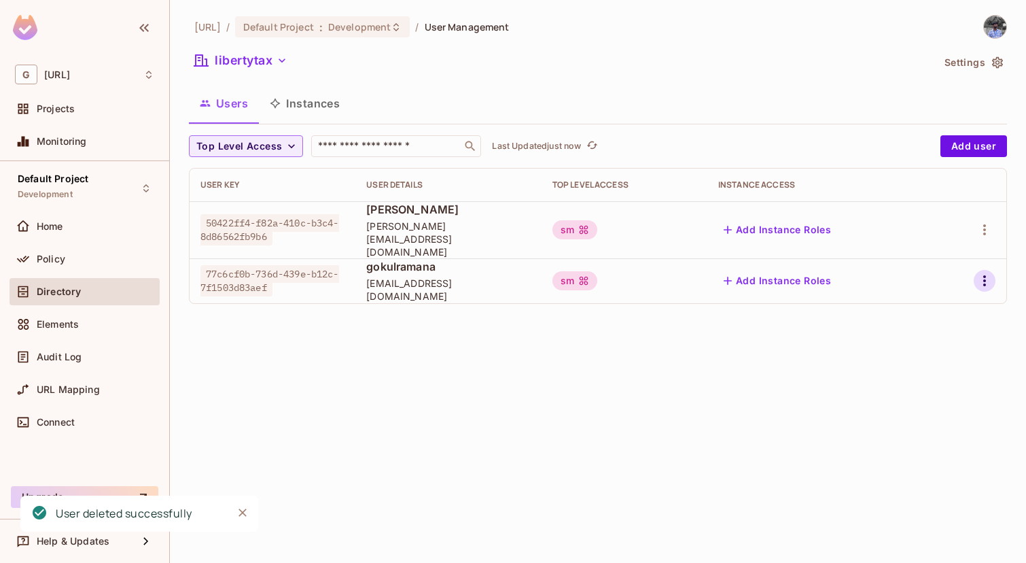
click at [986, 273] on icon "button" at bounding box center [985, 281] width 16 height 16
click at [905, 360] on div "Delete User" at bounding box center [931, 360] width 54 height 14
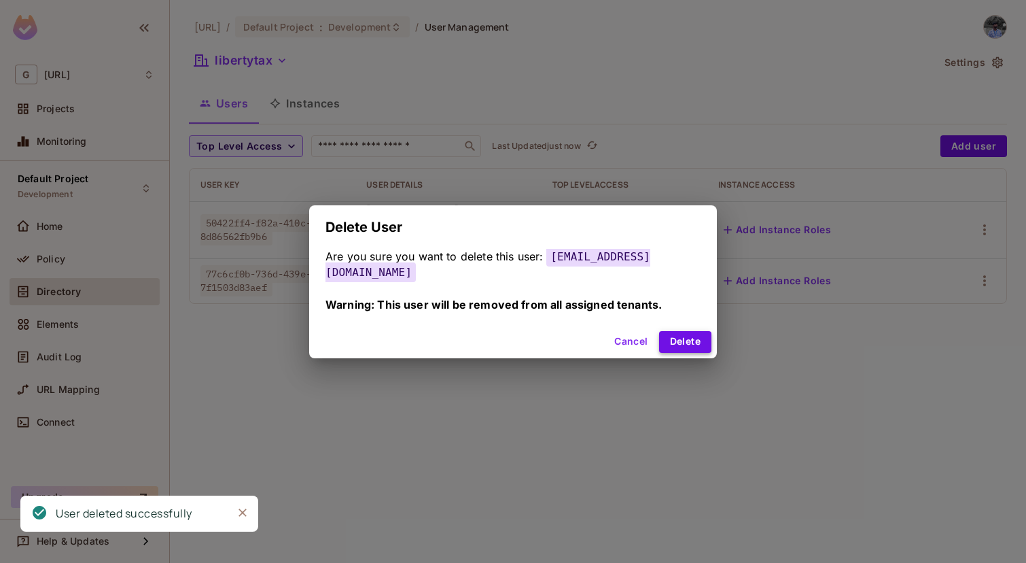
click at [706, 334] on button "Delete" at bounding box center [685, 342] width 52 height 22
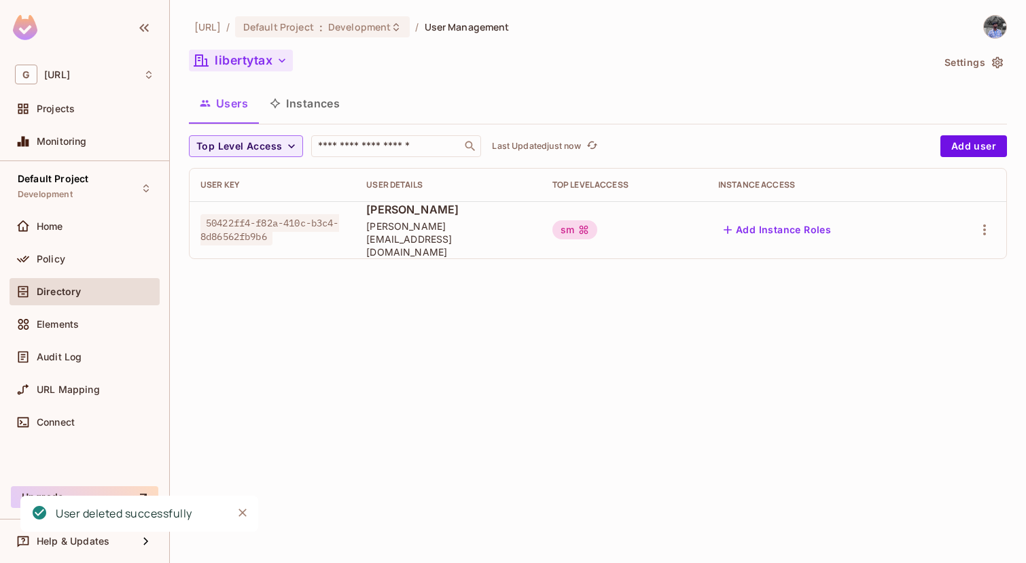
click at [247, 54] on button "libertytax" at bounding box center [241, 61] width 104 height 22
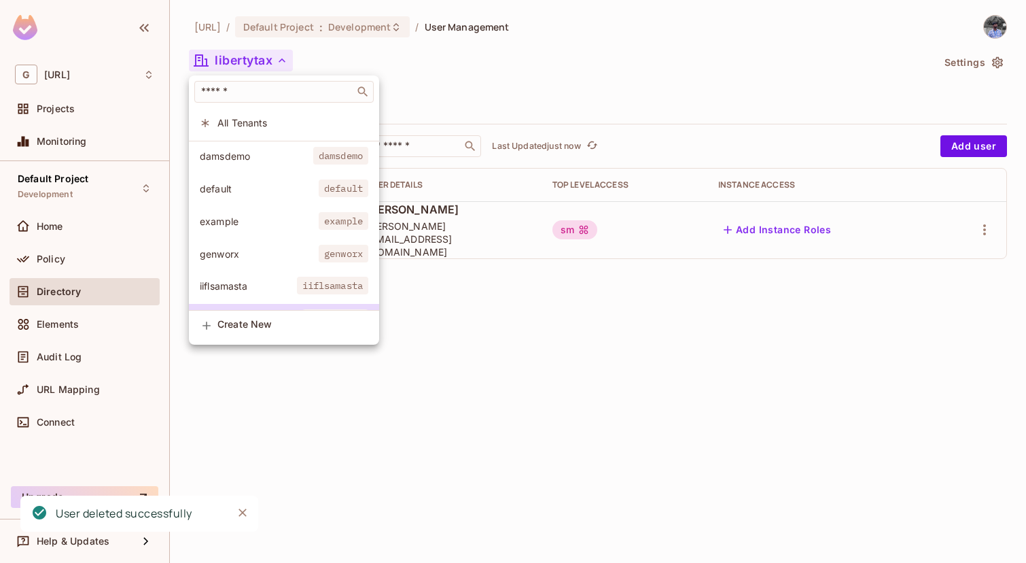
click at [290, 240] on li "genworx genworx" at bounding box center [284, 253] width 190 height 29
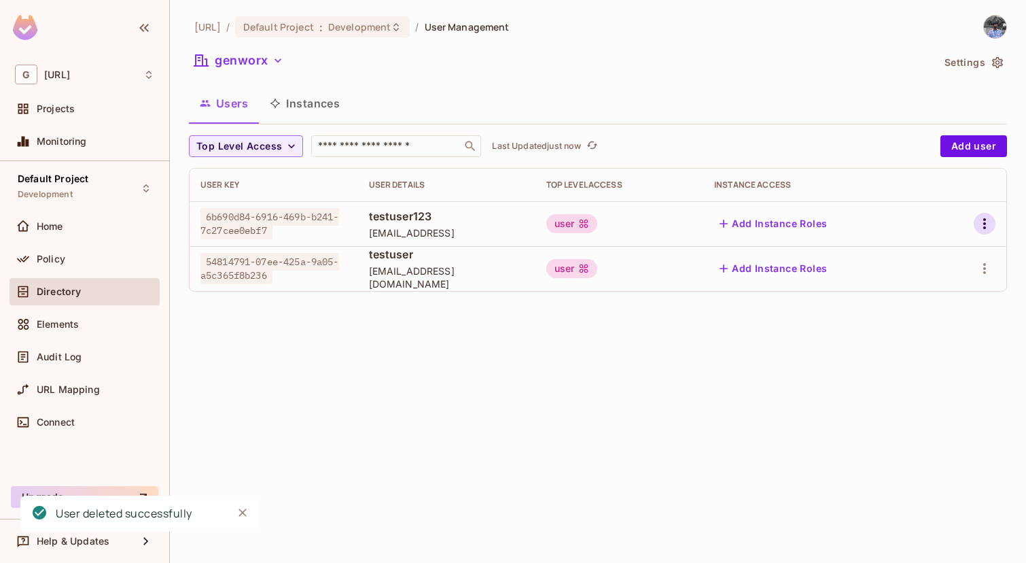
click at [983, 219] on icon "button" at bounding box center [985, 223] width 16 height 16
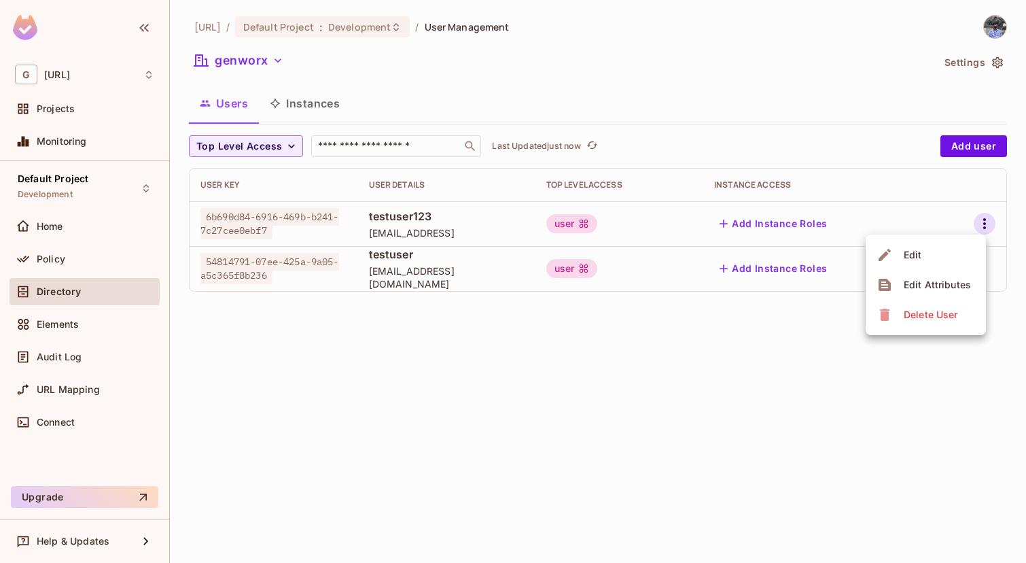
click at [930, 317] on div "Delete User" at bounding box center [931, 315] width 54 height 14
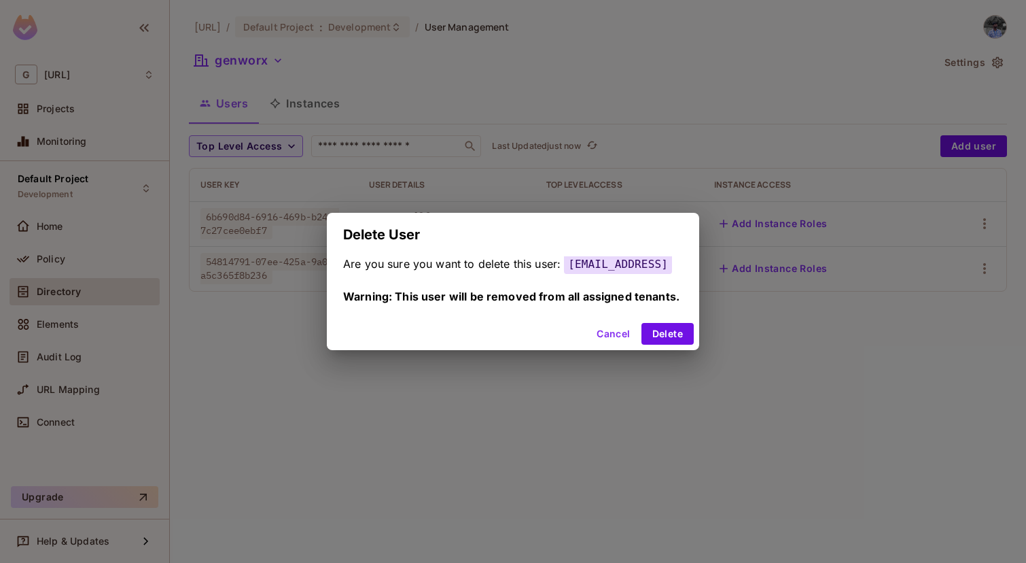
click at [625, 345] on button "Cancel" at bounding box center [613, 334] width 44 height 22
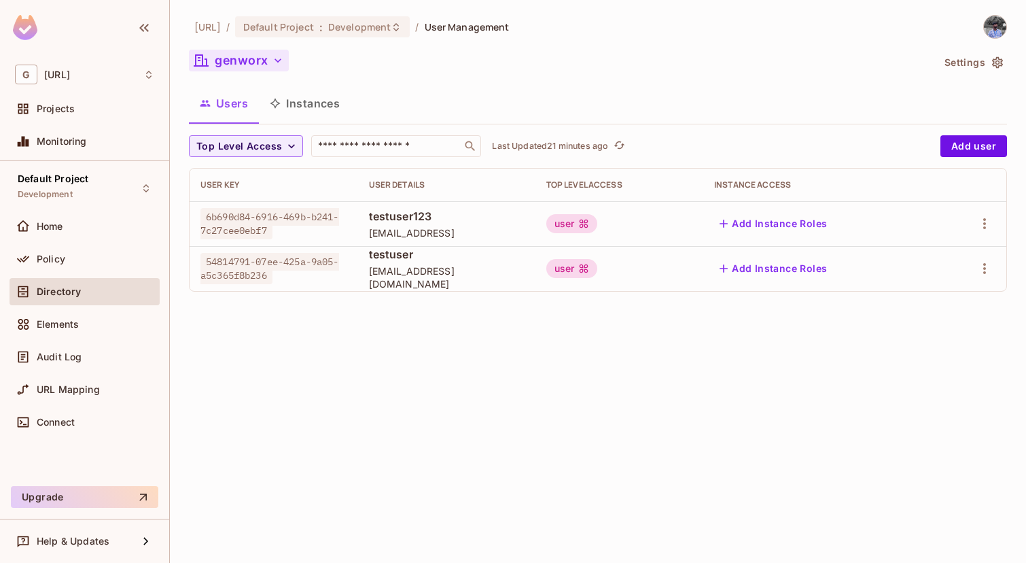
click at [268, 63] on button "genworx" at bounding box center [239, 61] width 100 height 22
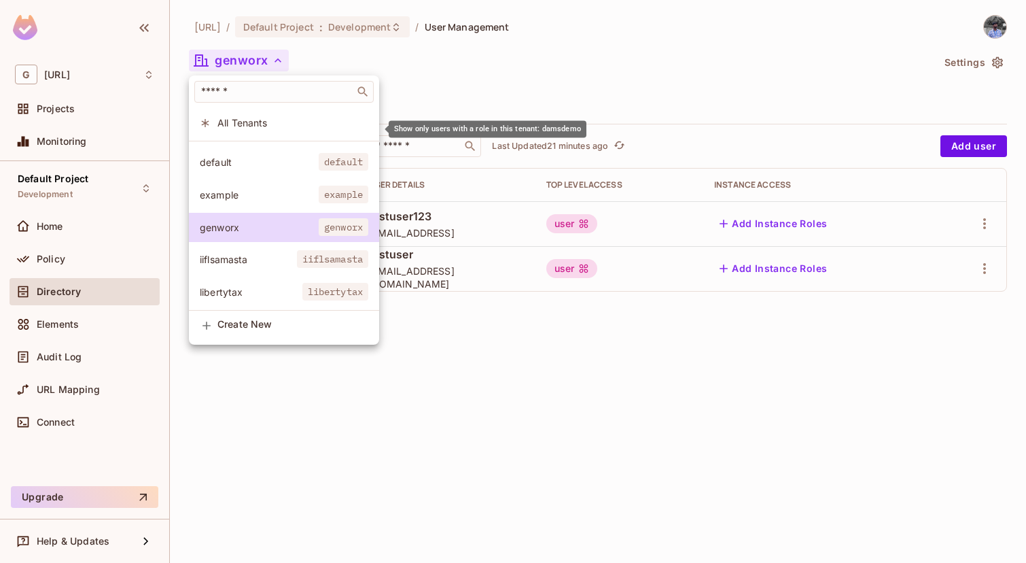
scroll to position [0, 0]
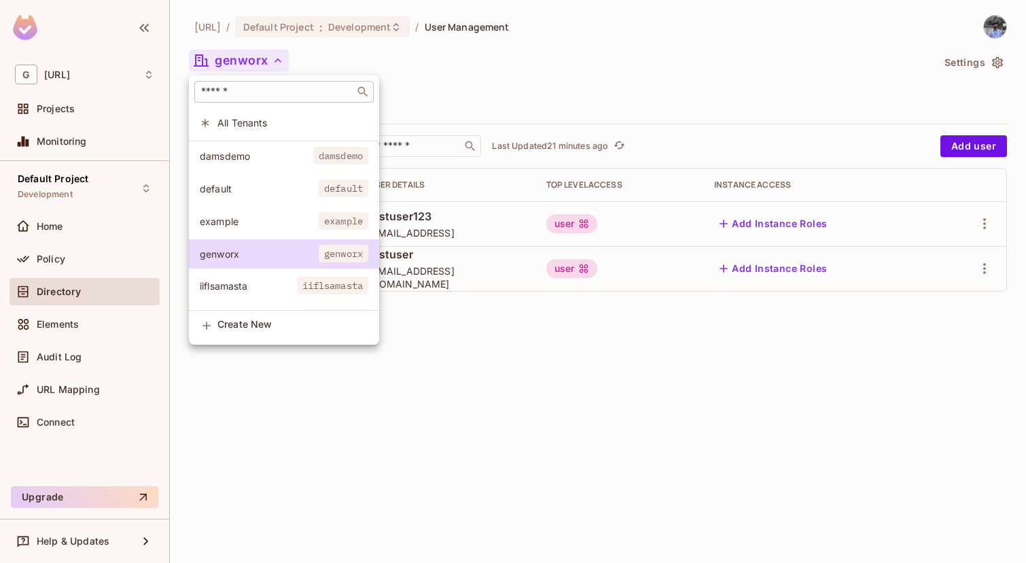
click at [278, 90] on input "text" at bounding box center [274, 92] width 152 height 14
click at [427, 324] on div at bounding box center [513, 281] width 1026 height 563
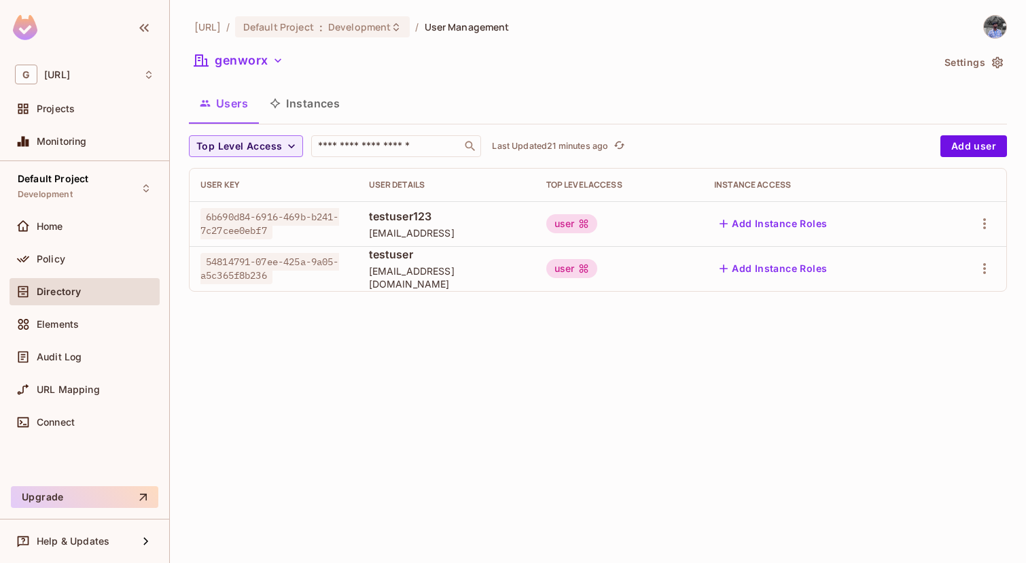
click at [1001, 62] on icon "button" at bounding box center [998, 63] width 14 height 14
click at [589, 146] on icon "refresh" at bounding box center [593, 145] width 12 height 12
click at [334, 99] on button "Instances" at bounding box center [305, 103] width 92 height 34
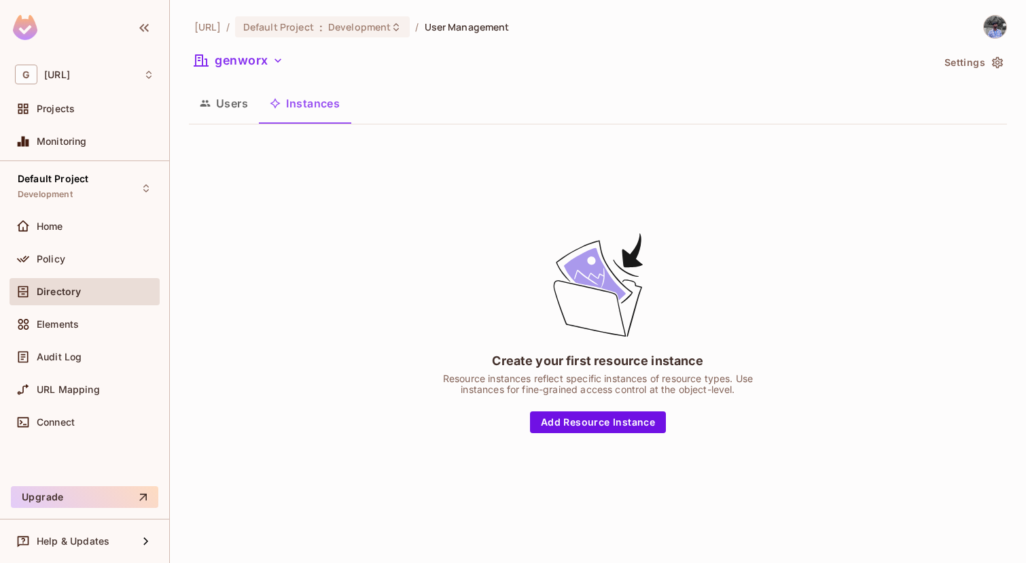
click at [236, 105] on button "Users" at bounding box center [224, 103] width 70 height 34
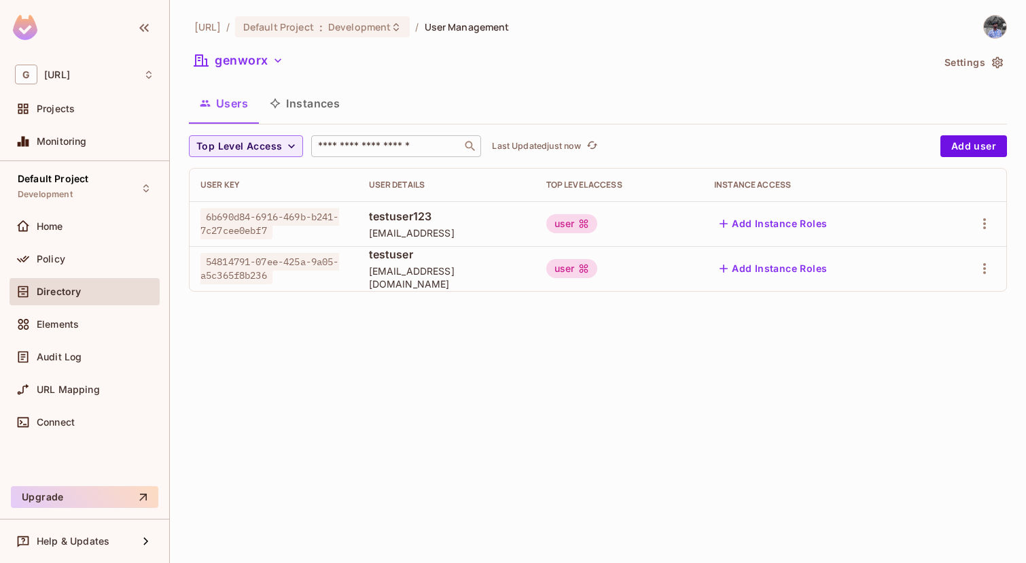
click at [378, 147] on input "text" at bounding box center [386, 146] width 143 height 14
click at [591, 145] on icon "refresh" at bounding box center [592, 144] width 11 height 7
click at [315, 100] on button "Instances" at bounding box center [305, 103] width 92 height 34
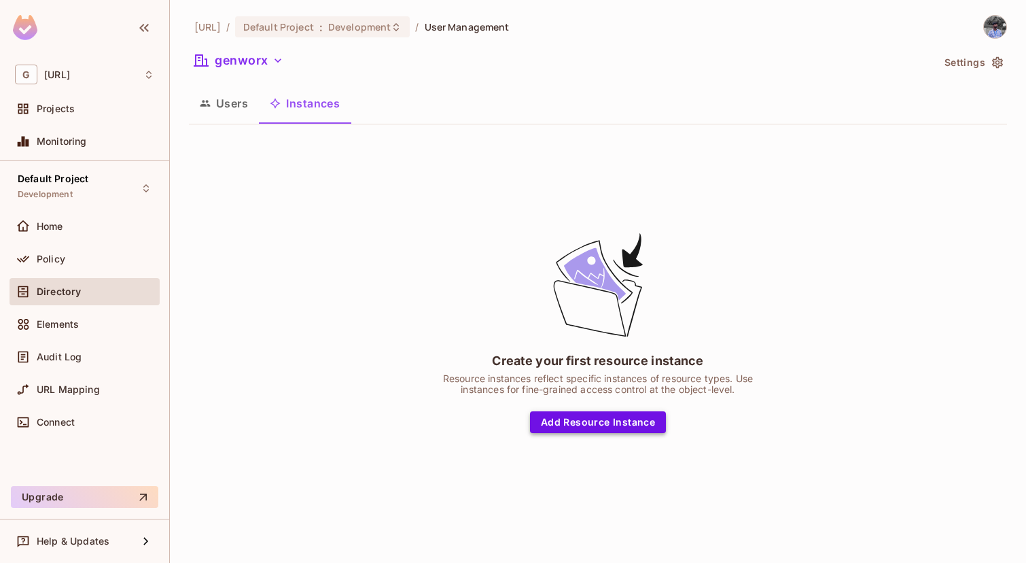
click at [587, 425] on button "Add Resource Instance" at bounding box center [598, 422] width 136 height 22
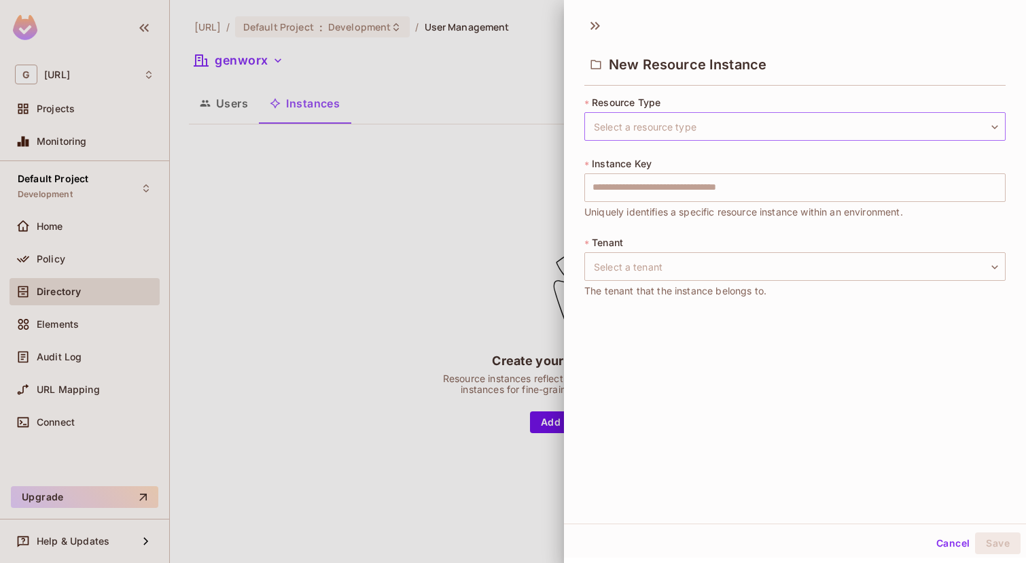
click at [710, 127] on body "G [URL] Projects Monitoring Default Project Development Home Policy Directory E…" at bounding box center [513, 281] width 1026 height 563
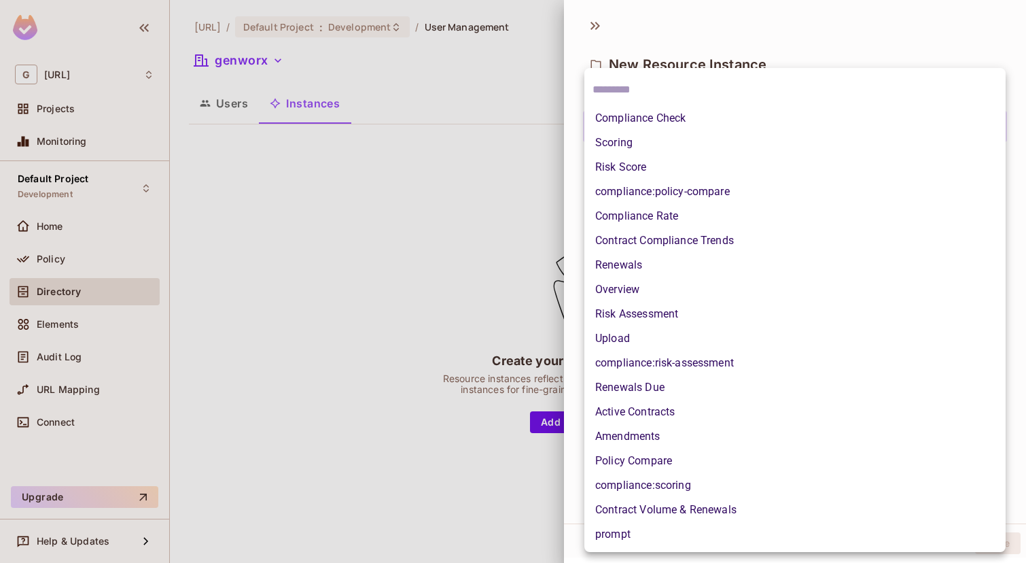
click at [476, 293] on div at bounding box center [513, 281] width 1026 height 563
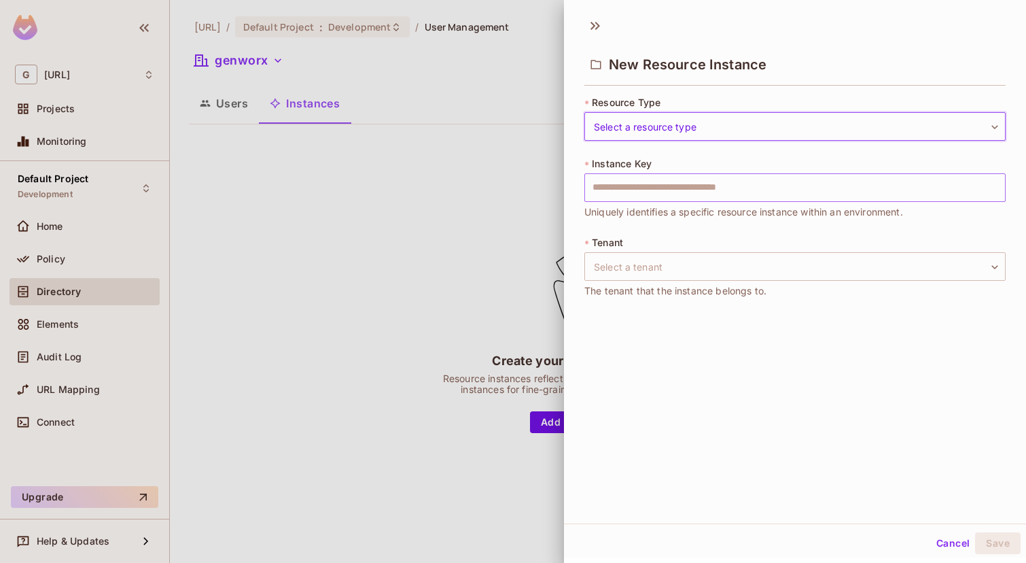
click at [646, 177] on div "* Instance Key ​ Uniquely identifies a specific resource instance within an env…" at bounding box center [795, 188] width 421 height 63
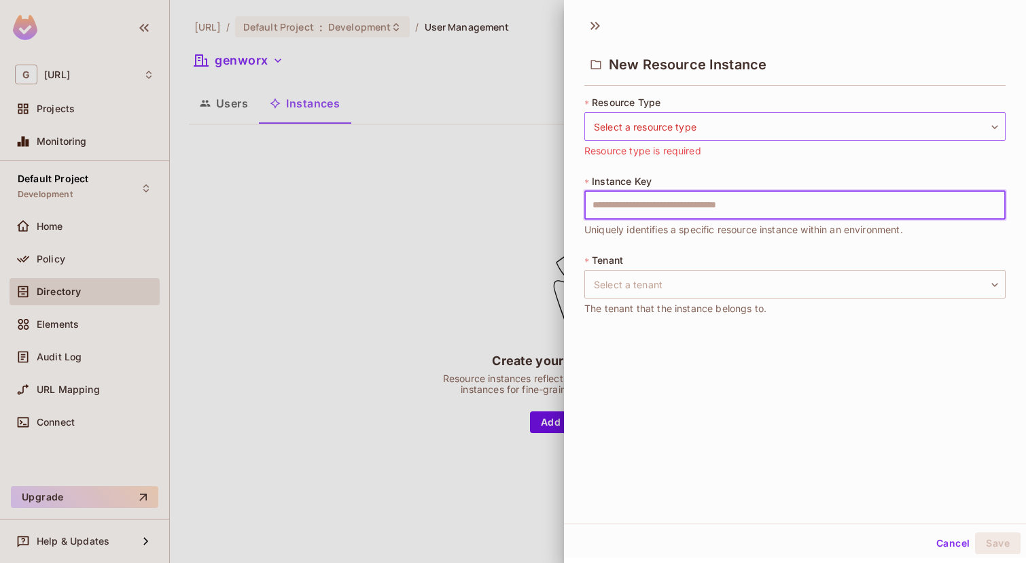
click at [669, 120] on body "G [URL] Projects Monitoring Default Project Development Home Policy Directory E…" at bounding box center [513, 281] width 1026 height 563
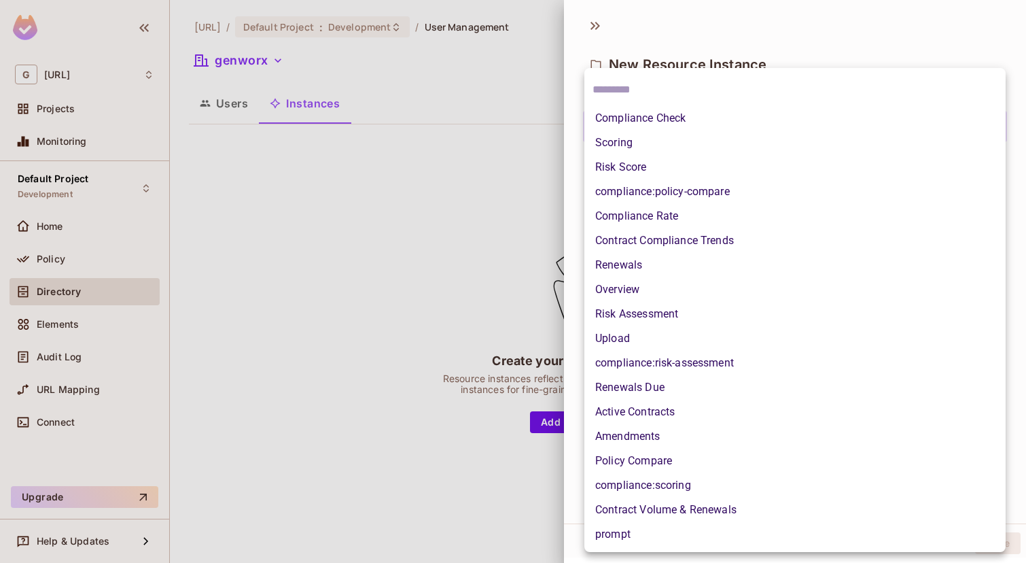
click at [657, 129] on li "Compliance Check" at bounding box center [795, 118] width 421 height 24
type input "**********"
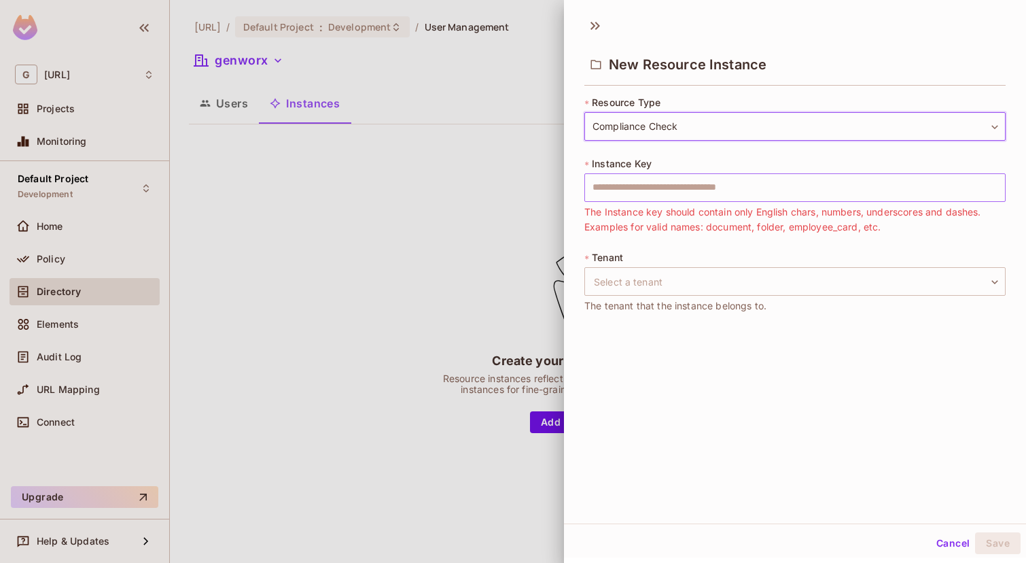
click at [665, 184] on input "text" at bounding box center [795, 187] width 421 height 29
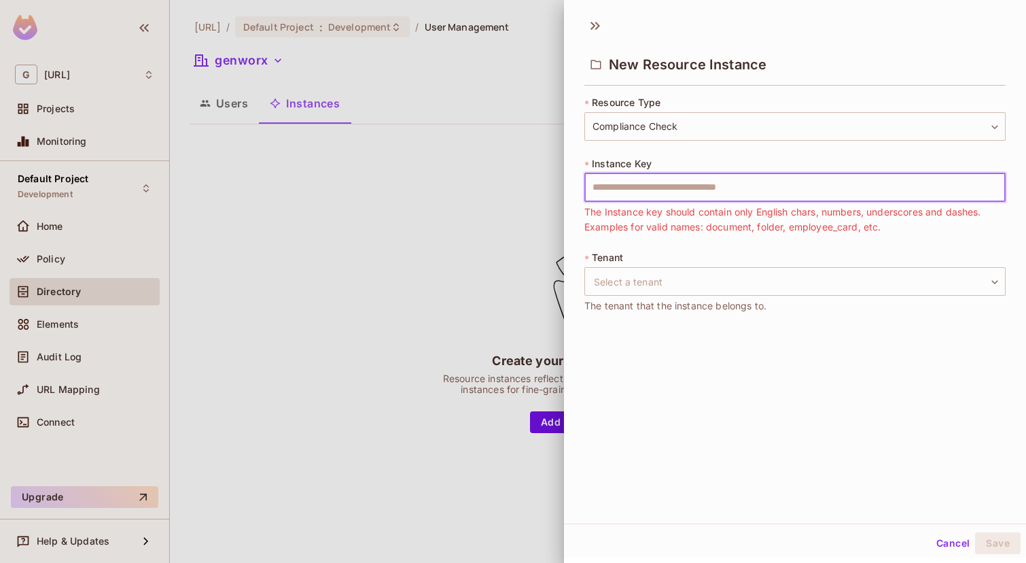
click at [811, 182] on input "text" at bounding box center [795, 187] width 421 height 29
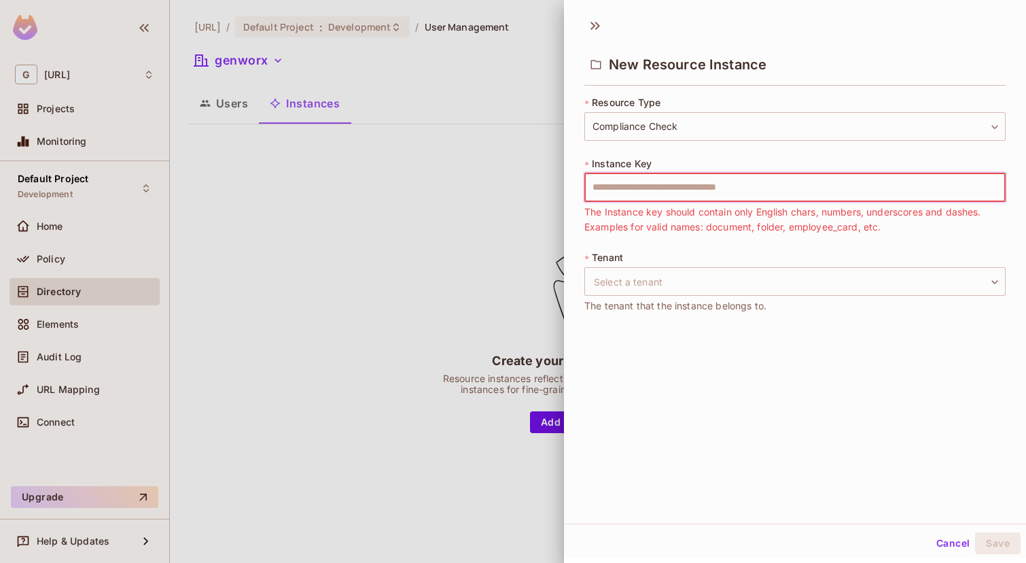
click at [837, 223] on span "The Instance key should contain only English chars, numbers, underscores and da…" at bounding box center [795, 220] width 421 height 30
click at [762, 289] on body "**********" at bounding box center [513, 281] width 1026 height 563
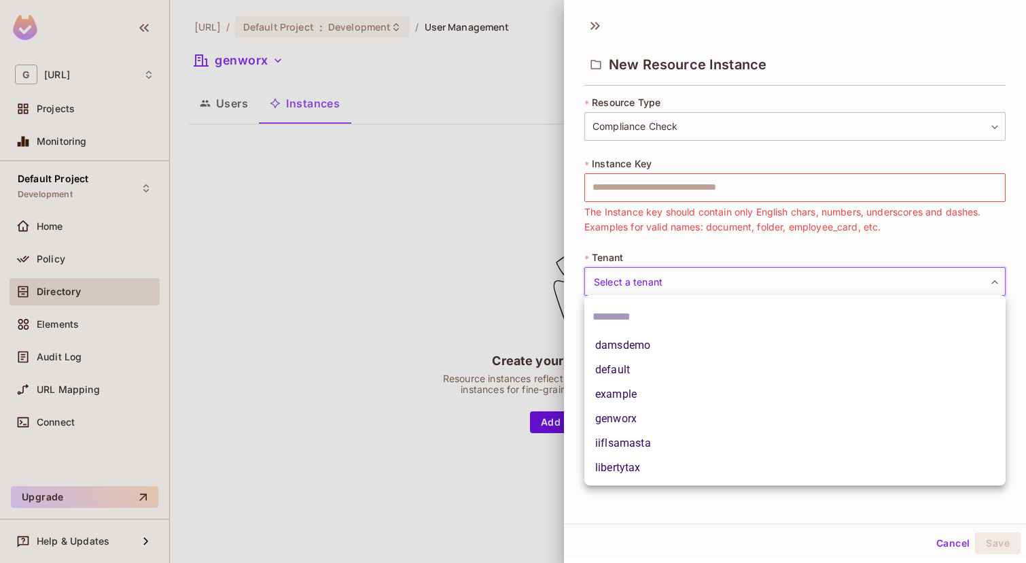
click at [655, 239] on div at bounding box center [513, 281] width 1026 height 563
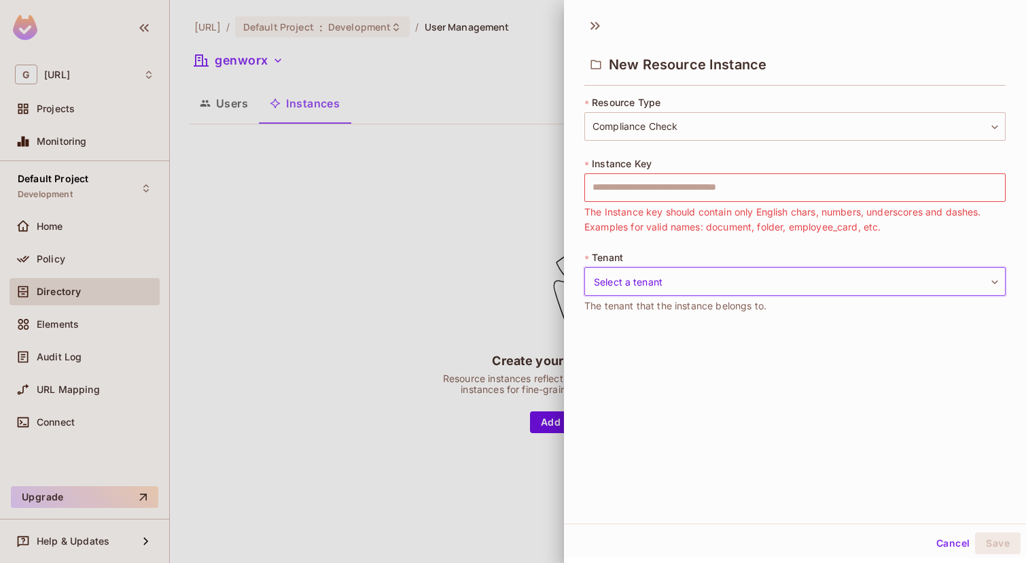
click at [655, 239] on div "**********" at bounding box center [795, 213] width 421 height 234
click at [686, 131] on body "**********" at bounding box center [513, 281] width 1026 height 563
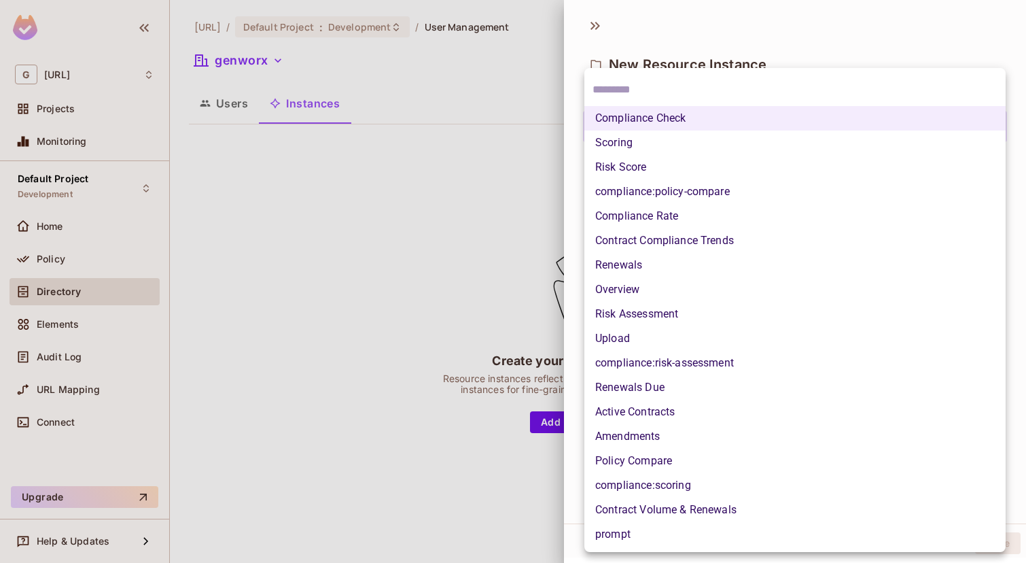
click at [524, 183] on div at bounding box center [513, 281] width 1026 height 563
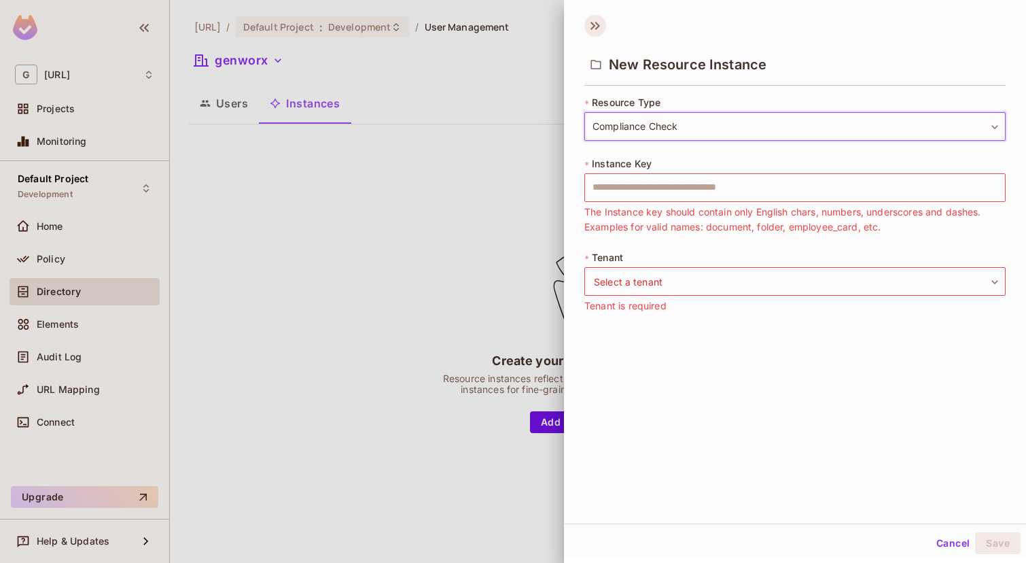
click at [593, 33] on icon at bounding box center [596, 26] width 22 height 22
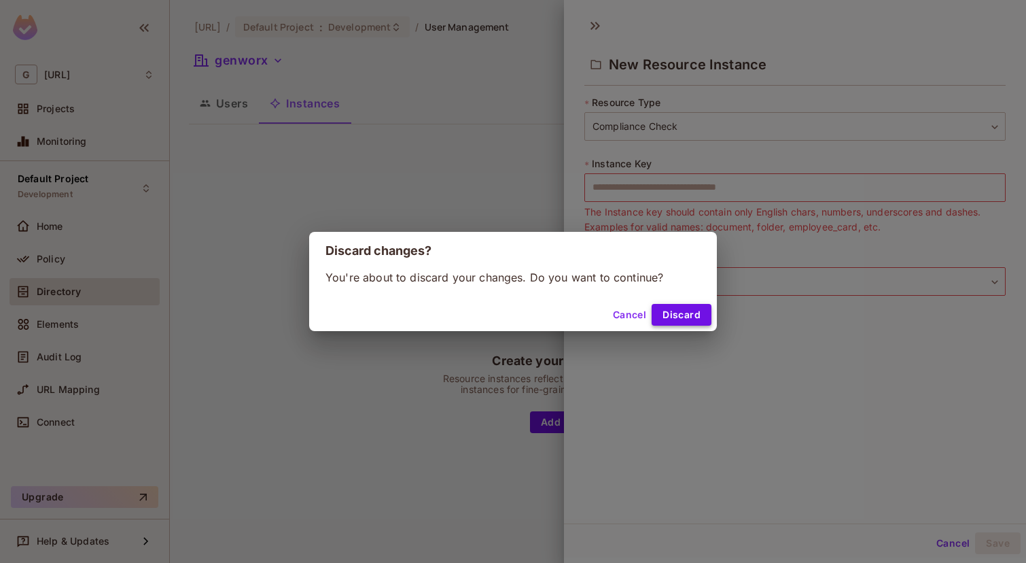
click at [686, 307] on button "Discard" at bounding box center [682, 315] width 60 height 22
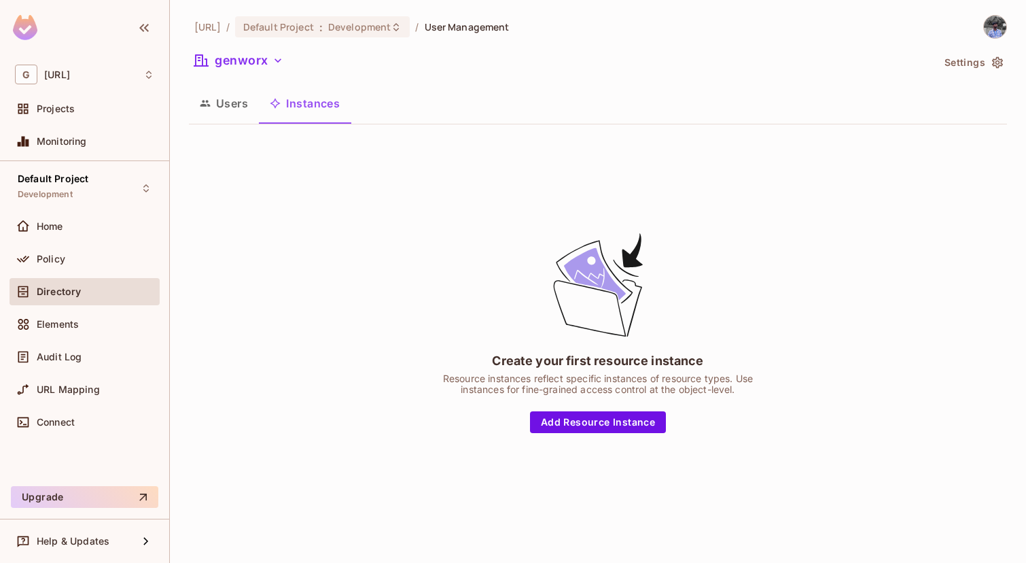
click at [237, 119] on button "Users" at bounding box center [224, 103] width 70 height 34
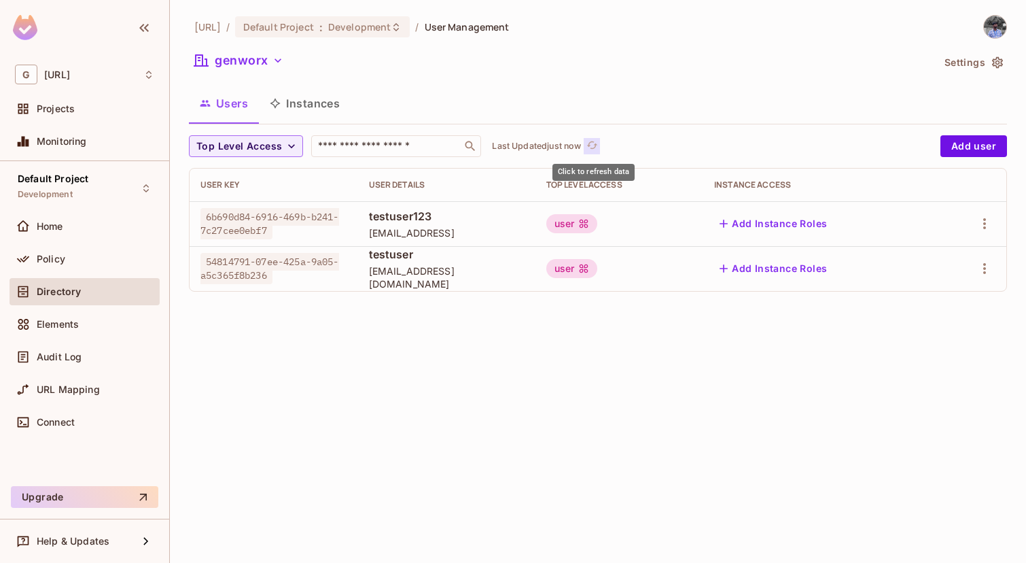
click at [598, 148] on icon "refresh" at bounding box center [593, 145] width 12 height 12
click at [296, 101] on button "Instances" at bounding box center [305, 103] width 92 height 34
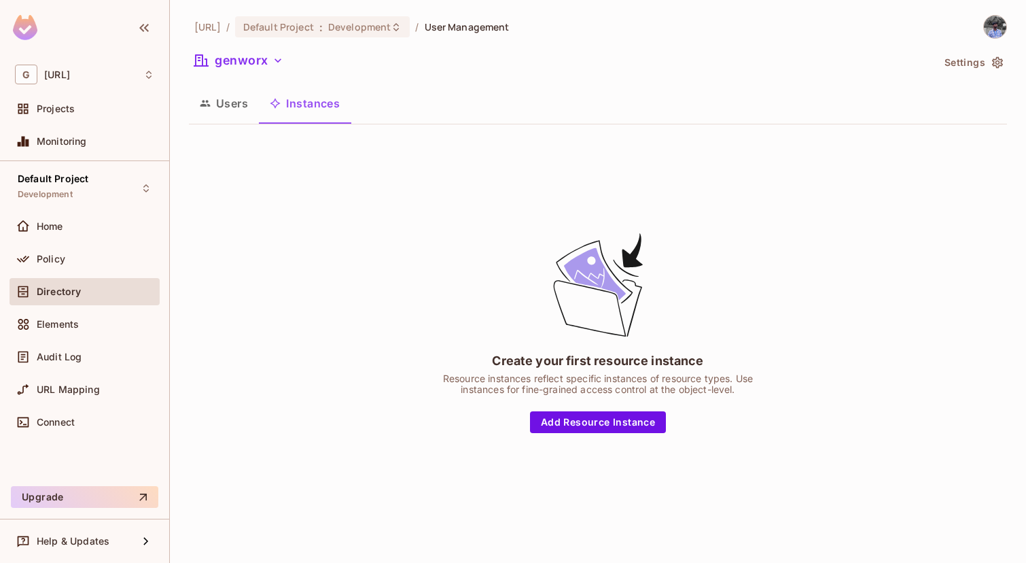
click at [231, 103] on button "Users" at bounding box center [224, 103] width 70 height 34
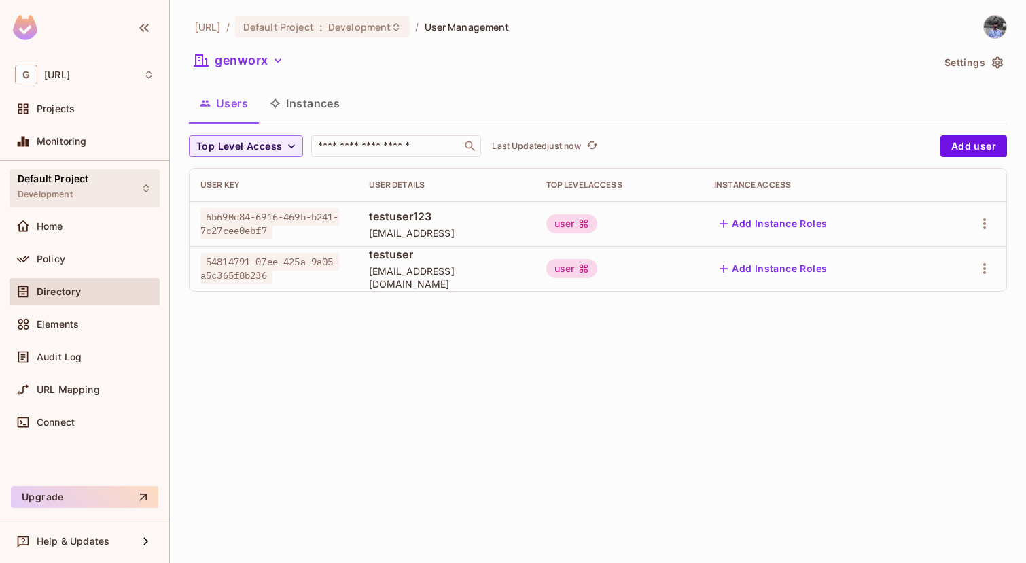
click at [123, 186] on div "Default Project Development" at bounding box center [85, 187] width 150 height 37
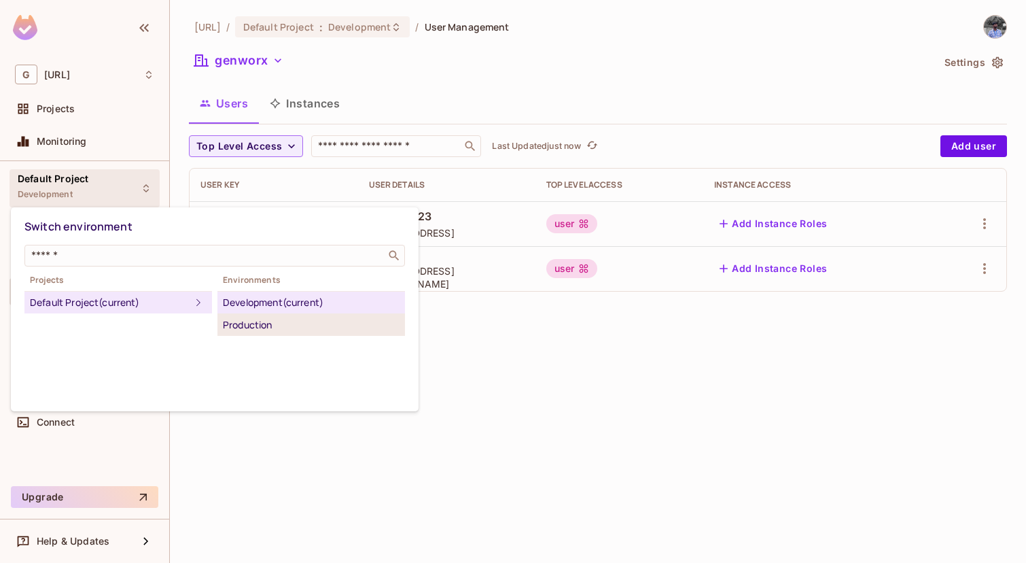
click at [238, 324] on div "Production" at bounding box center [311, 325] width 177 height 16
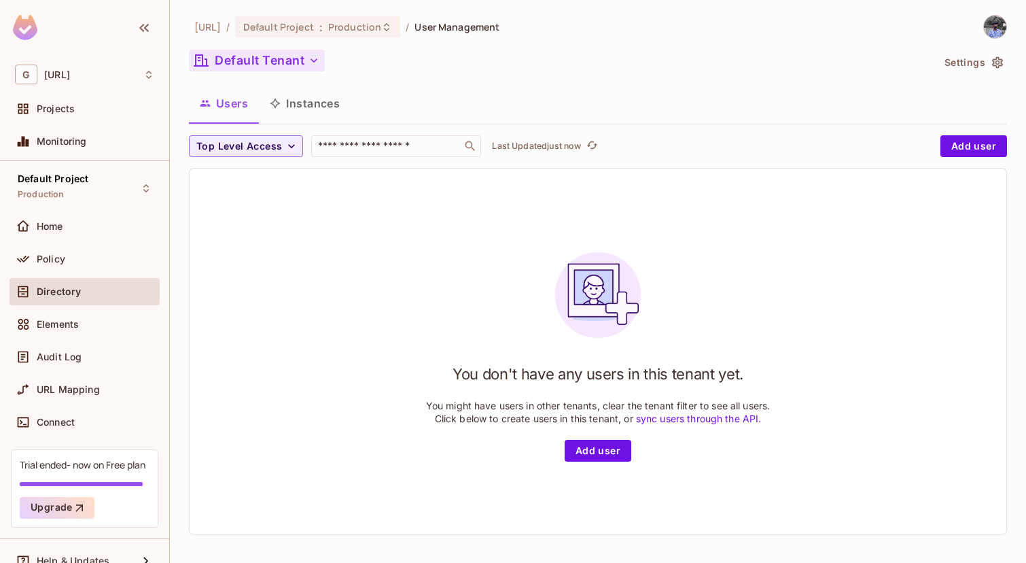
click at [235, 63] on button "Default Tenant" at bounding box center [257, 61] width 136 height 22
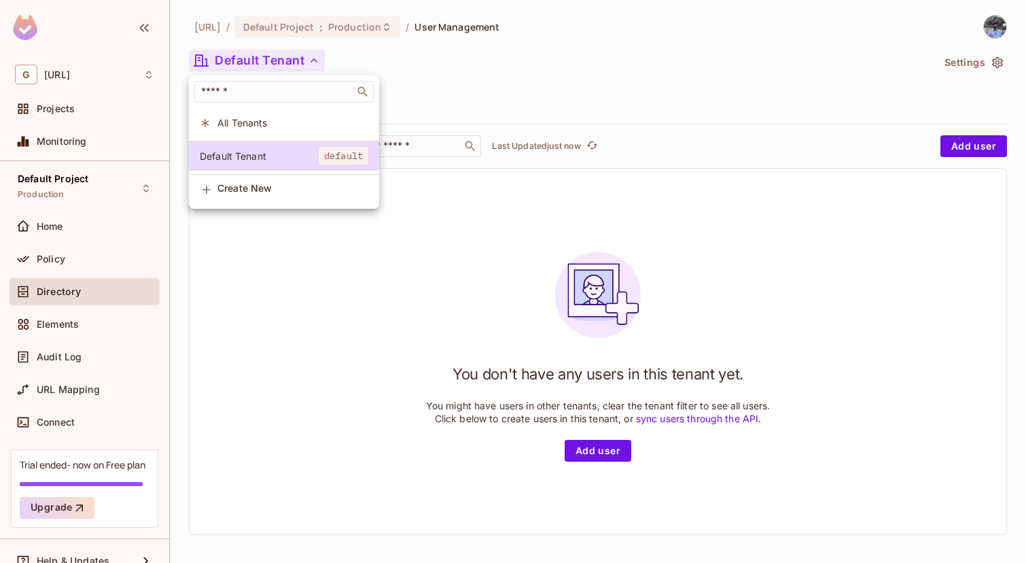
click at [235, 63] on div at bounding box center [513, 281] width 1026 height 563
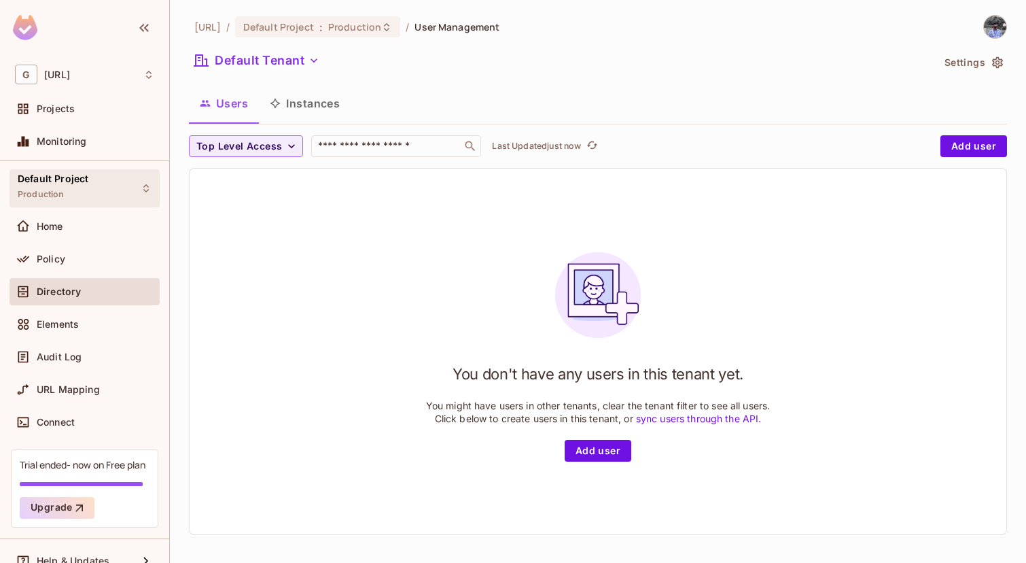
click at [137, 181] on div "Default Project Production" at bounding box center [85, 187] width 150 height 37
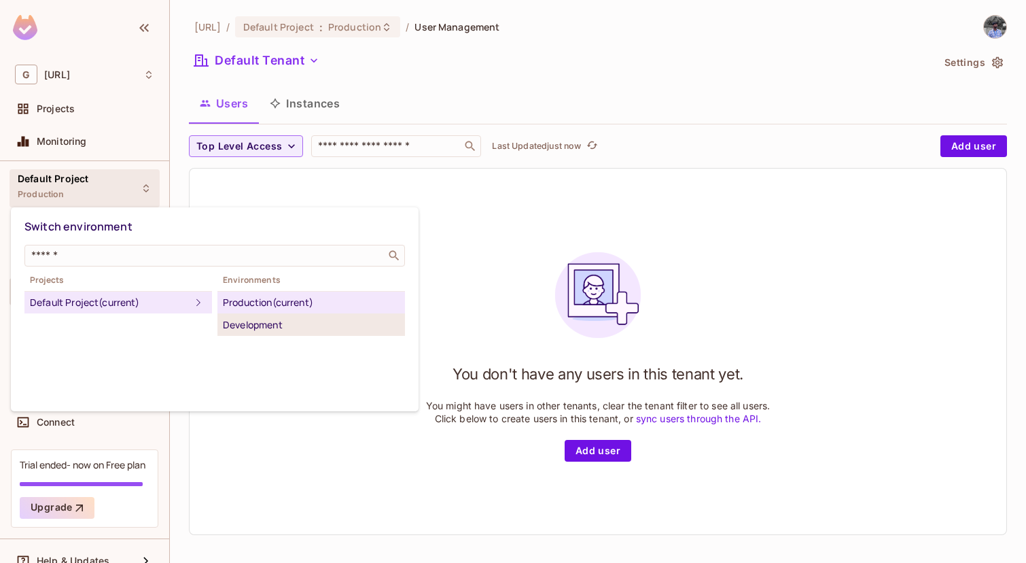
click at [251, 325] on div "Development" at bounding box center [311, 325] width 177 height 16
